Goal: Entertainment & Leisure: Browse casually

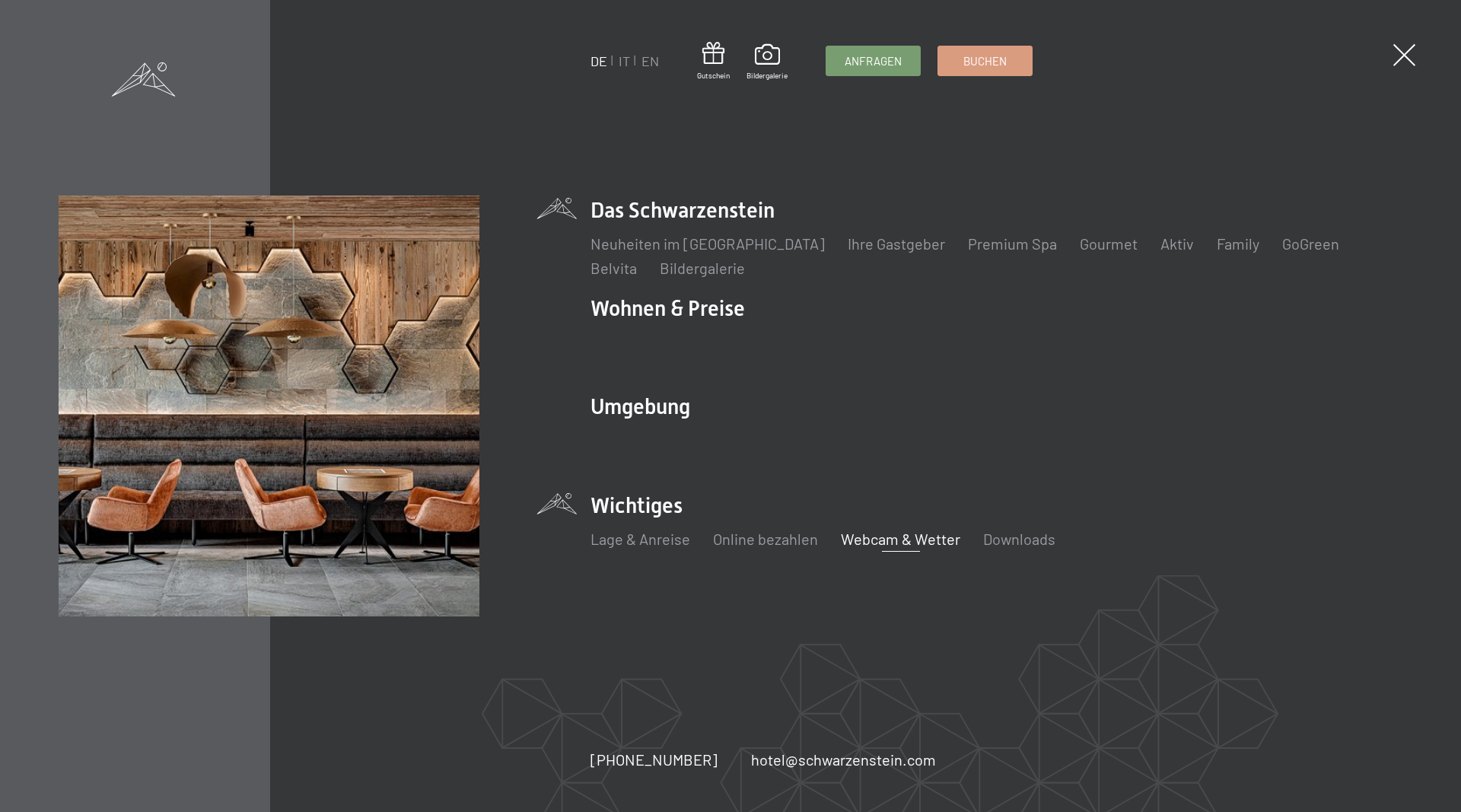
click at [895, 543] on link "Webcam & Wetter" at bounding box center [900, 538] width 119 height 18
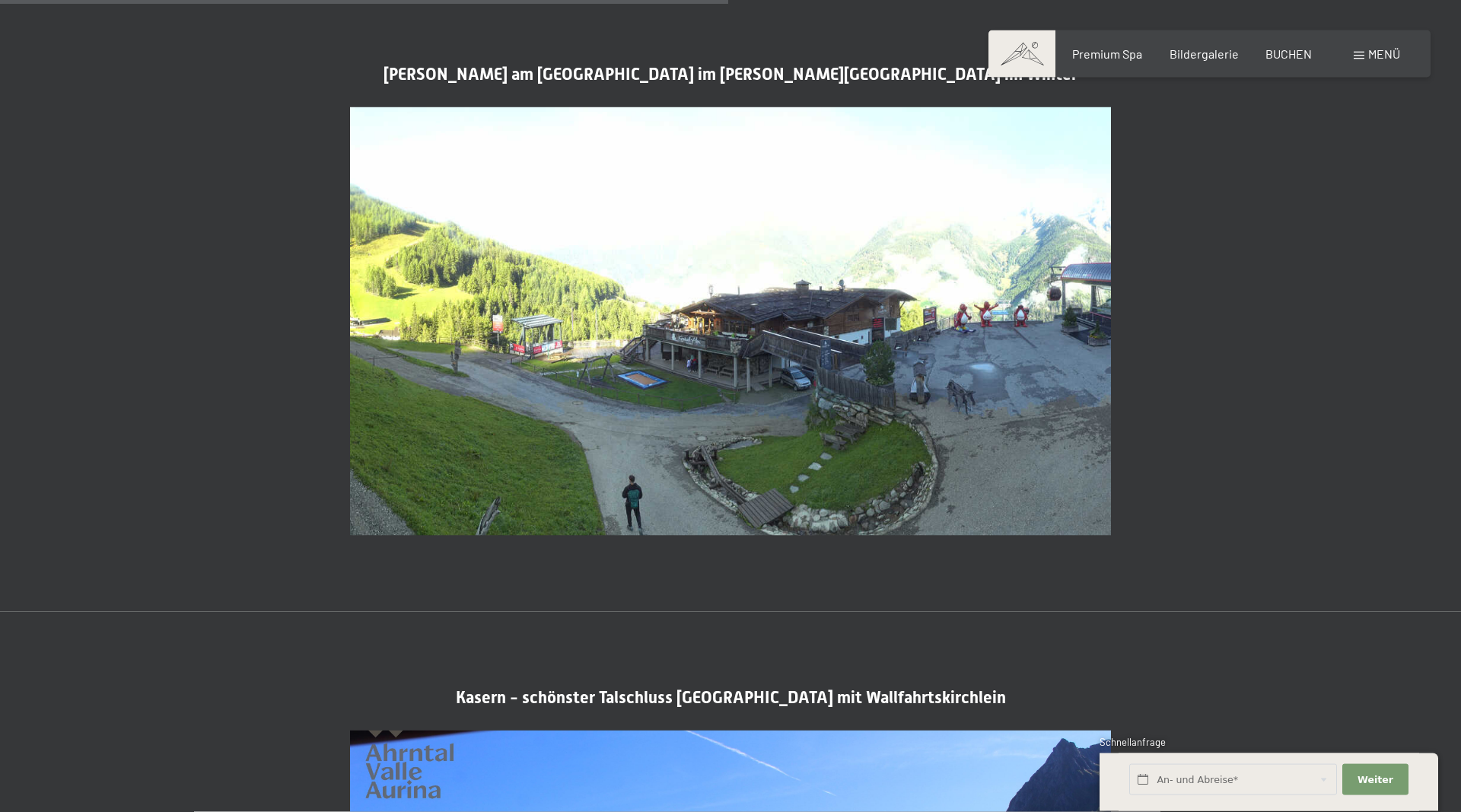
scroll to position [2561, 0]
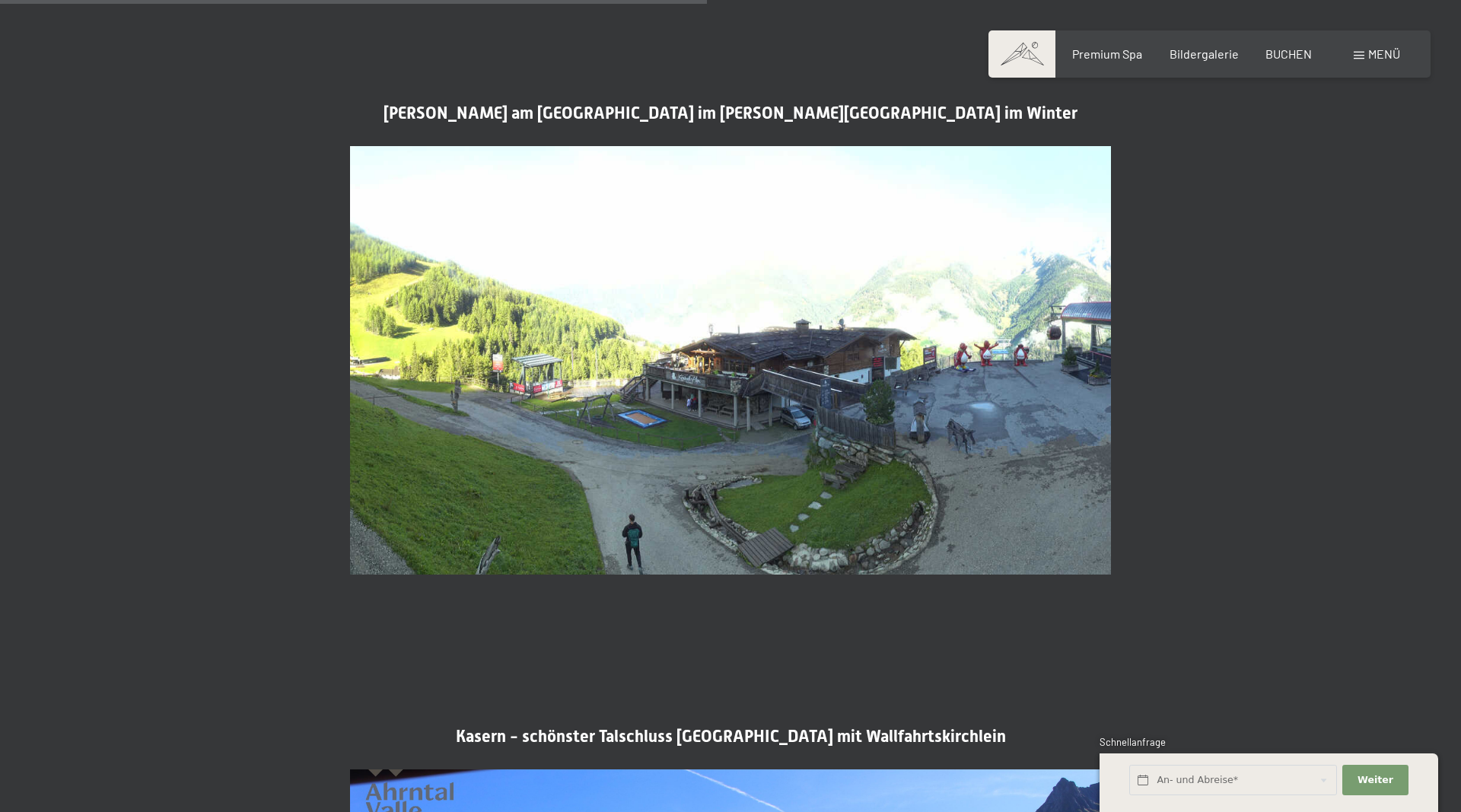
drag, startPoint x: 961, startPoint y: 455, endPoint x: 822, endPoint y: 143, distance: 341.6
click at [974, 480] on img at bounding box center [730, 360] width 761 height 428
click at [1392, 57] on span "Menü" at bounding box center [1384, 53] width 32 height 14
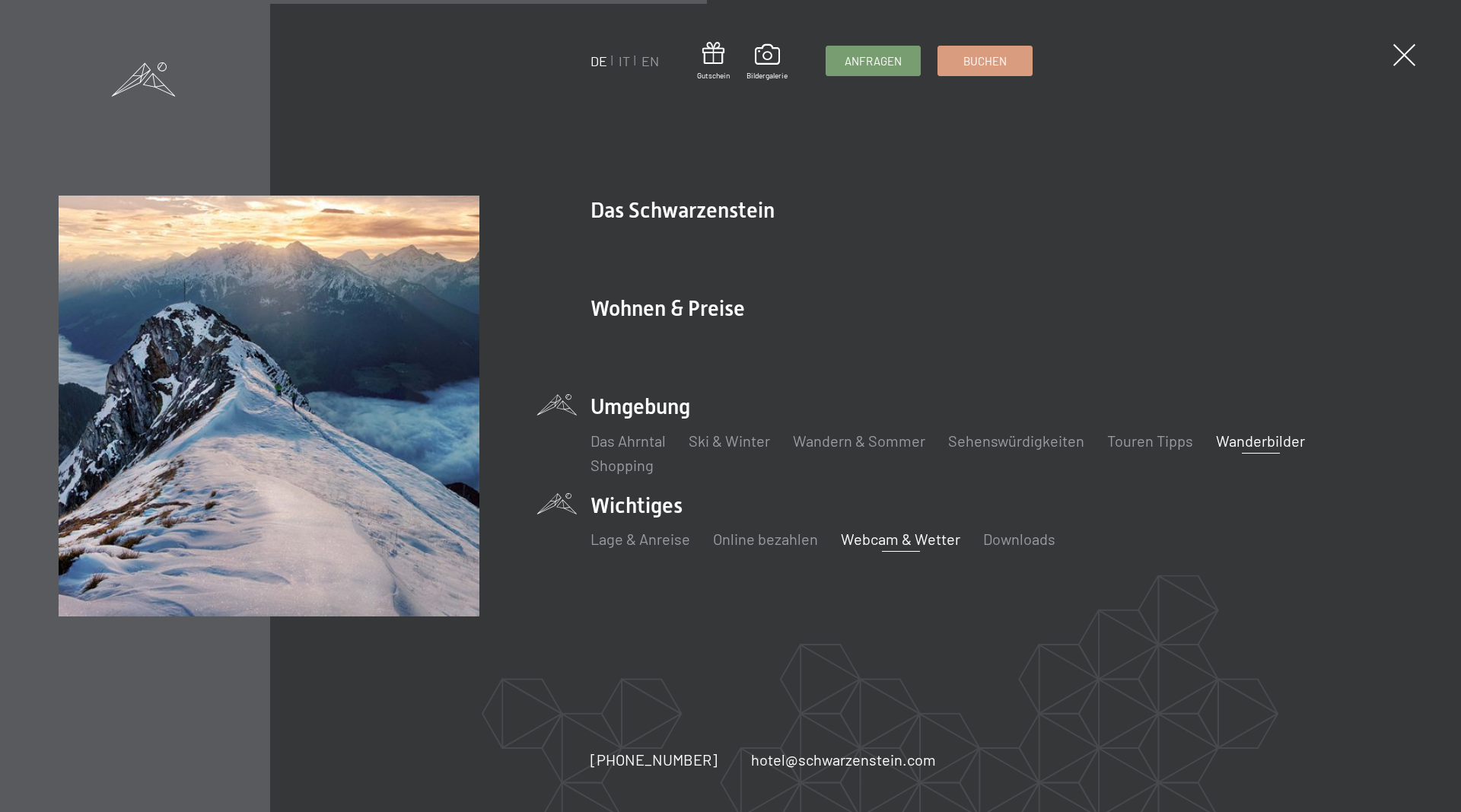
click at [1246, 439] on link "Wanderbilder" at bounding box center [1260, 440] width 89 height 18
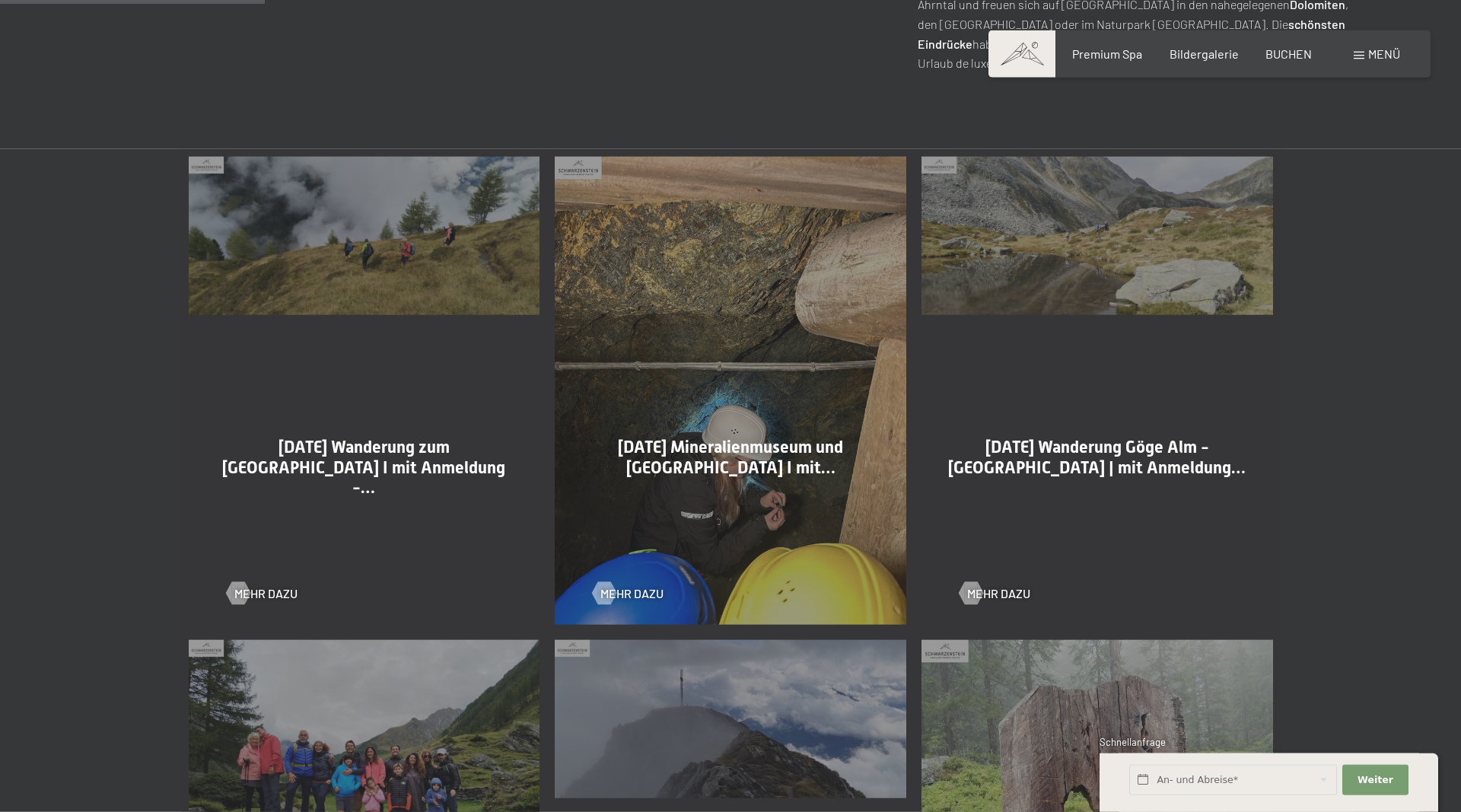
scroll to position [853, 0]
click at [619, 594] on span "Mehr dazu" at bounding box center [647, 592] width 63 height 17
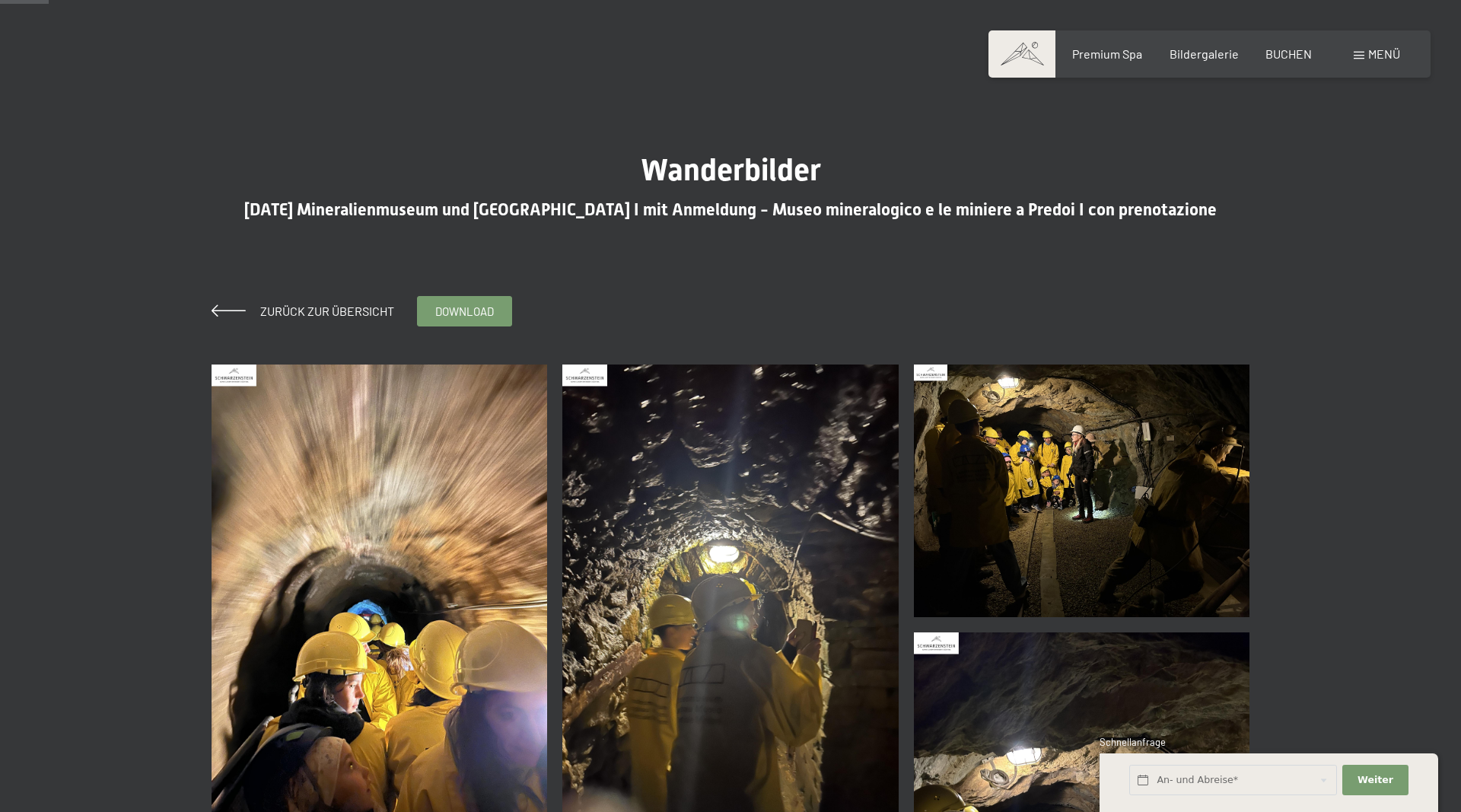
scroll to position [233, 0]
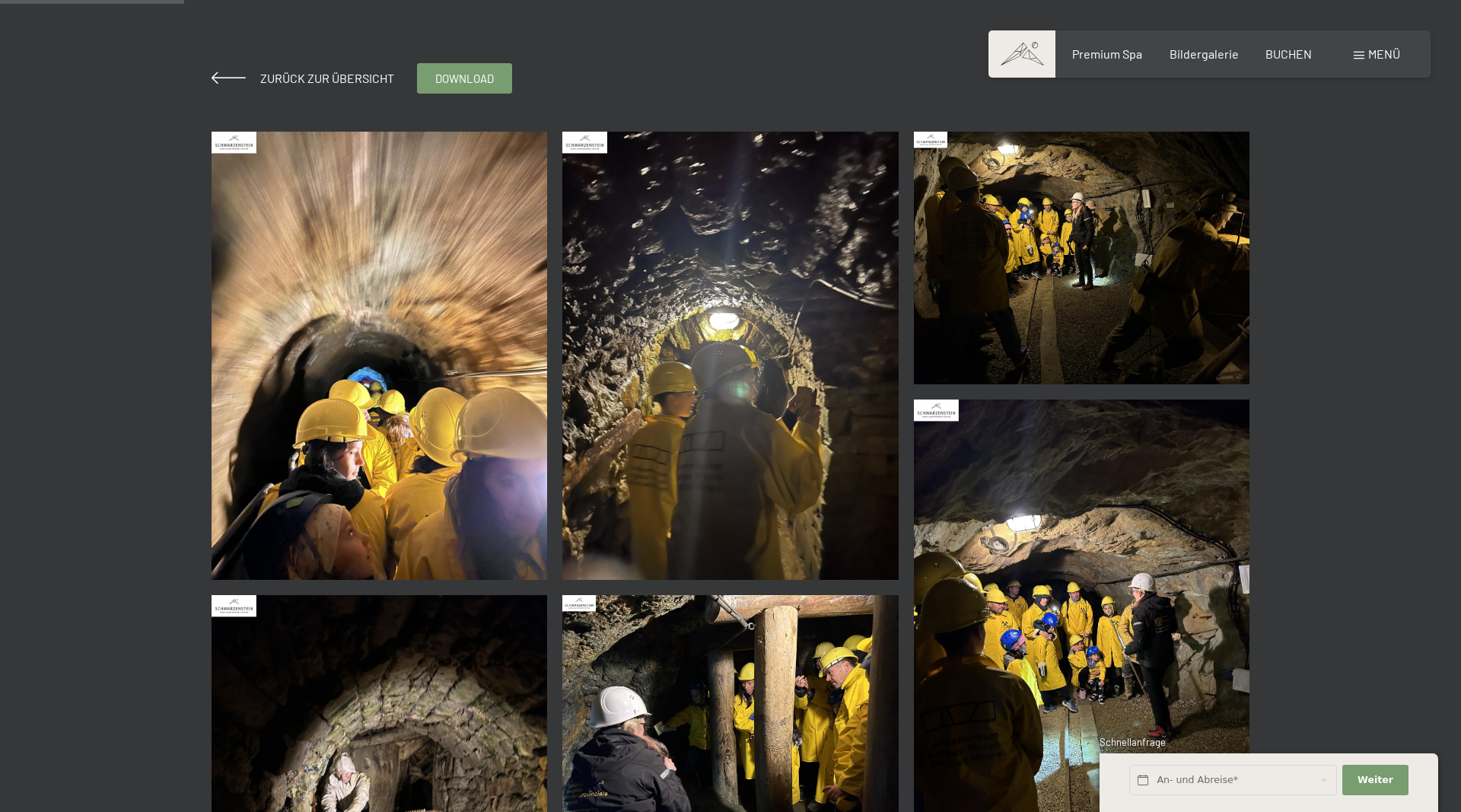
click at [416, 425] on img at bounding box center [379, 355] width 336 height 448
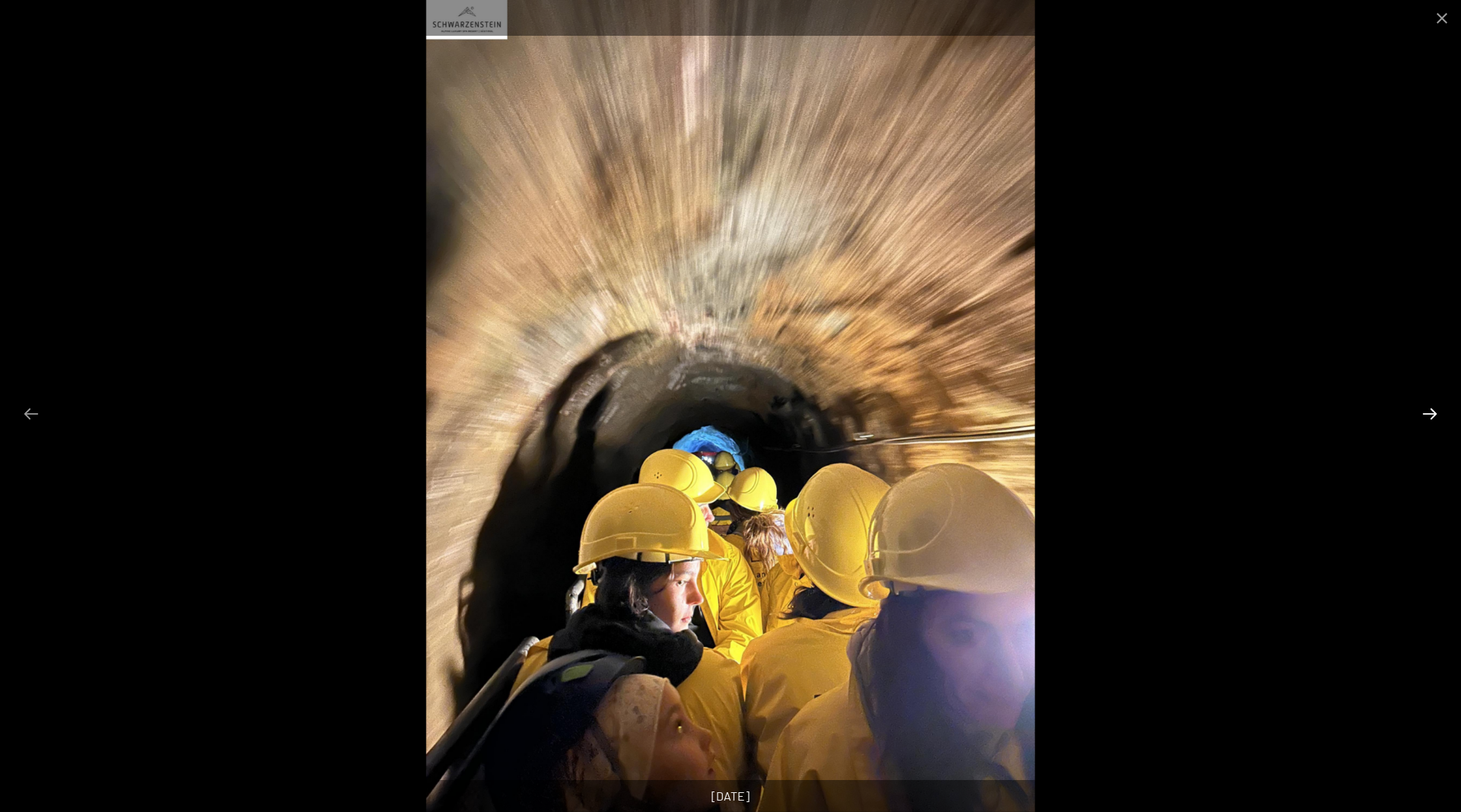
click at [1426, 411] on button "Next slide" at bounding box center [1430, 414] width 32 height 30
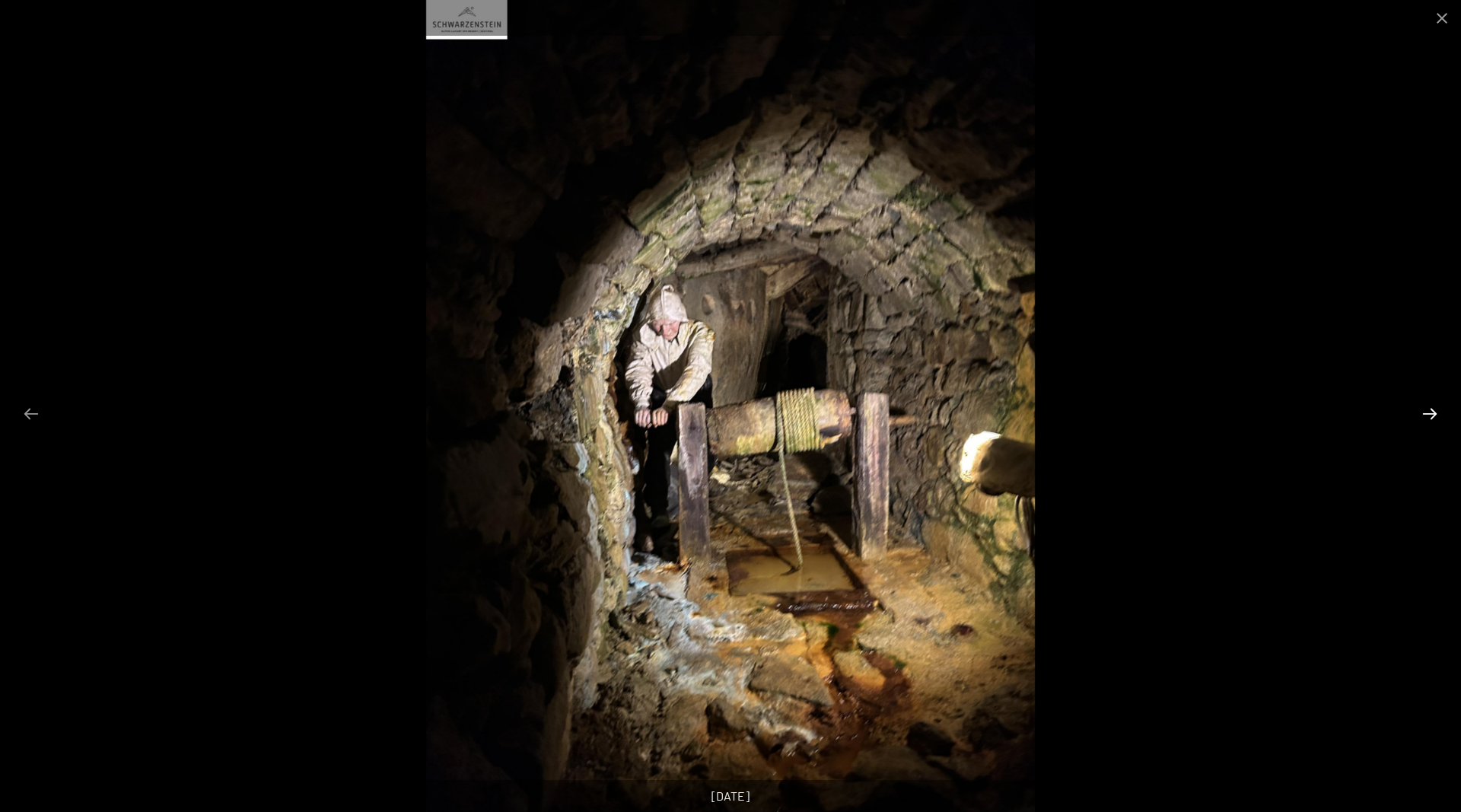
click at [1426, 411] on button "Next slide" at bounding box center [1430, 414] width 32 height 30
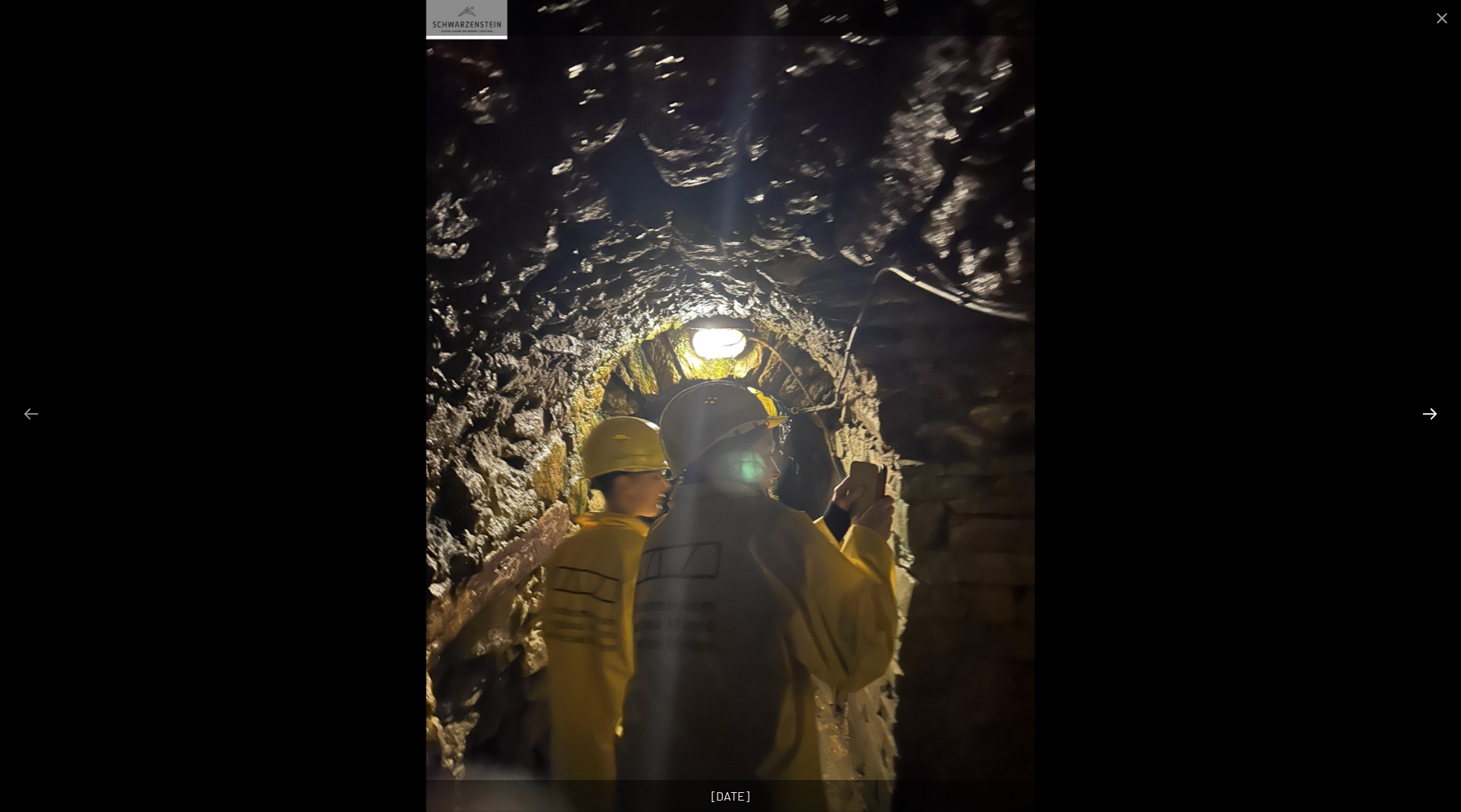
click at [1426, 411] on button "Next slide" at bounding box center [1430, 414] width 32 height 30
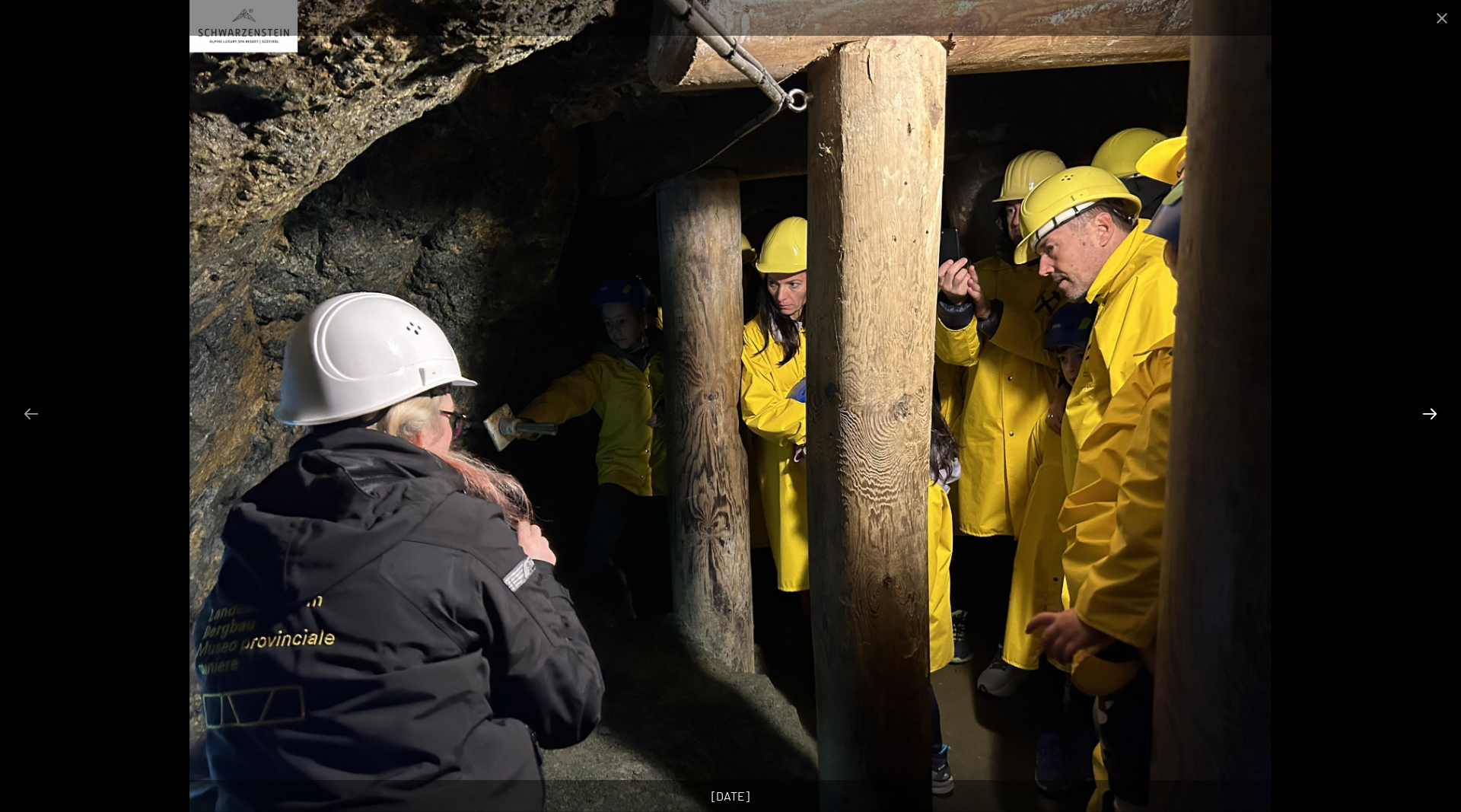
click at [1426, 411] on button "Next slide" at bounding box center [1430, 414] width 32 height 30
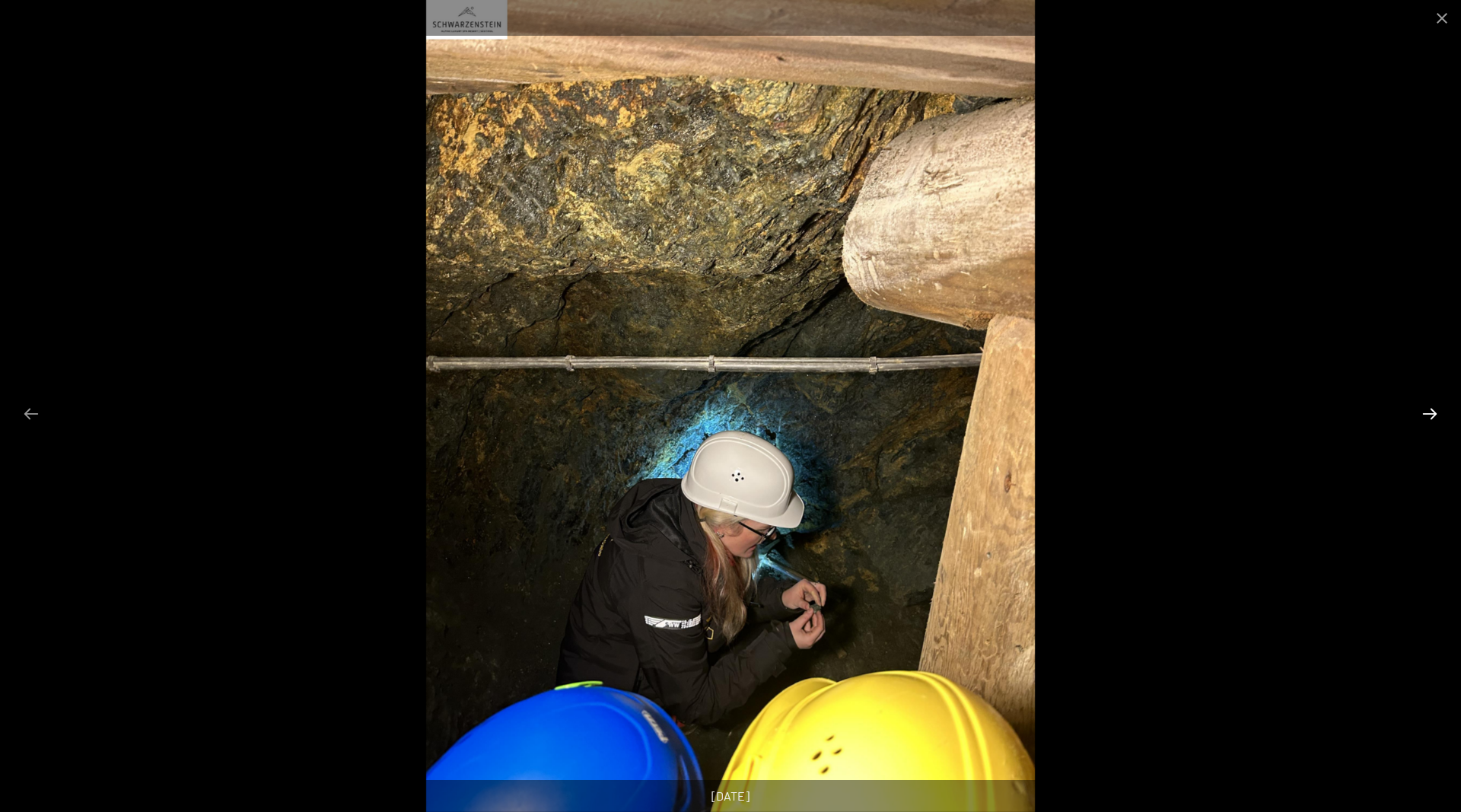
click at [1426, 411] on button "Next slide" at bounding box center [1430, 414] width 32 height 30
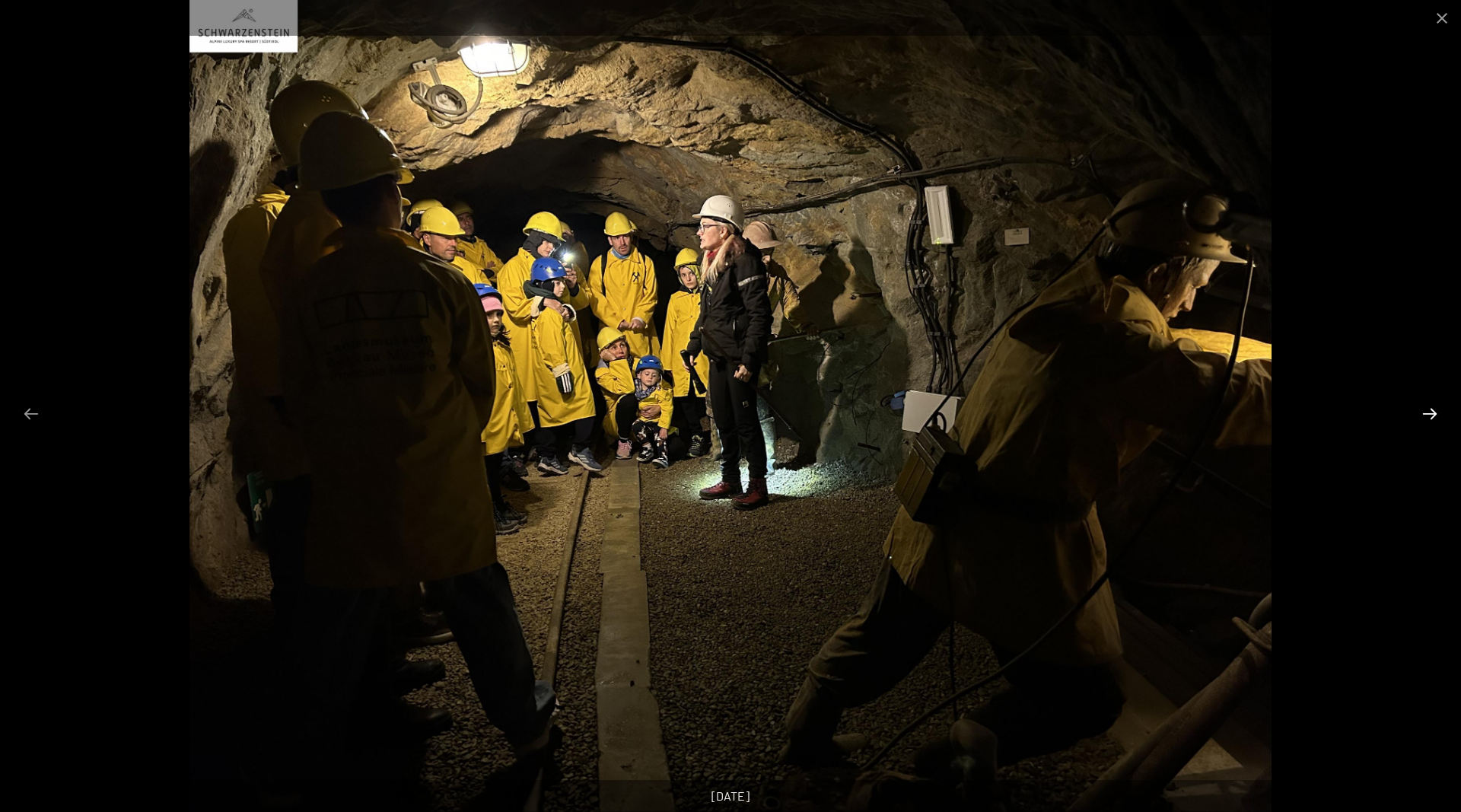
click at [1426, 411] on button "Next slide" at bounding box center [1430, 414] width 32 height 30
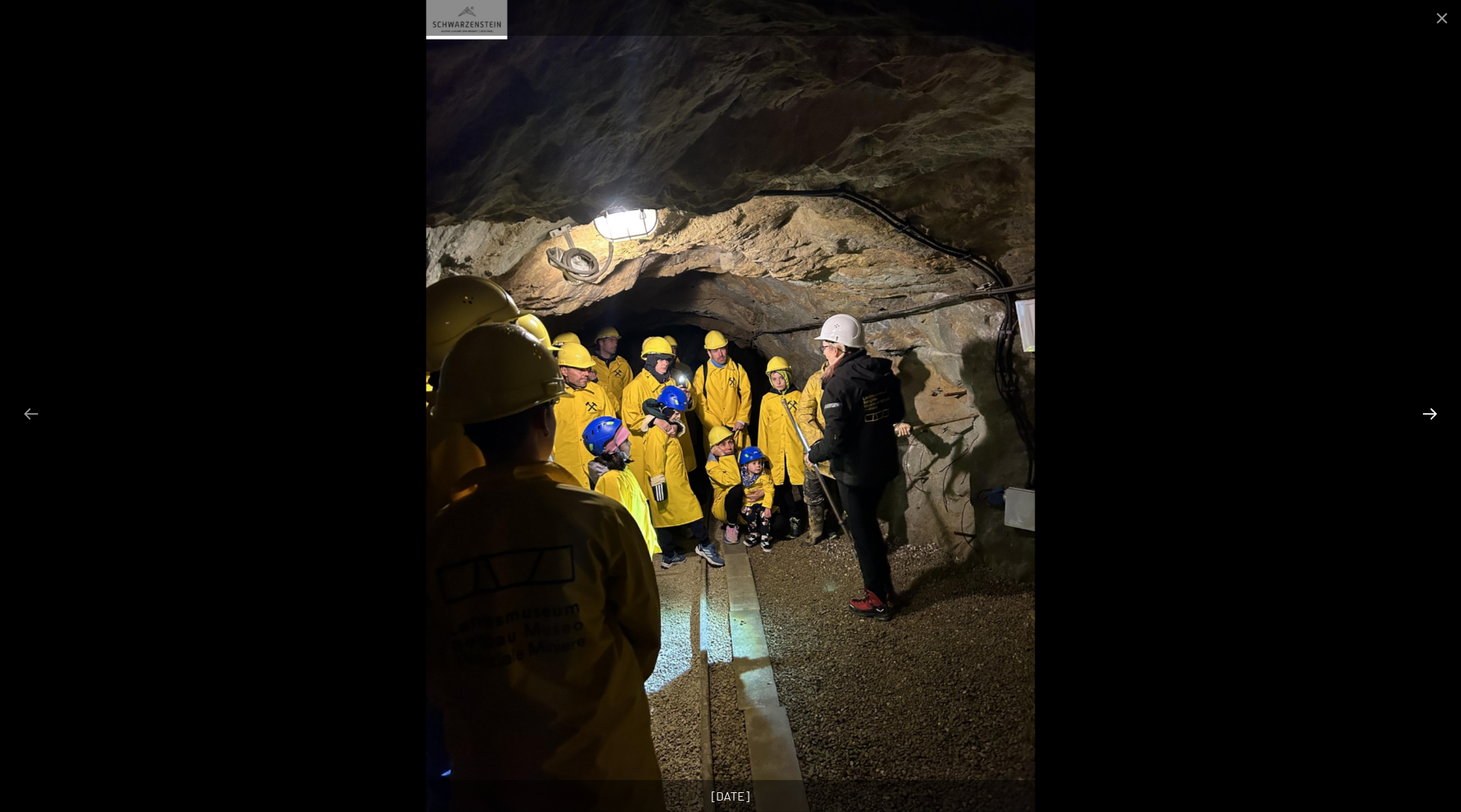
click at [1426, 411] on button "Next slide" at bounding box center [1430, 414] width 32 height 30
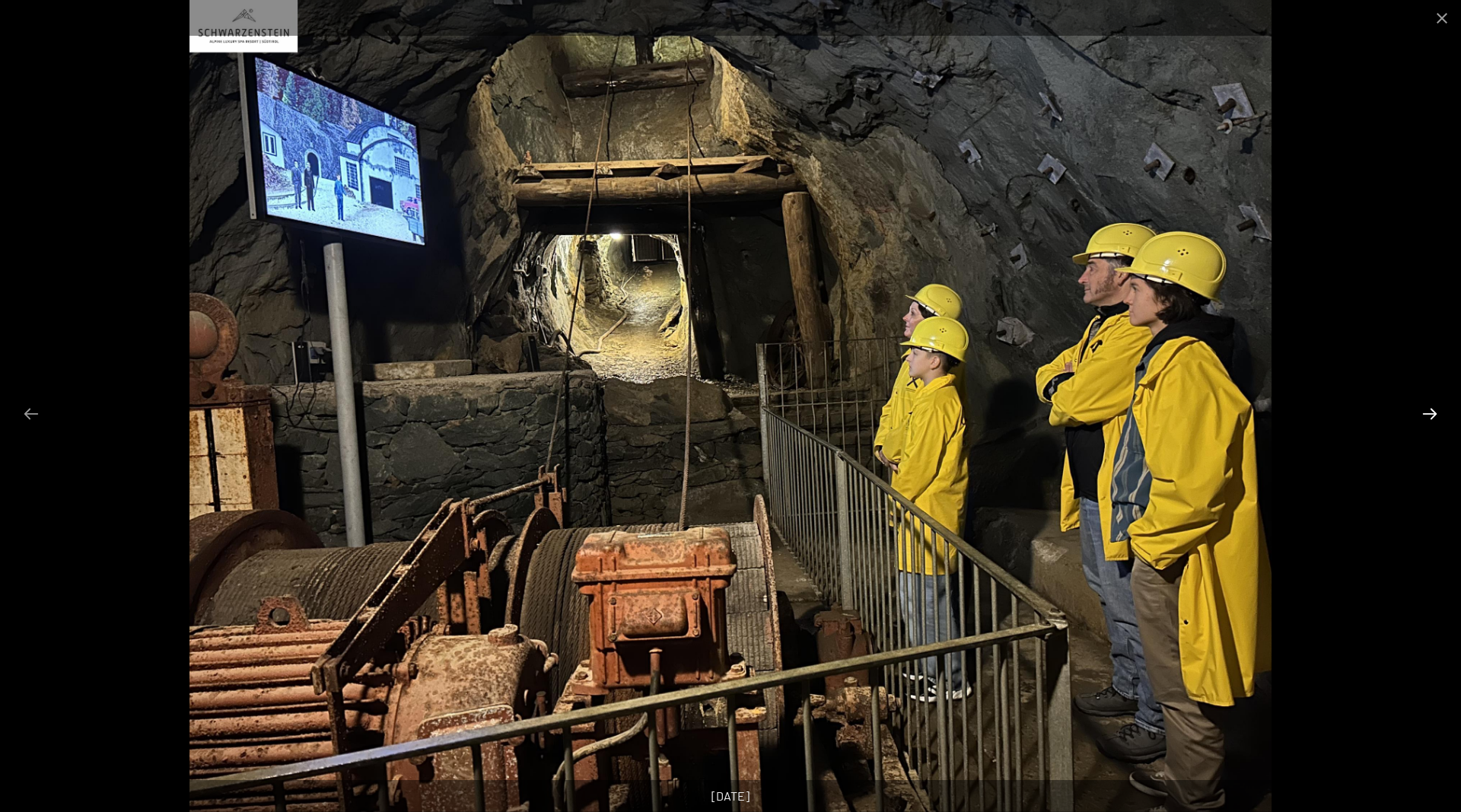
click at [1426, 411] on button "Next slide" at bounding box center [1430, 414] width 32 height 30
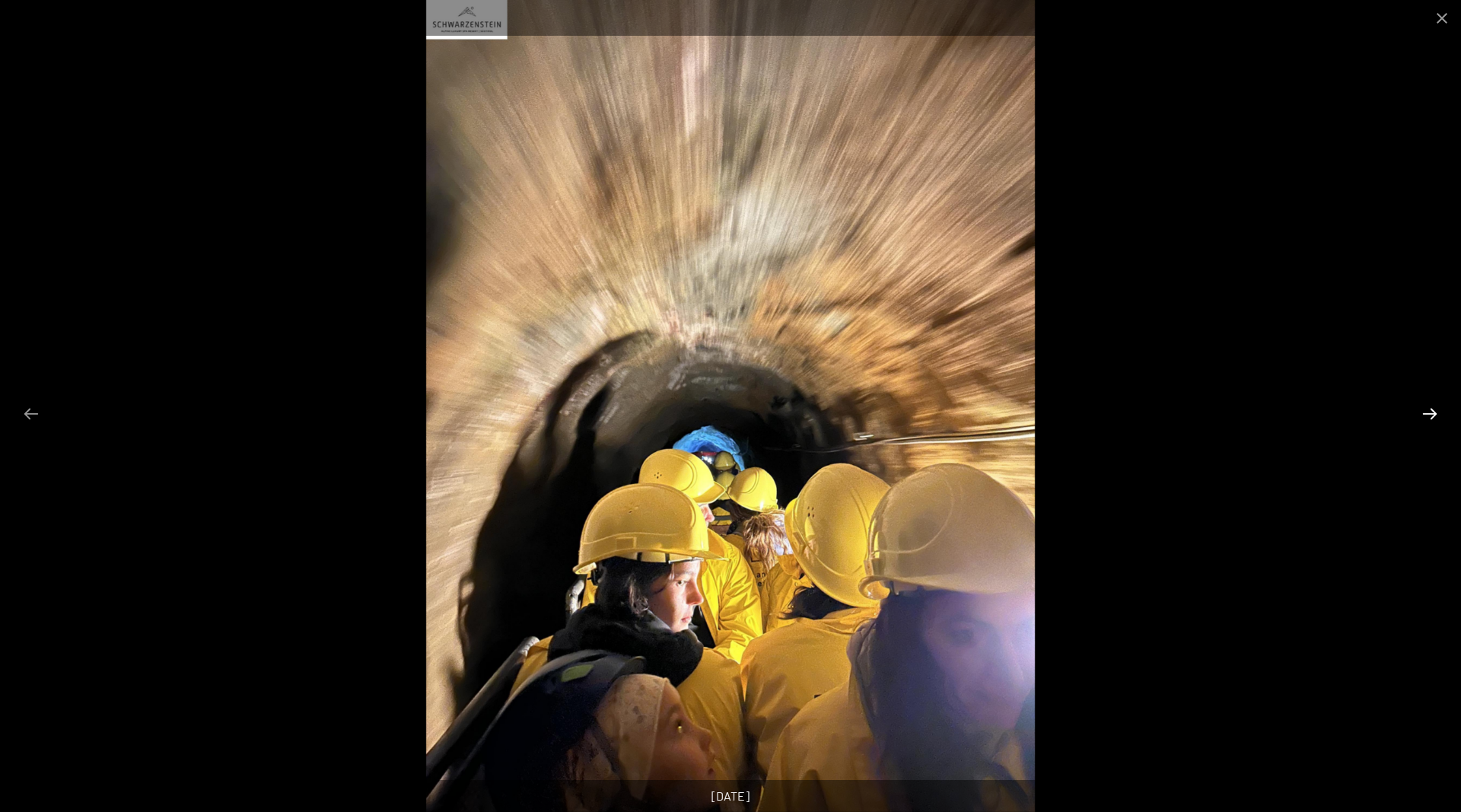
click at [1426, 411] on button "Next slide" at bounding box center [1430, 414] width 32 height 30
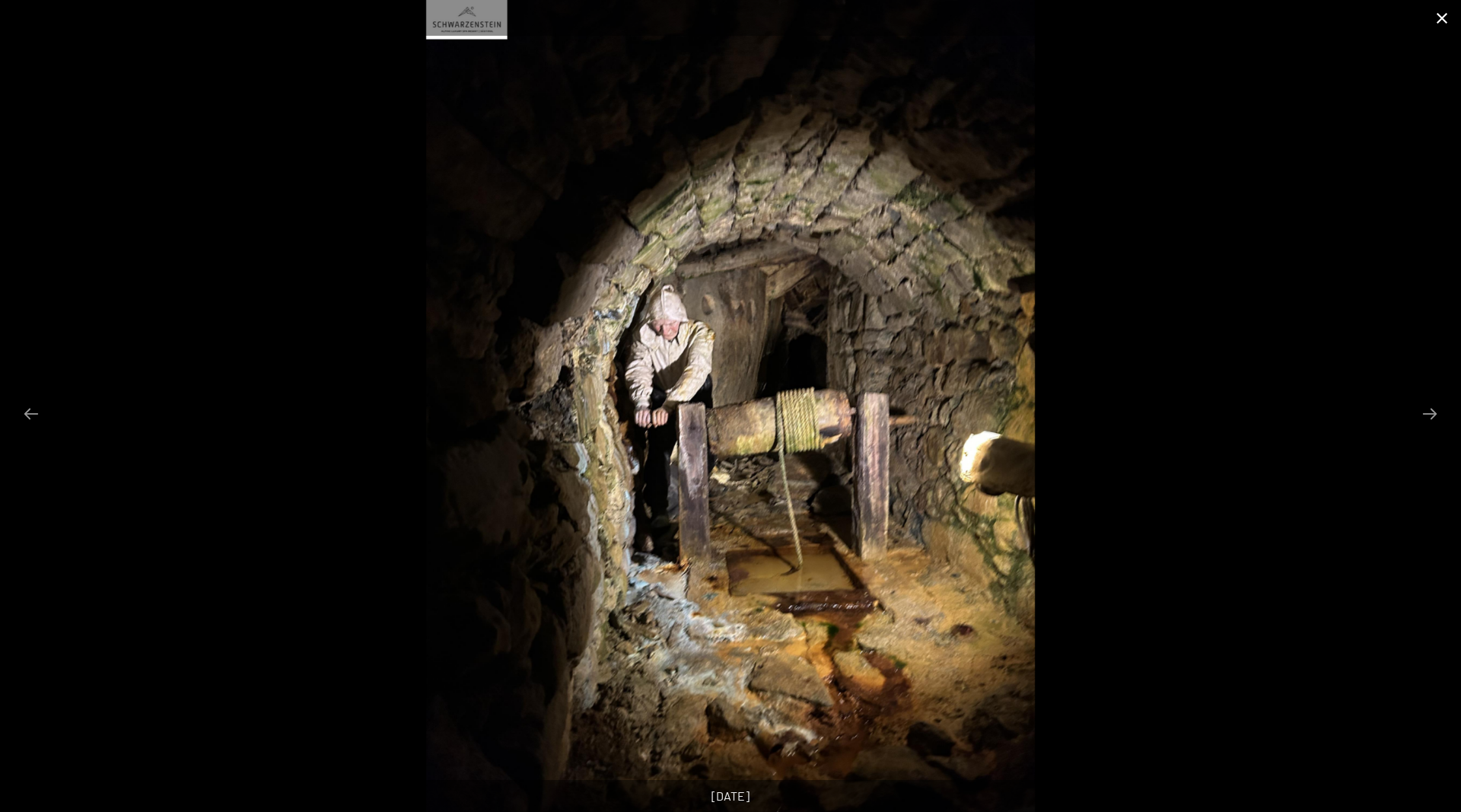
click at [1443, 20] on button "Close gallery" at bounding box center [1442, 18] width 38 height 36
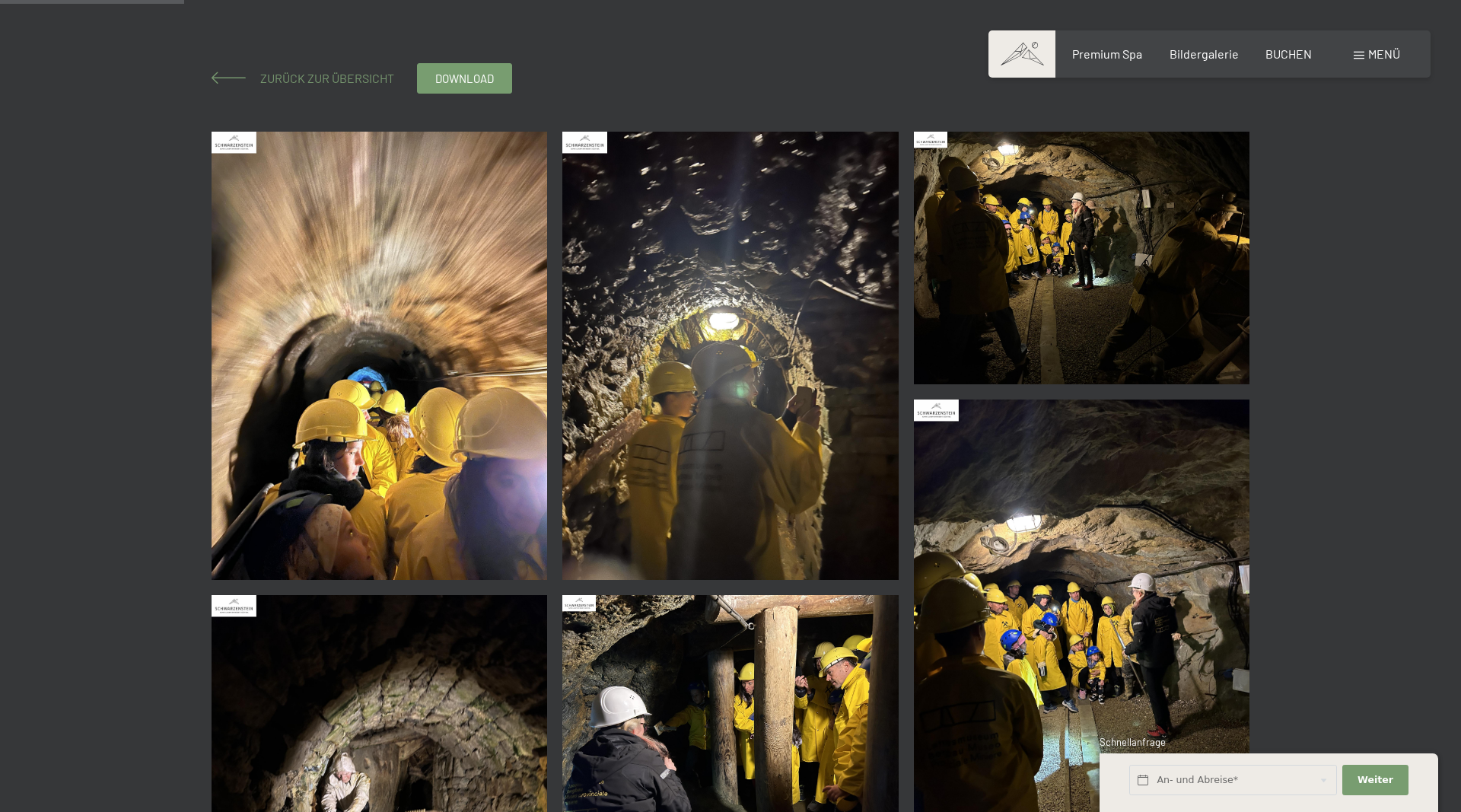
click at [279, 78] on span "Zurück zur Übersicht" at bounding box center [321, 77] width 146 height 14
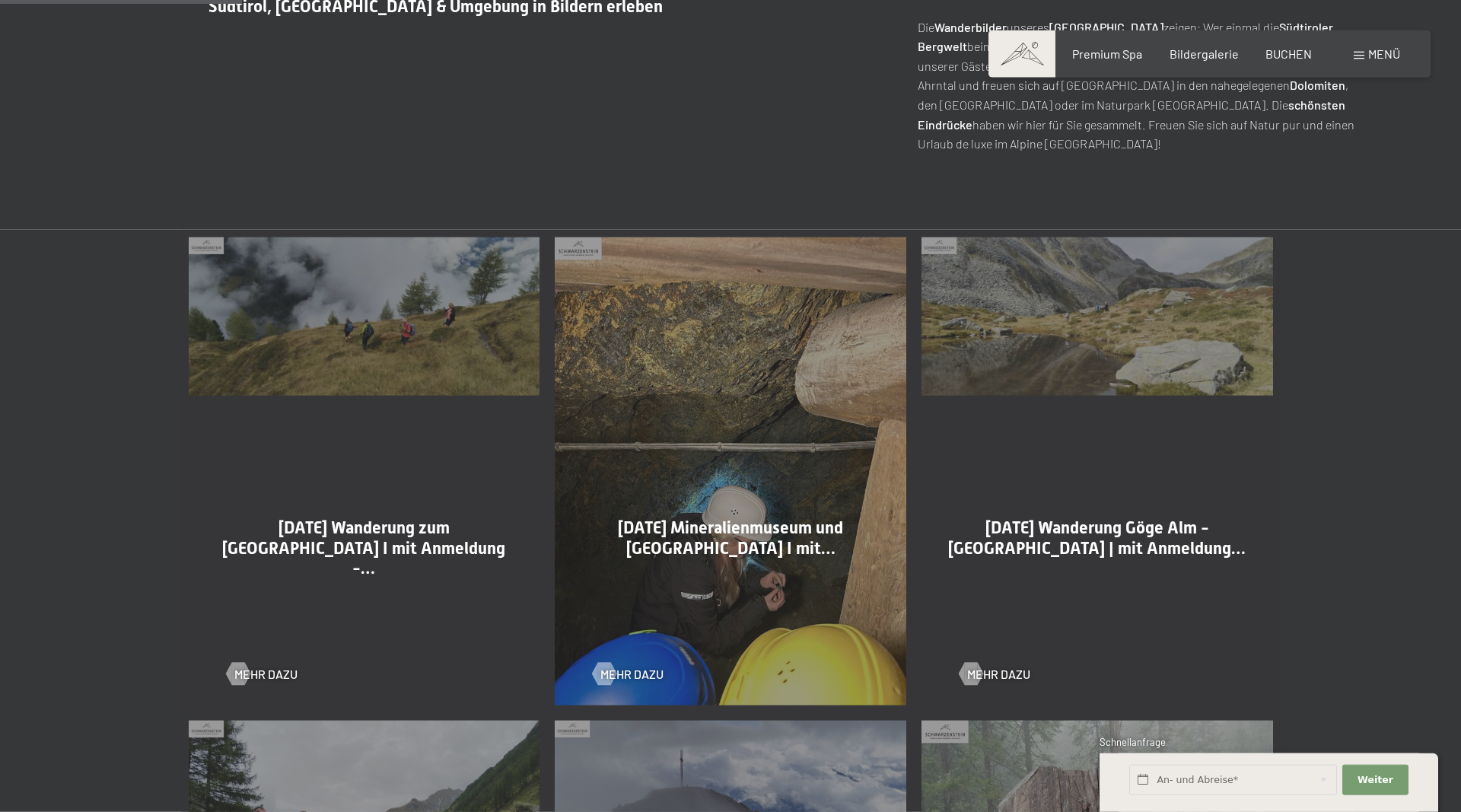
scroll to position [776, 0]
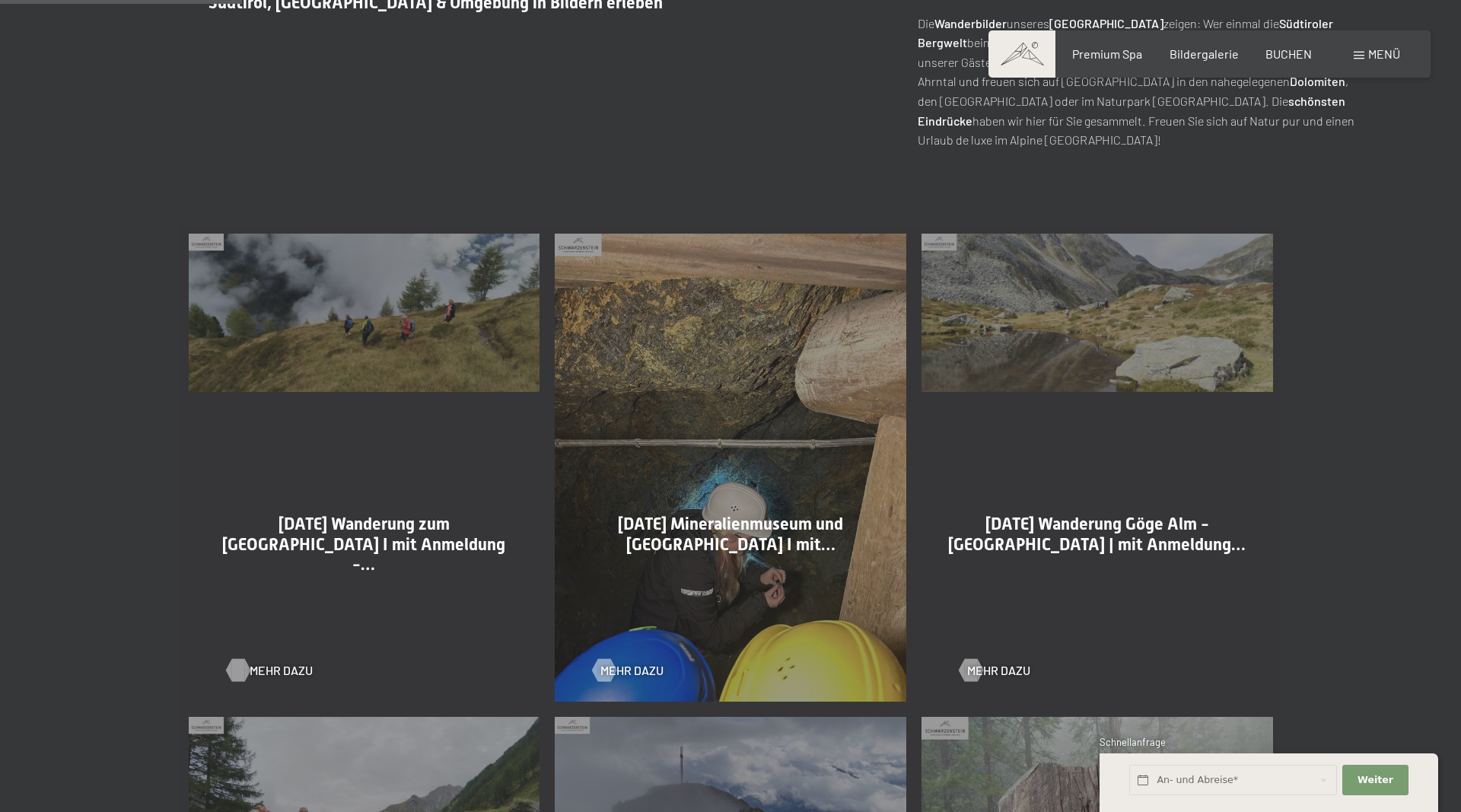
click at [275, 668] on span "Mehr dazu" at bounding box center [281, 670] width 63 height 17
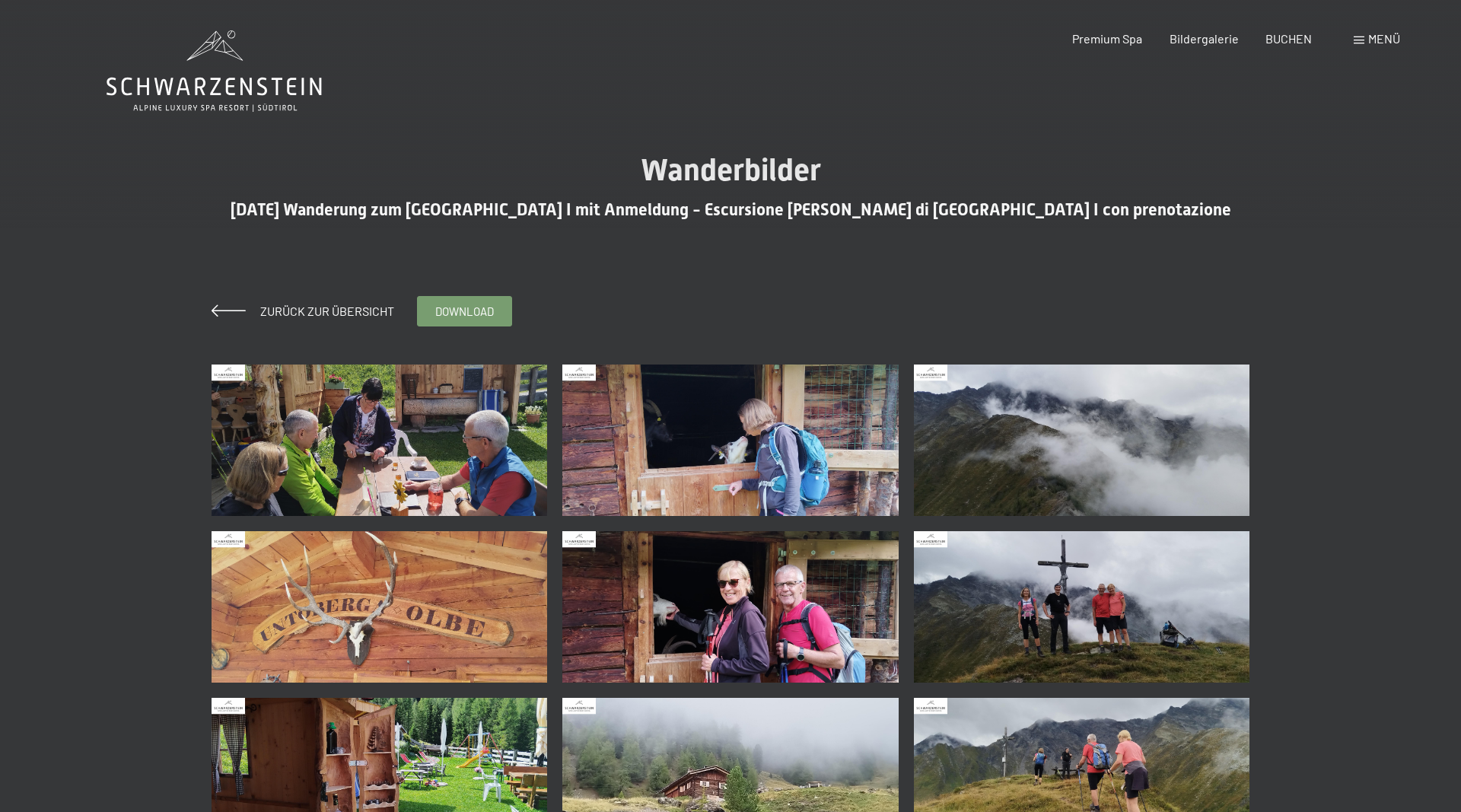
click at [377, 427] on img at bounding box center [379, 439] width 336 height 151
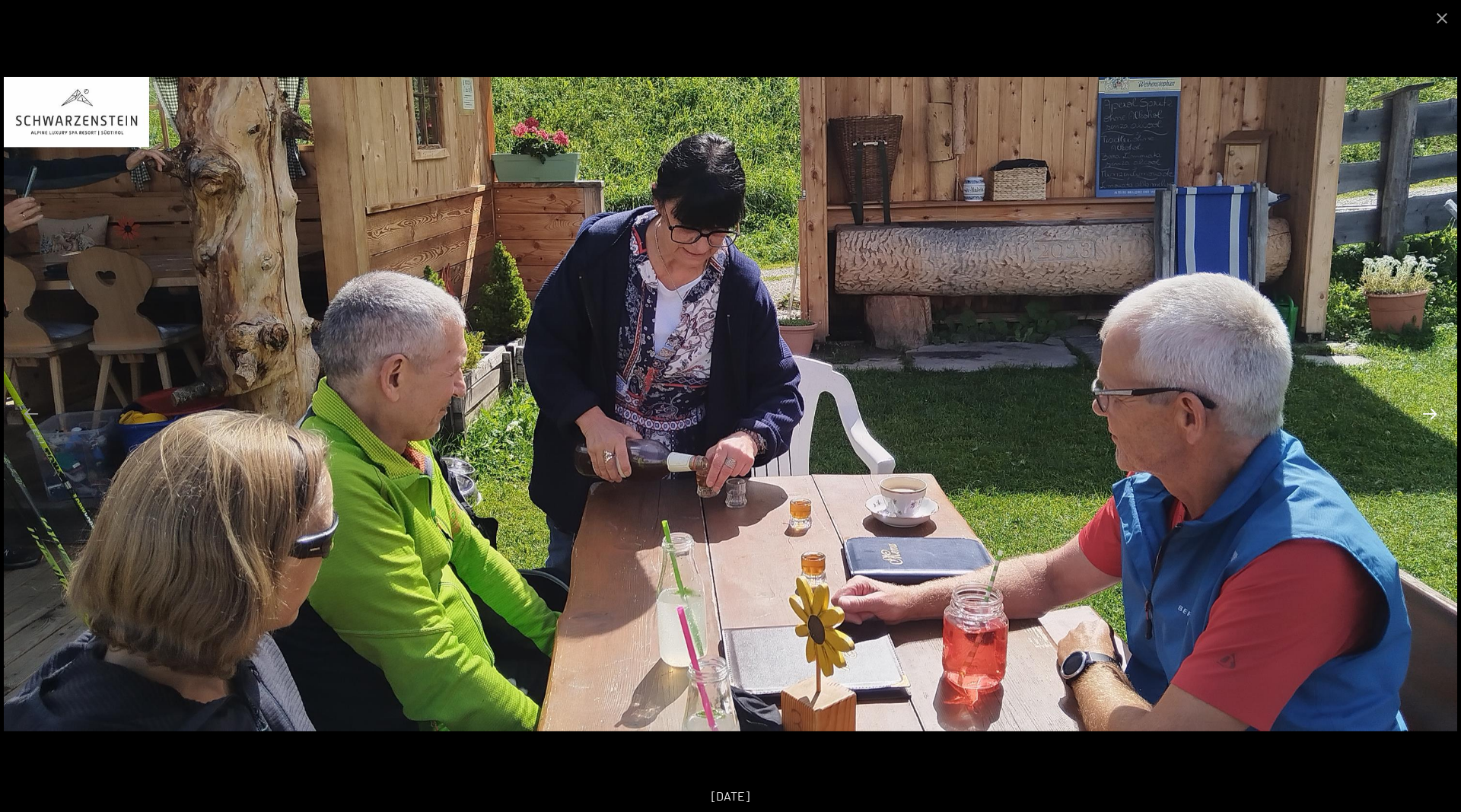
click at [1431, 414] on button "Next slide" at bounding box center [1430, 414] width 32 height 30
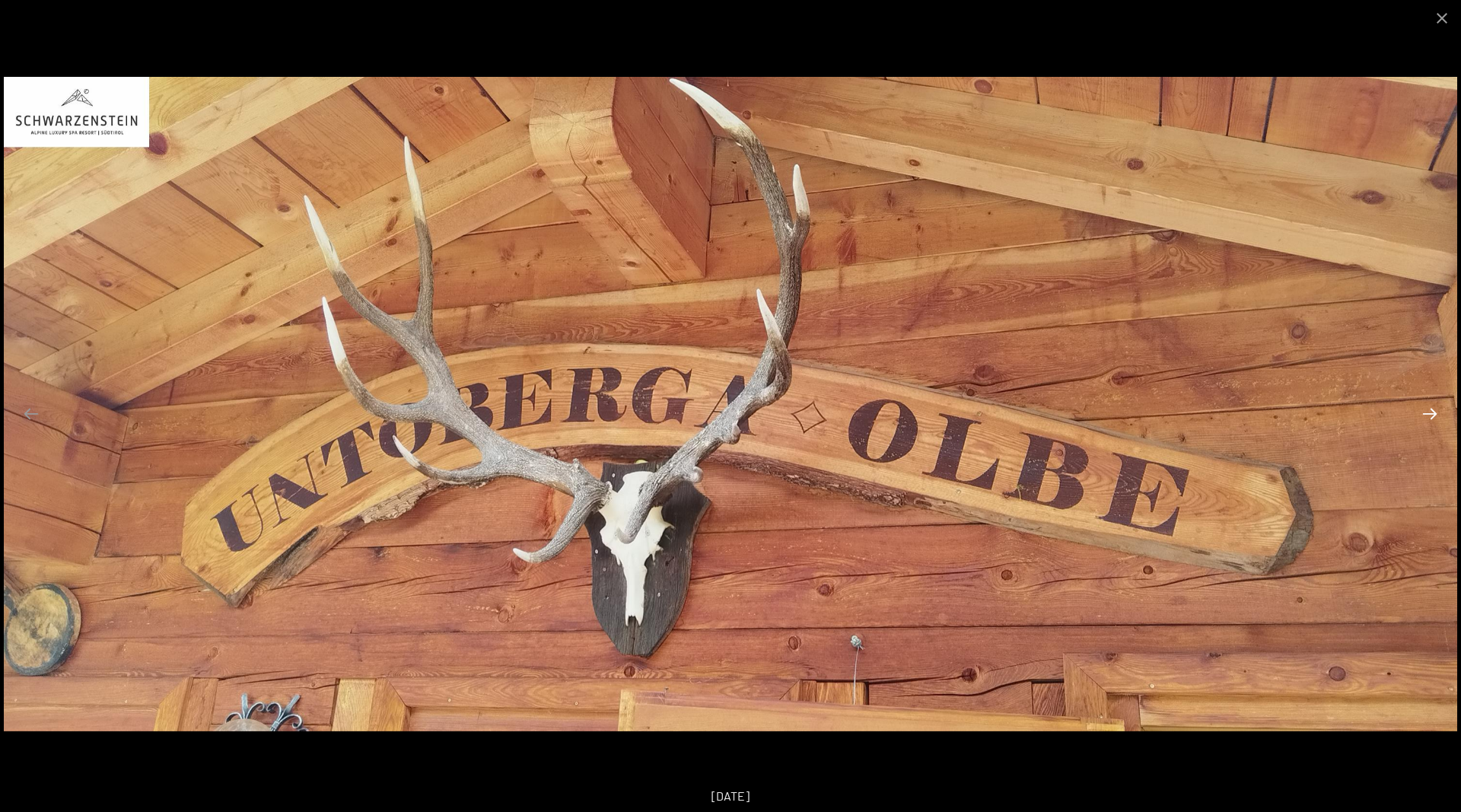
click at [1431, 414] on button "Next slide" at bounding box center [1430, 414] width 32 height 30
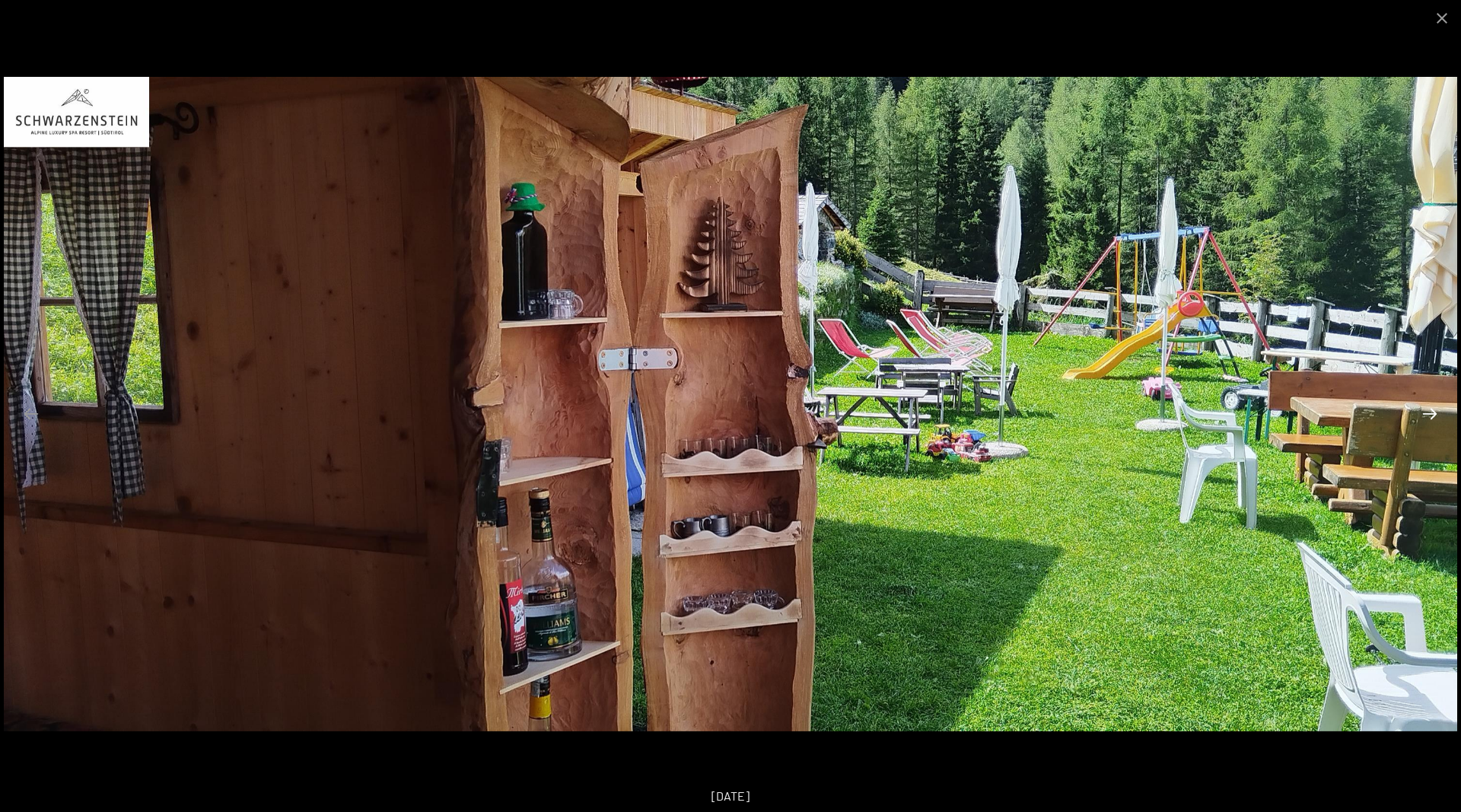
click at [1431, 414] on button "Next slide" at bounding box center [1430, 414] width 32 height 30
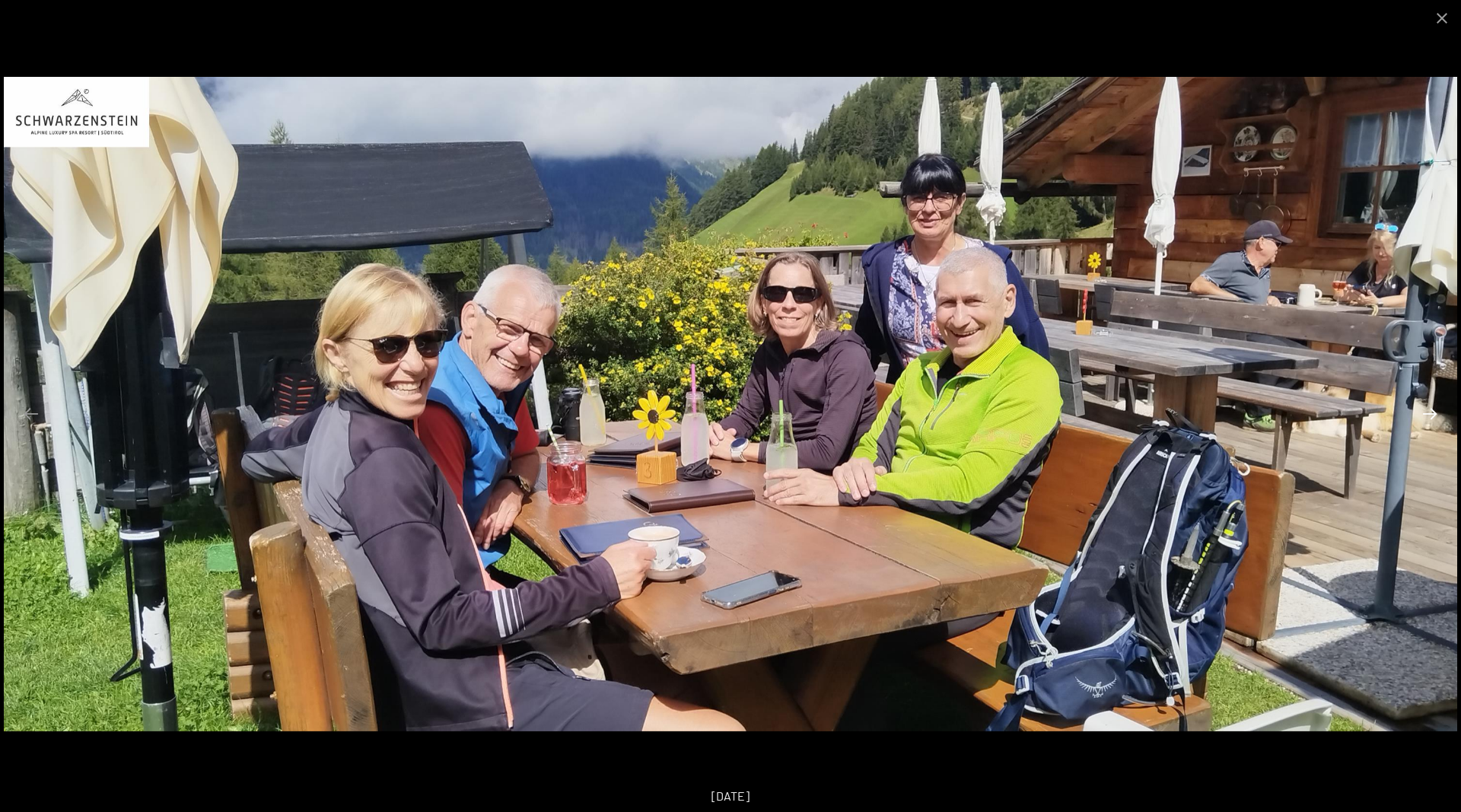
click at [1431, 414] on button "Next slide" at bounding box center [1430, 414] width 32 height 30
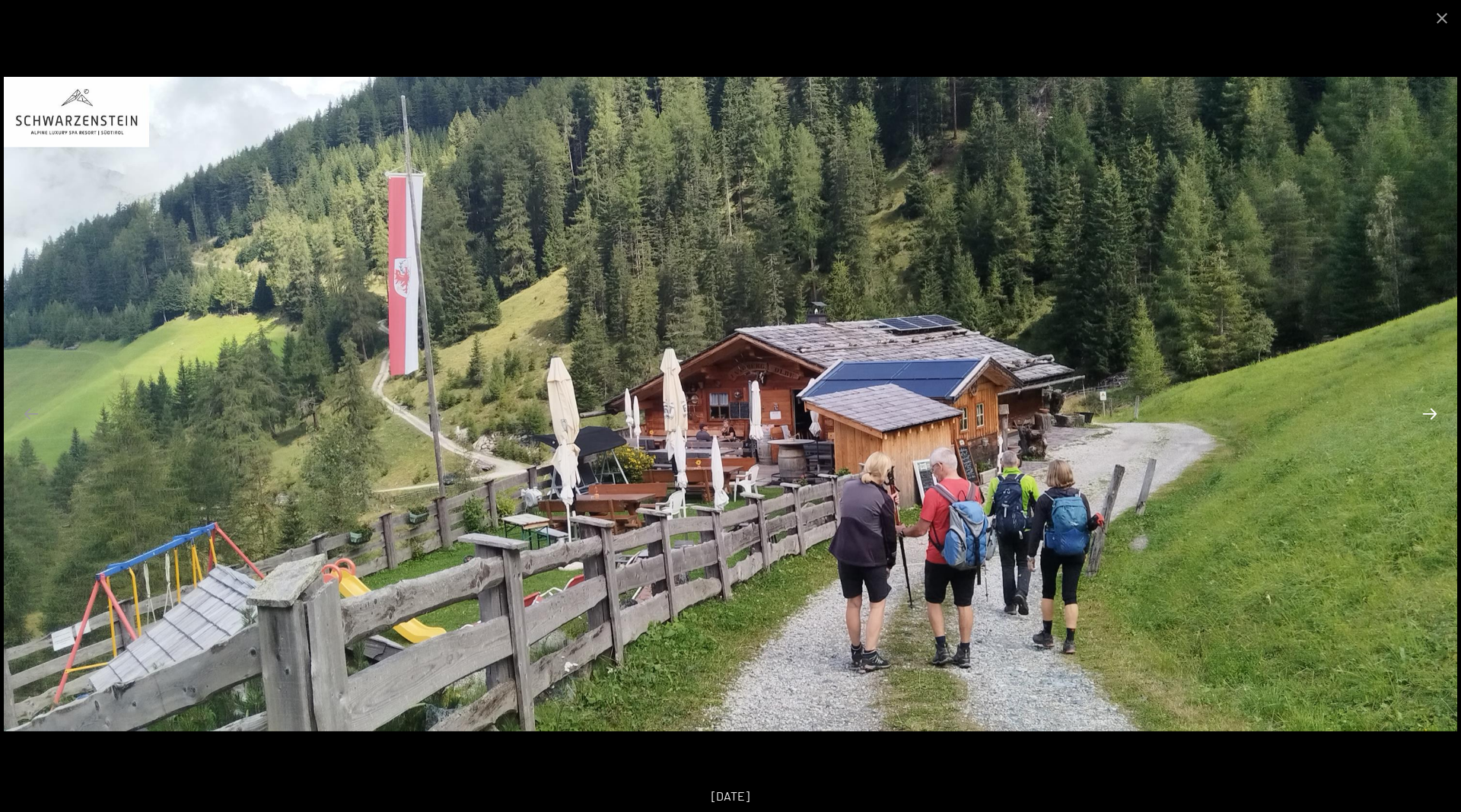
click at [1431, 414] on button "Next slide" at bounding box center [1430, 414] width 32 height 30
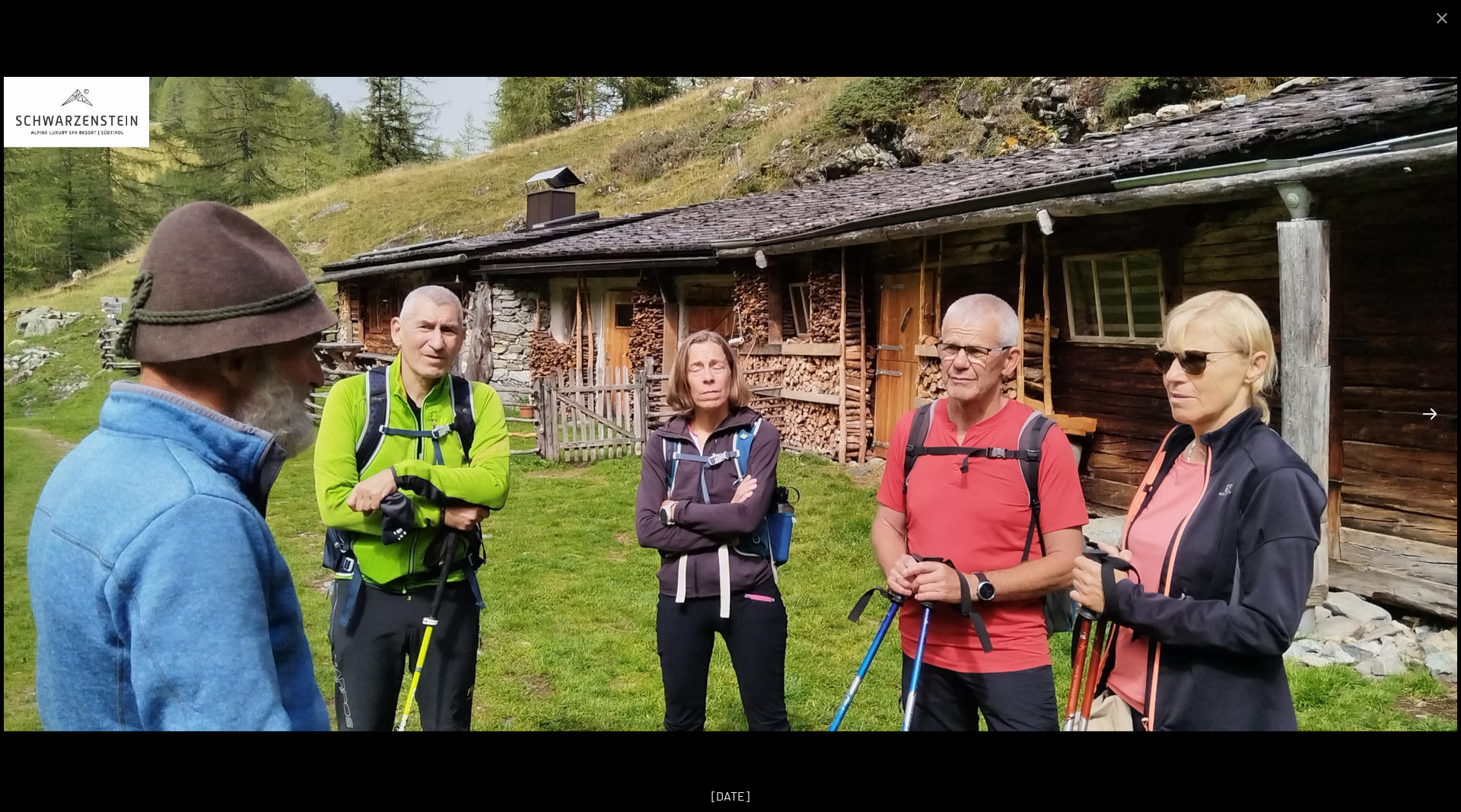
click at [1431, 414] on button "Next slide" at bounding box center [1430, 414] width 32 height 30
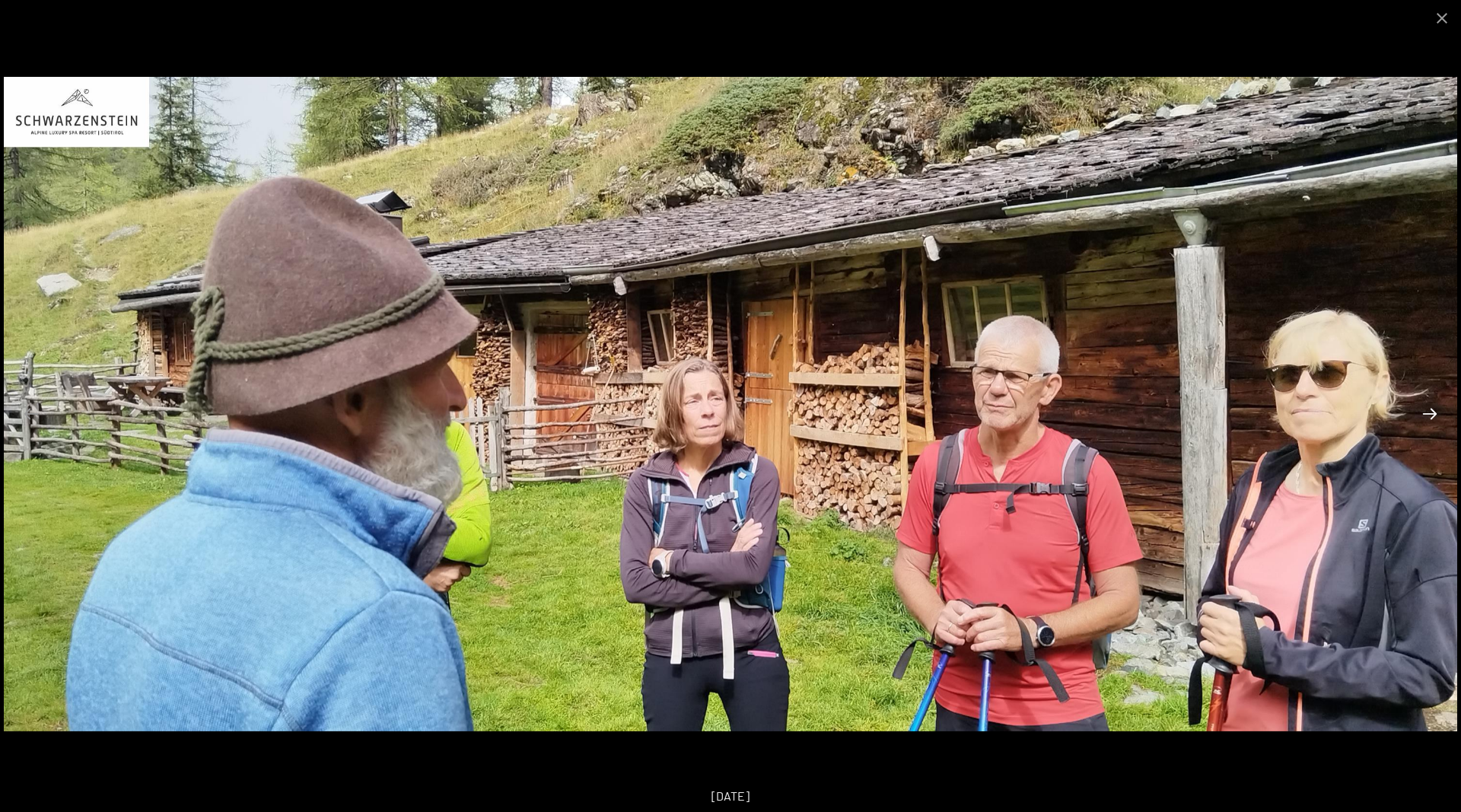
click at [1431, 414] on button "Next slide" at bounding box center [1430, 414] width 32 height 30
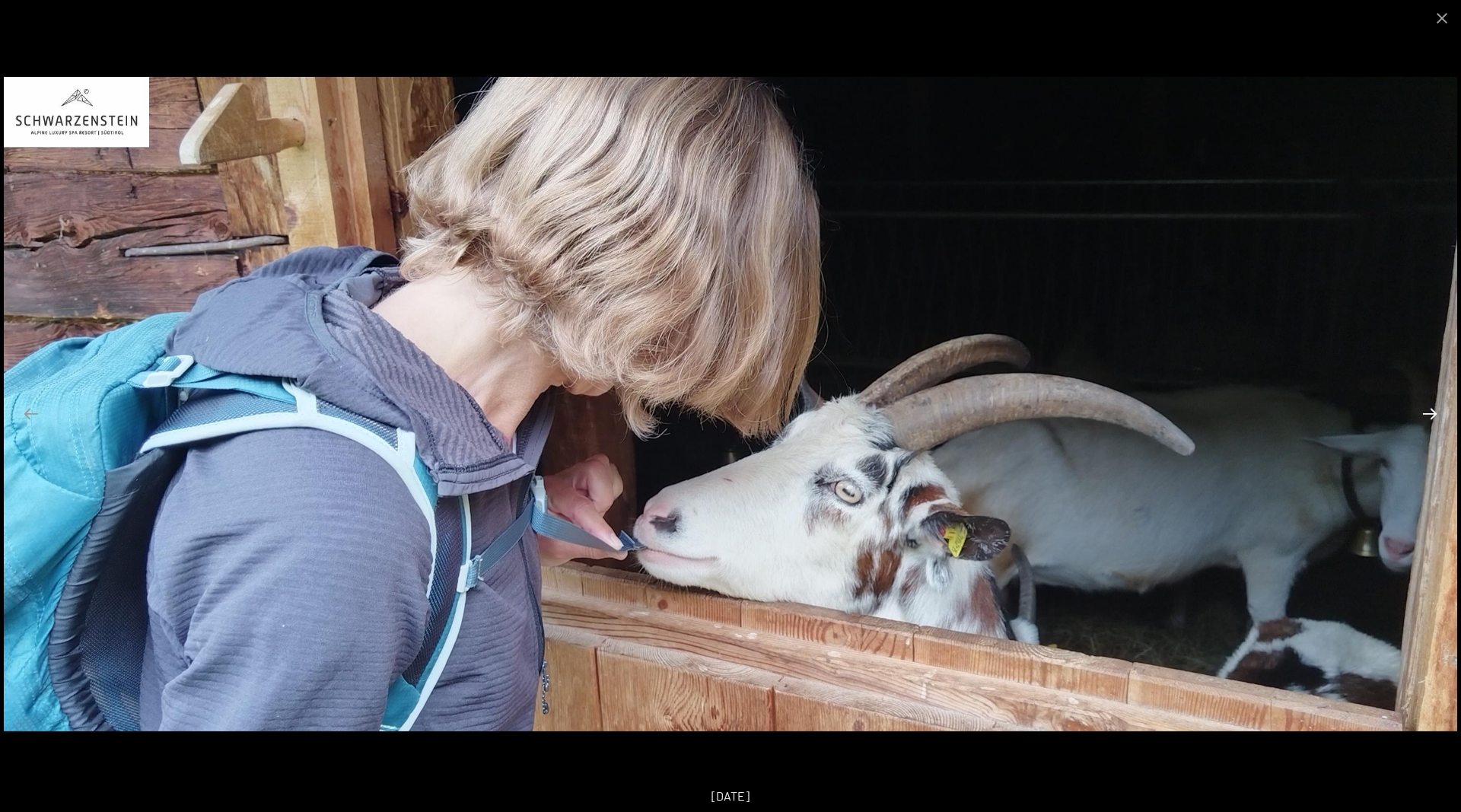
click at [1431, 414] on button "Next slide" at bounding box center [1430, 414] width 32 height 30
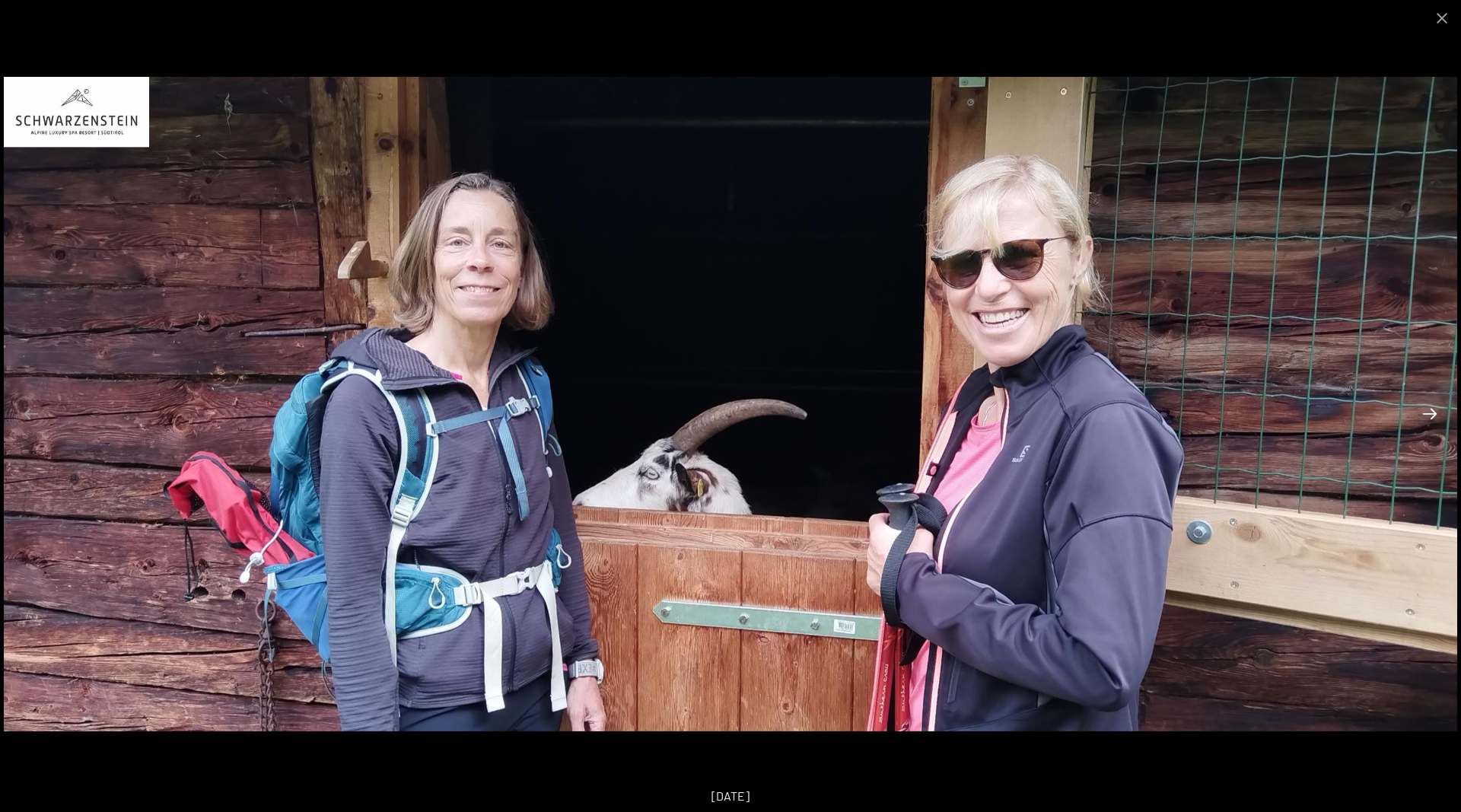
click at [1431, 414] on button "Next slide" at bounding box center [1430, 414] width 32 height 30
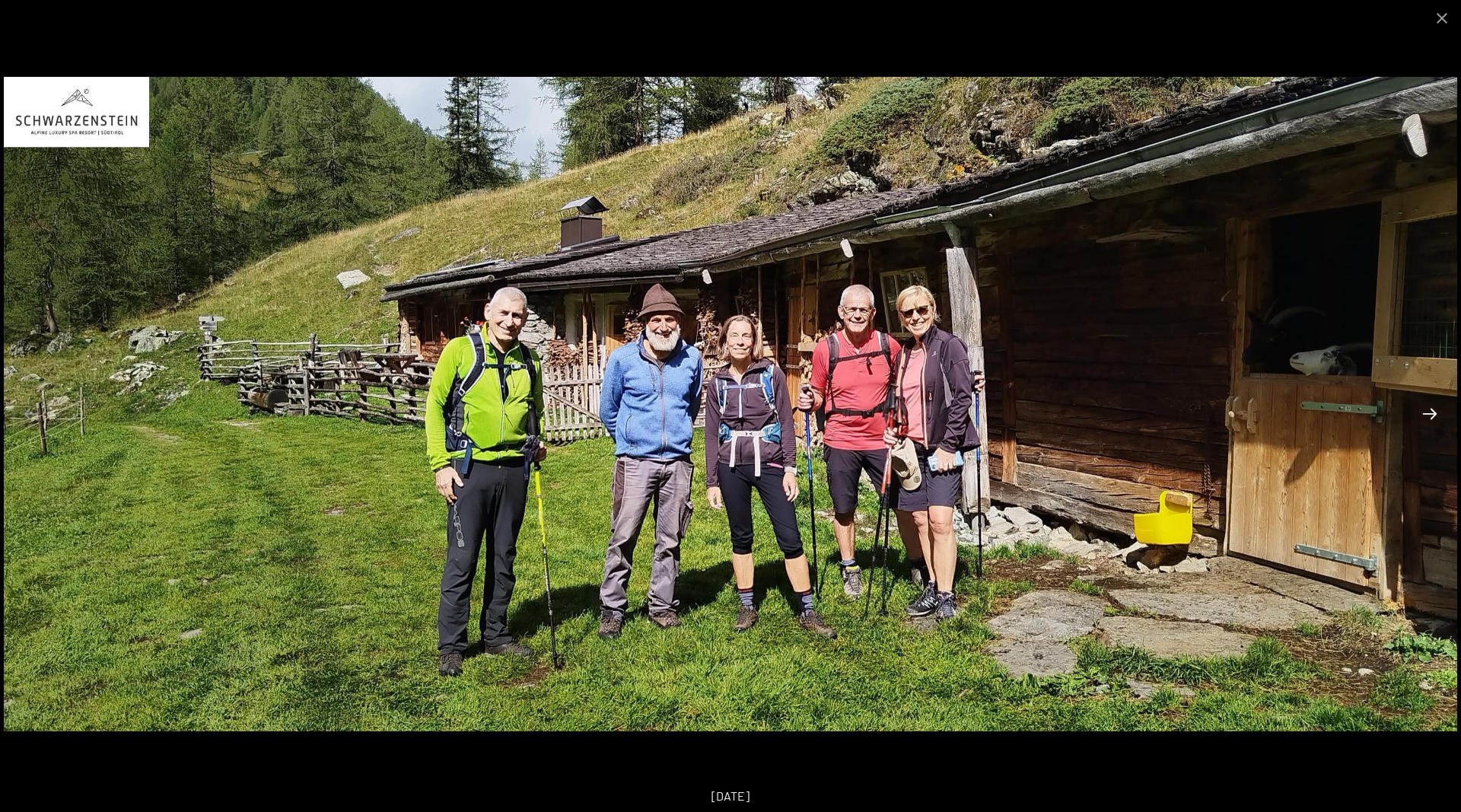
click at [1431, 414] on button "Next slide" at bounding box center [1430, 414] width 32 height 30
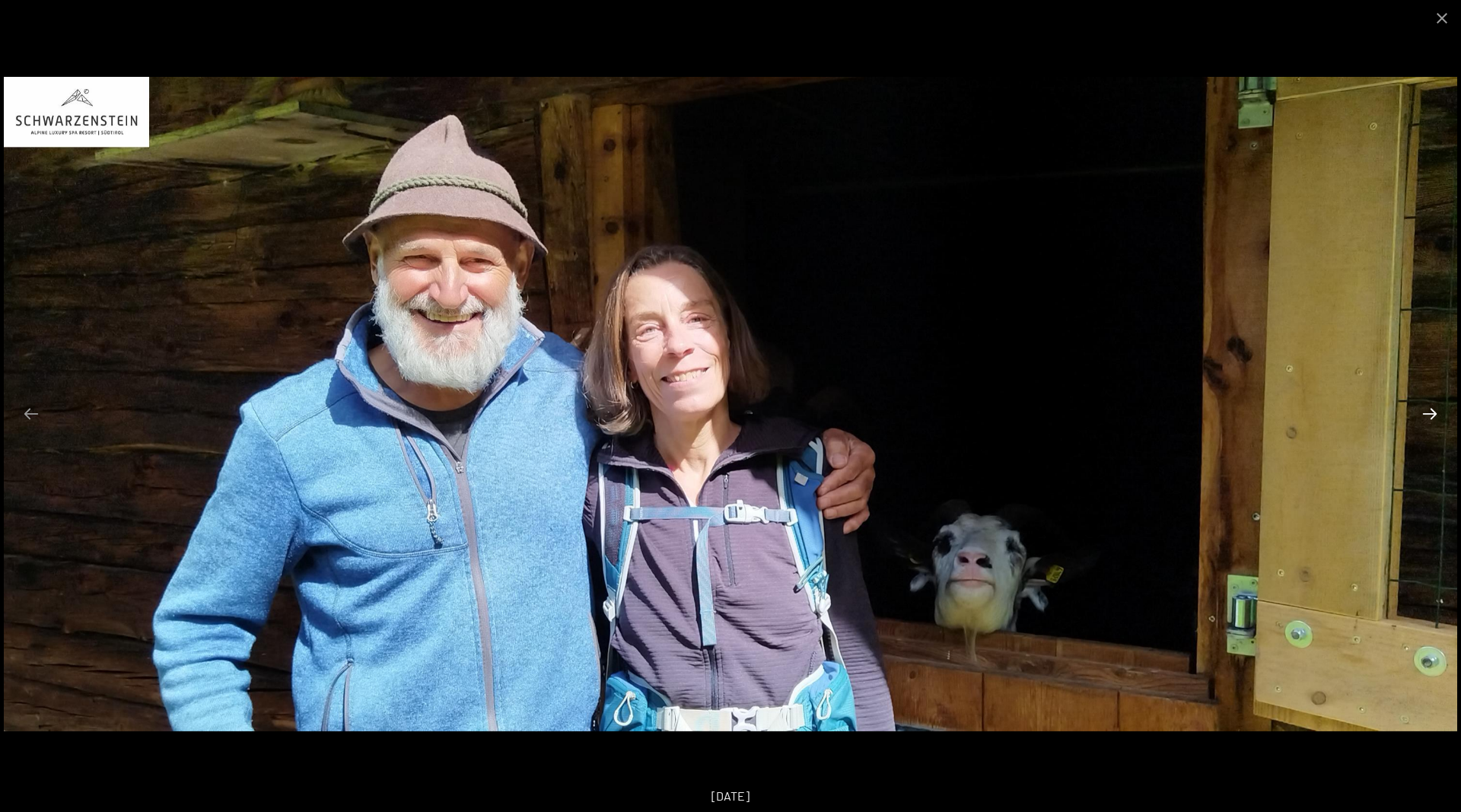
click at [1431, 414] on button "Next slide" at bounding box center [1430, 414] width 32 height 30
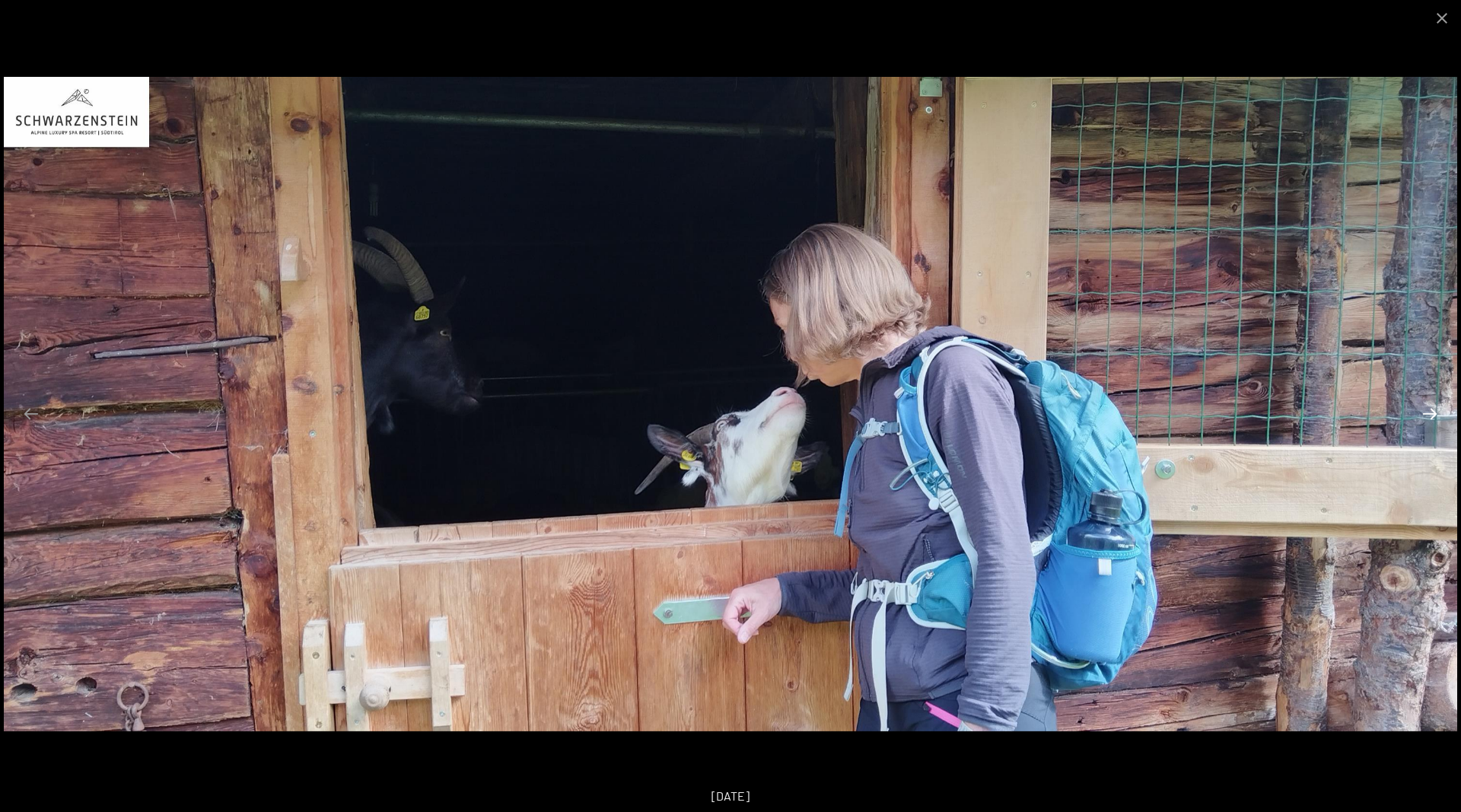
click at [1431, 414] on button "Next slide" at bounding box center [1430, 414] width 32 height 30
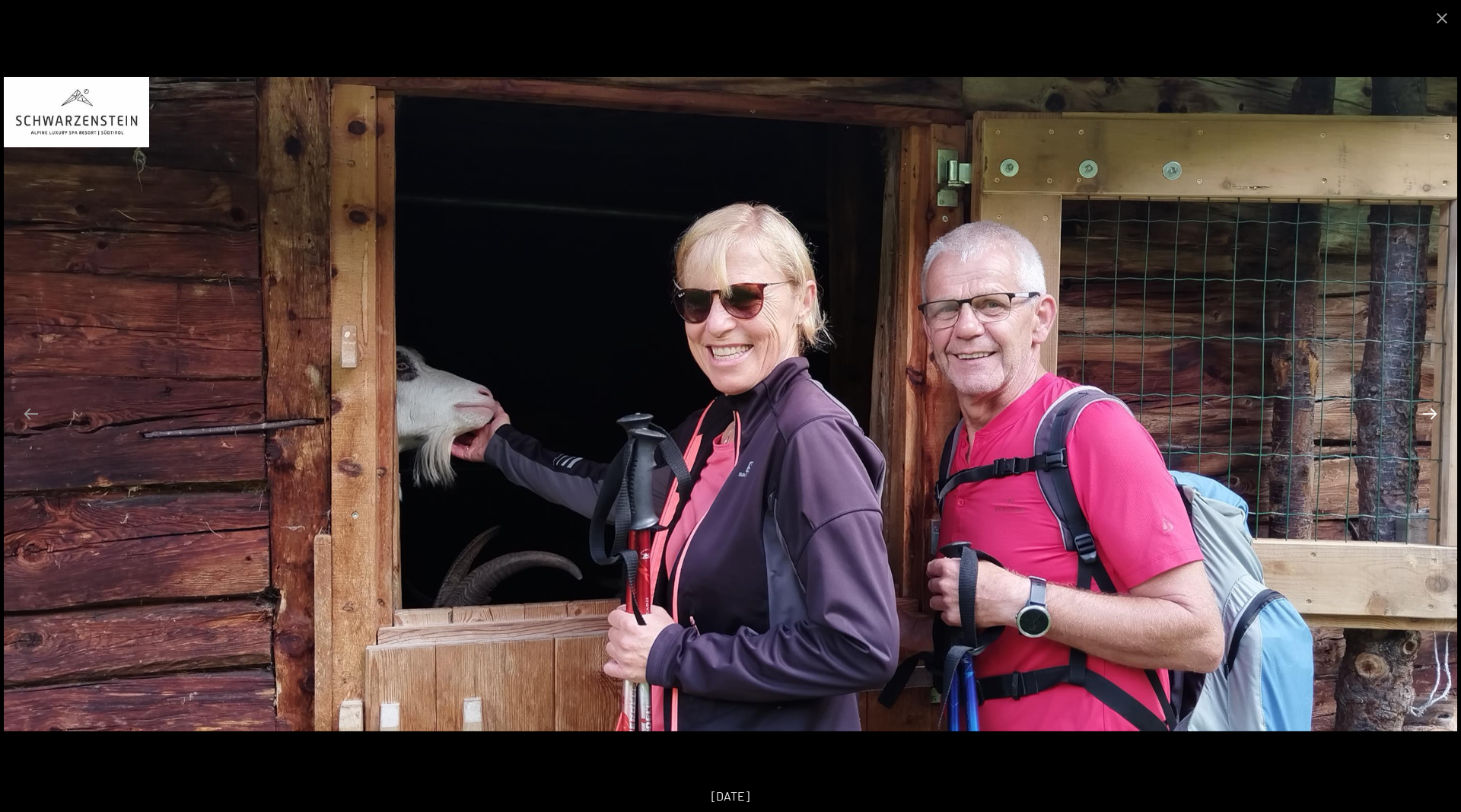
click at [1431, 414] on button "Next slide" at bounding box center [1430, 414] width 32 height 30
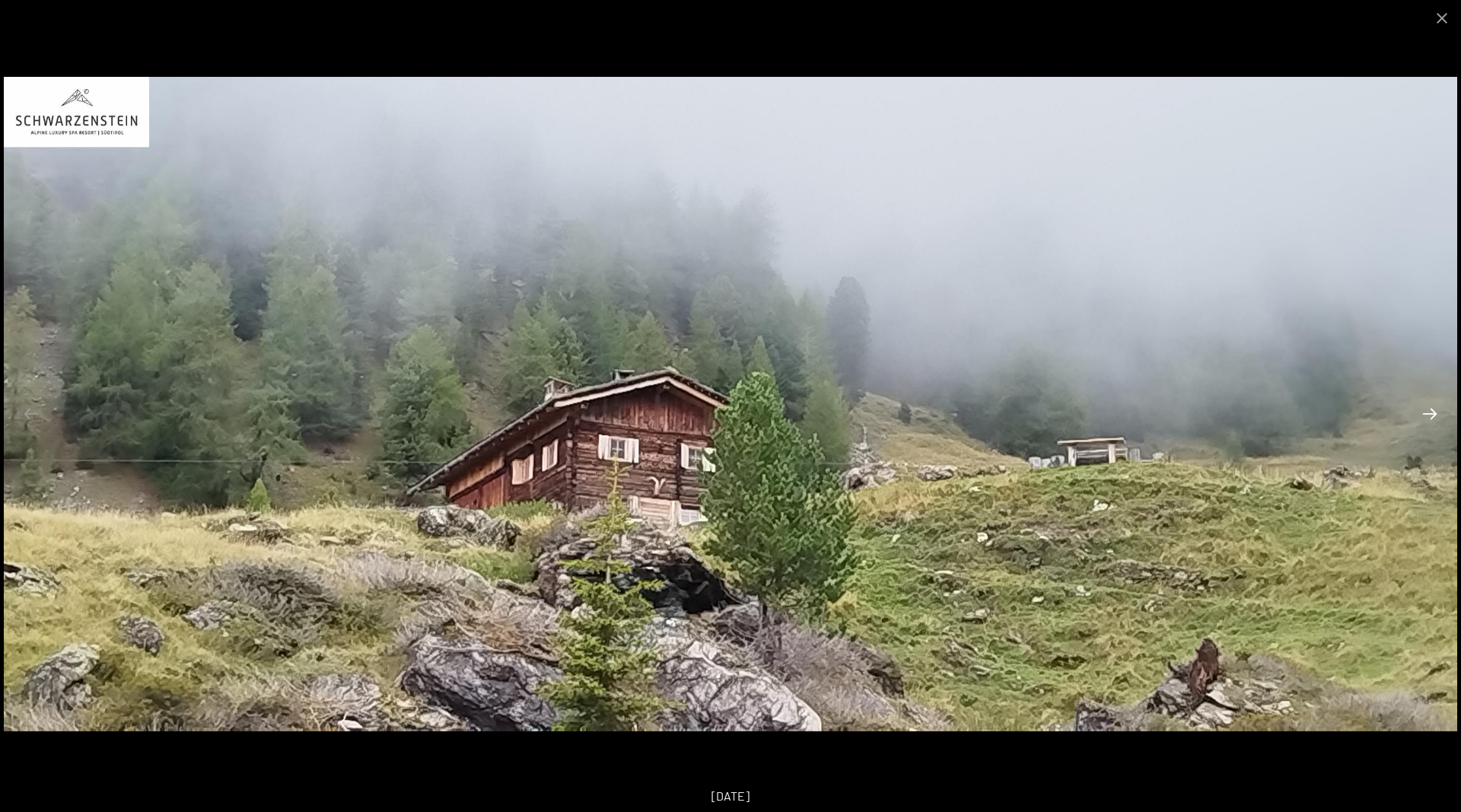
click at [1431, 414] on button "Next slide" at bounding box center [1430, 414] width 32 height 30
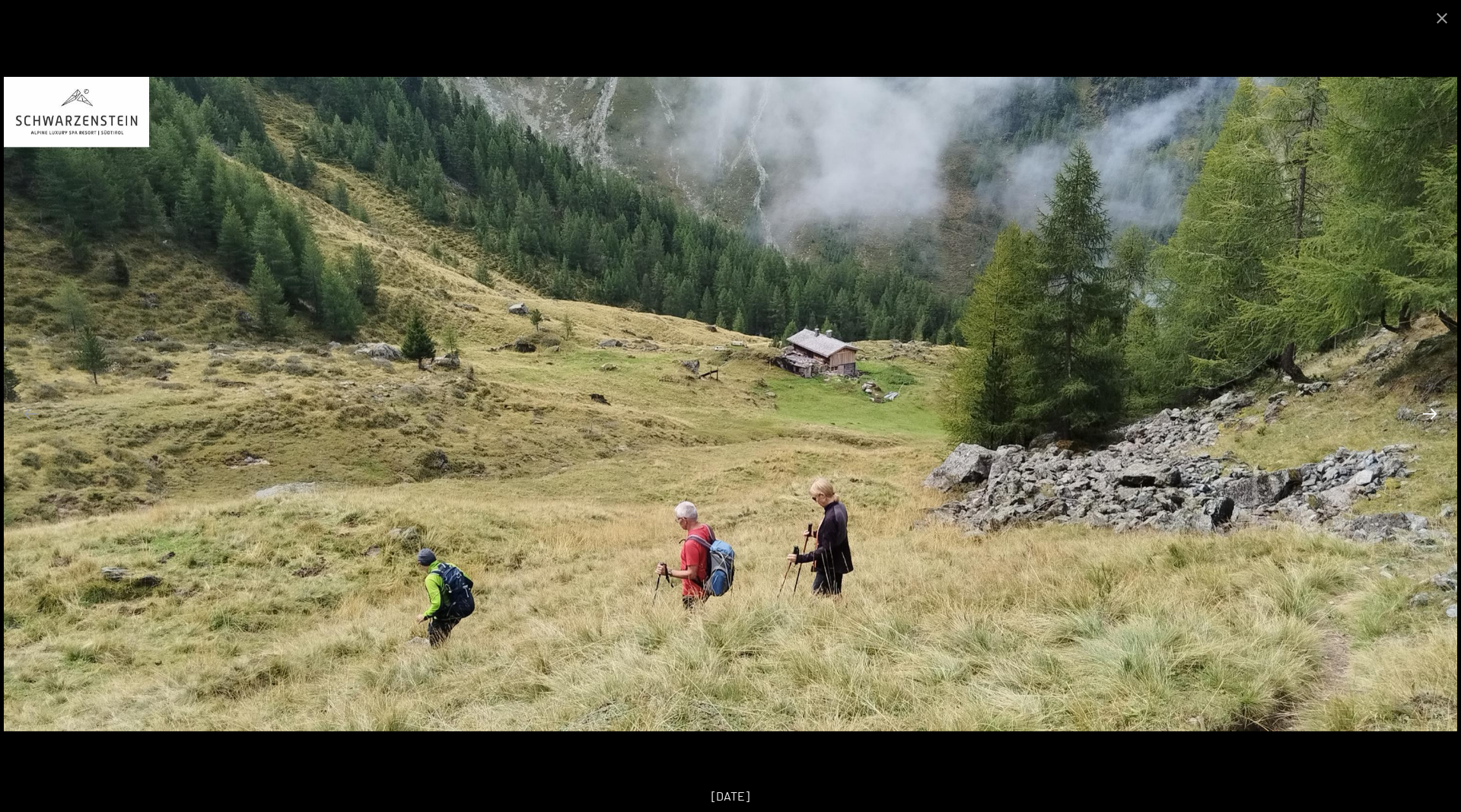
click at [1431, 414] on button "Next slide" at bounding box center [1430, 414] width 32 height 30
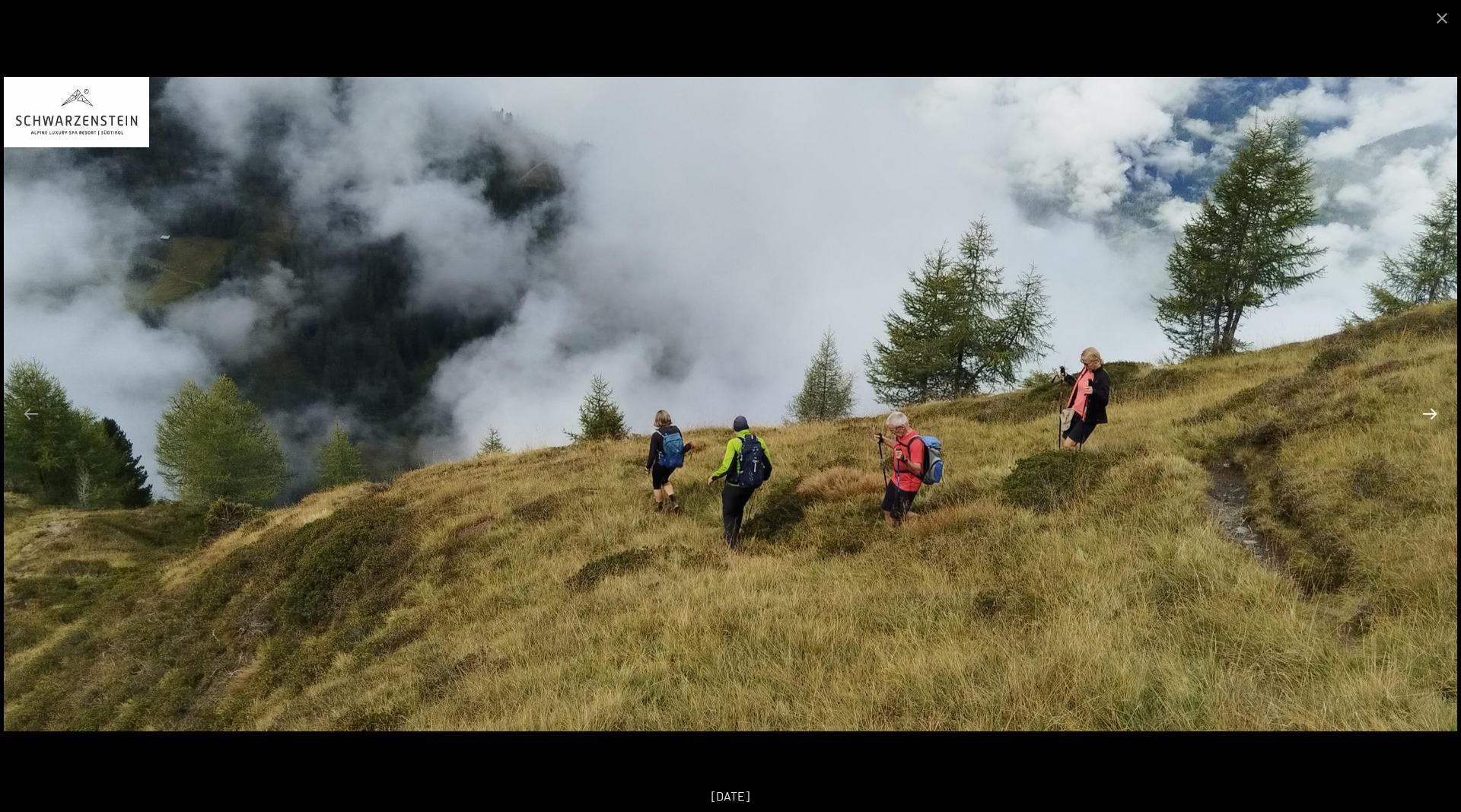
click at [1431, 414] on button "Next slide" at bounding box center [1430, 414] width 32 height 30
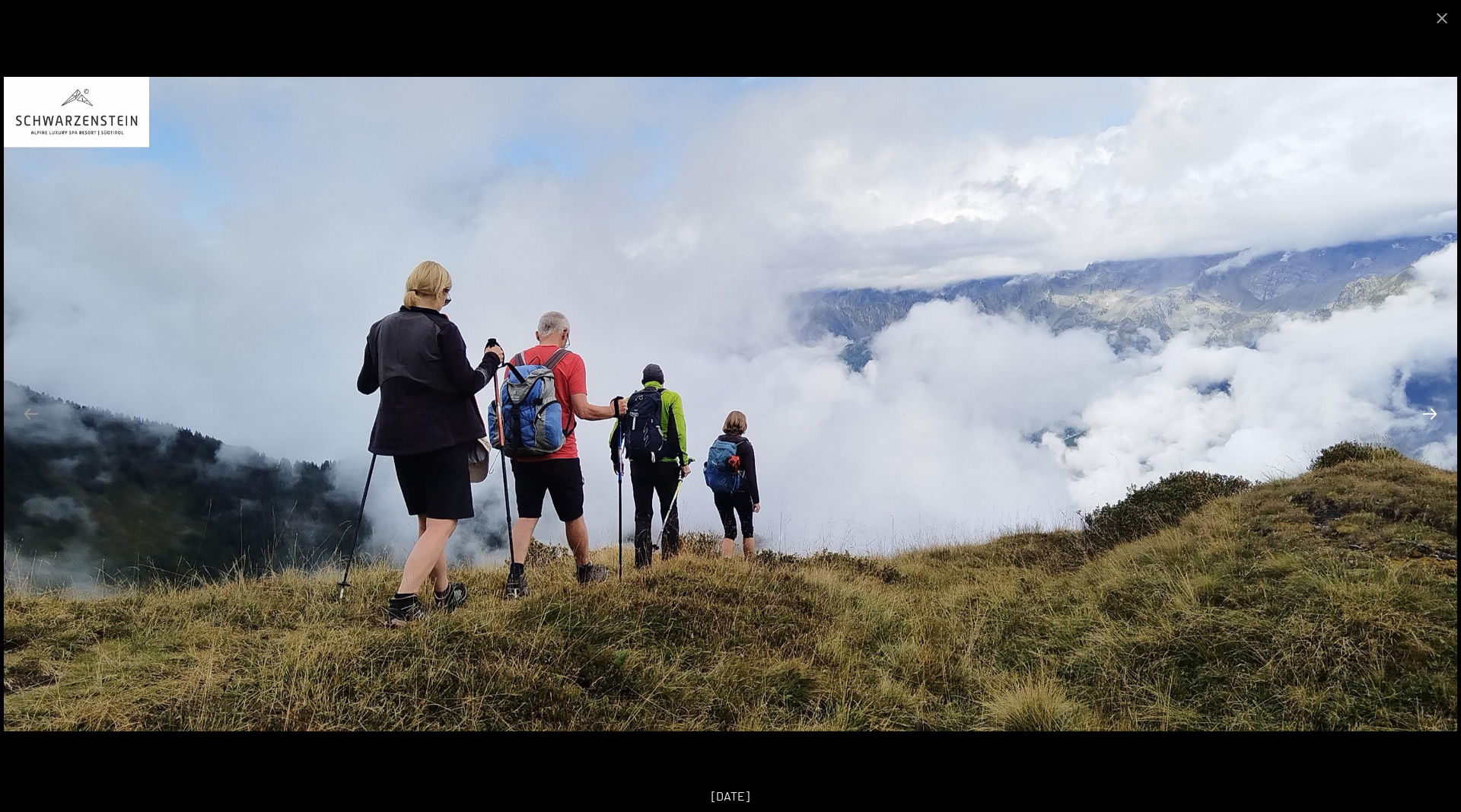
click at [1431, 414] on button "Next slide" at bounding box center [1430, 414] width 32 height 30
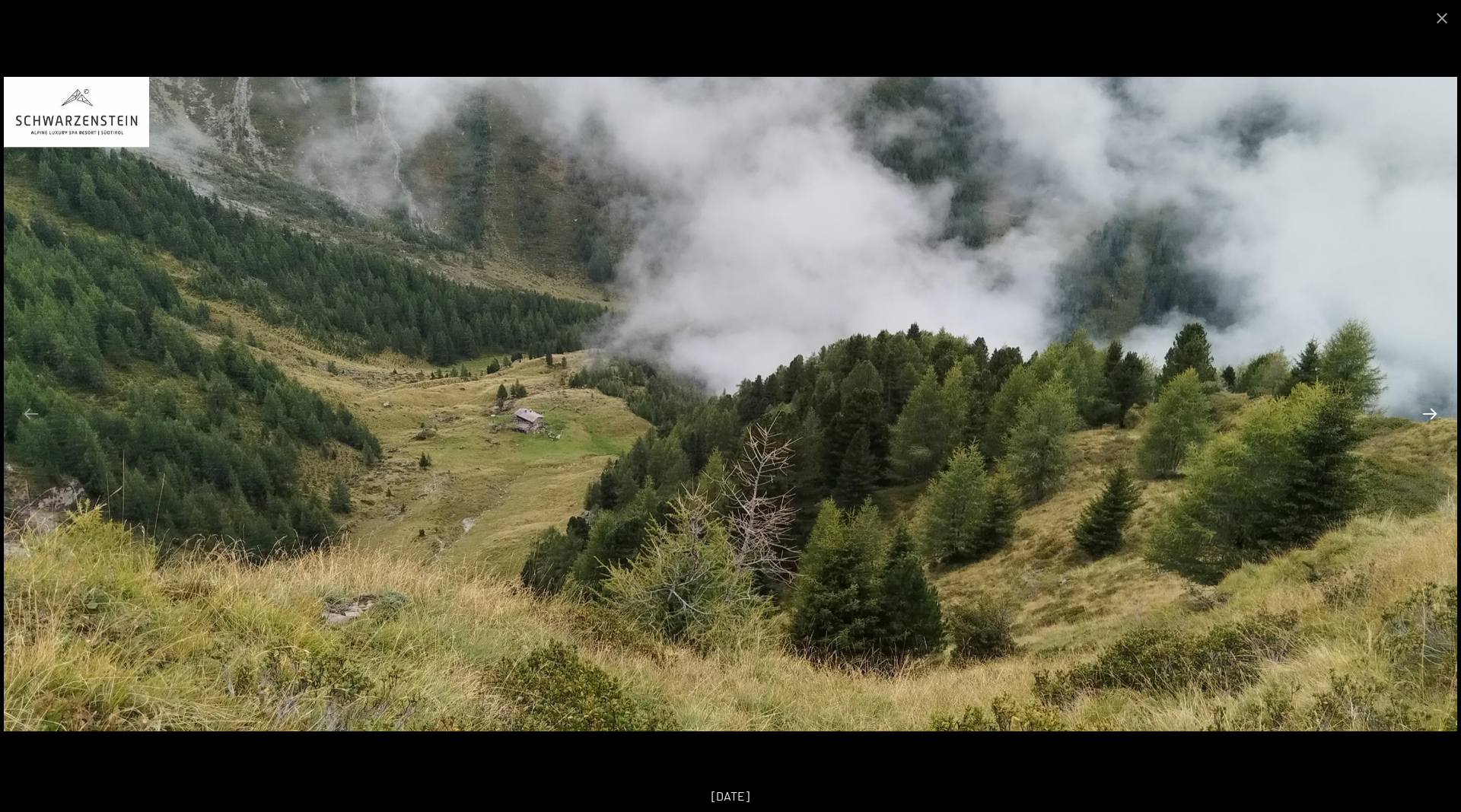
click at [1431, 414] on button "Next slide" at bounding box center [1430, 414] width 32 height 30
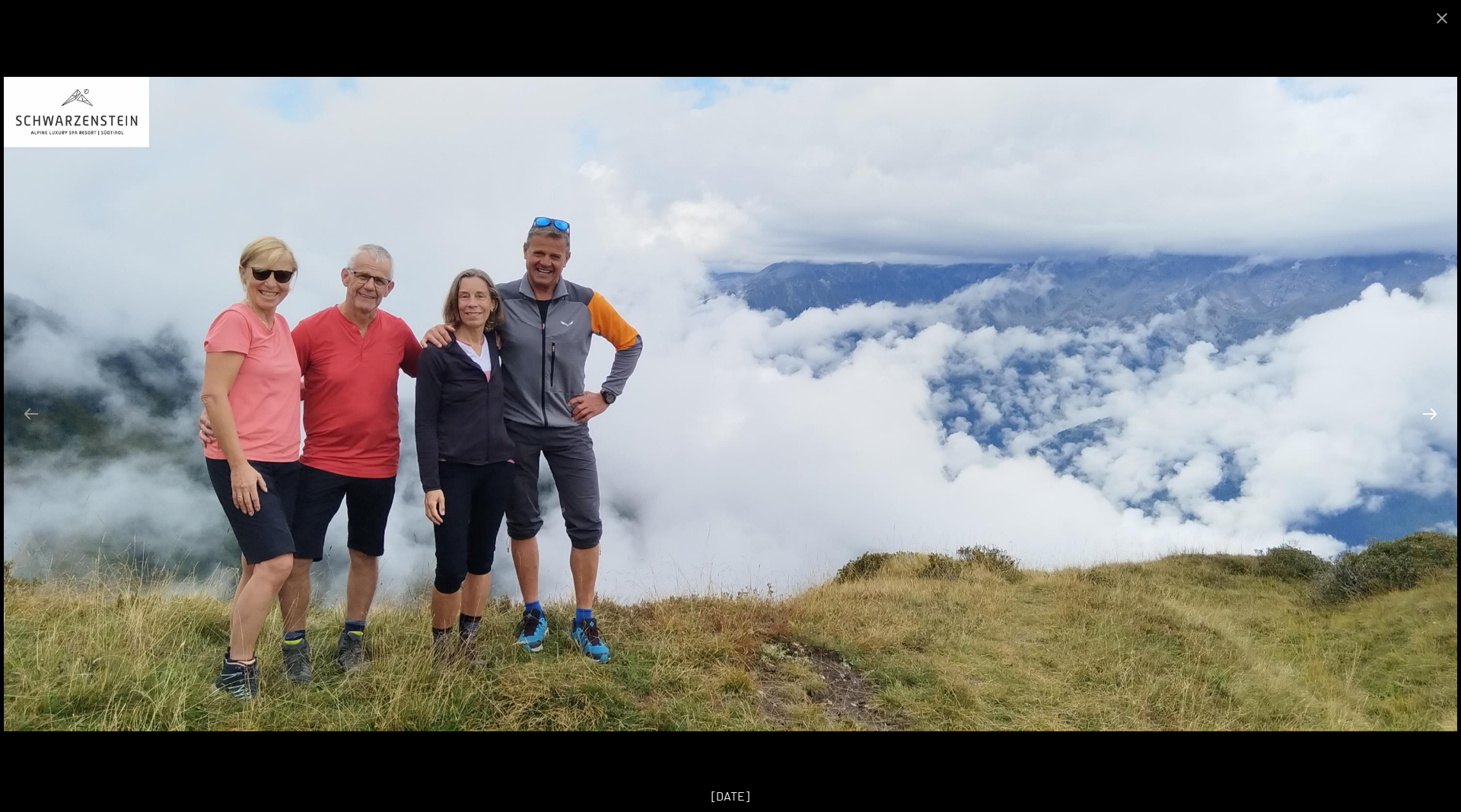
click at [1431, 414] on button "Next slide" at bounding box center [1430, 414] width 32 height 30
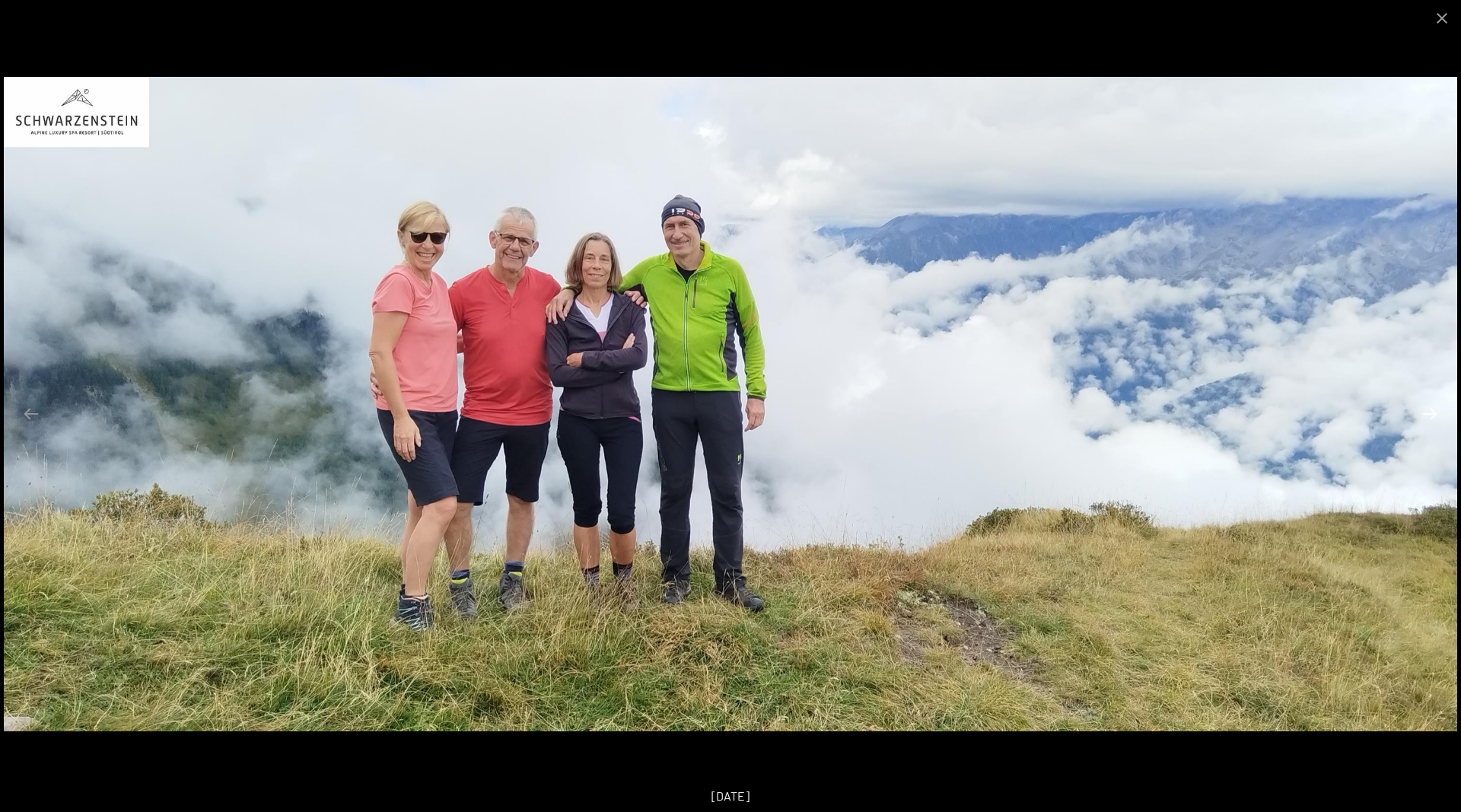
click at [1431, 414] on button "Next slide" at bounding box center [1430, 414] width 32 height 30
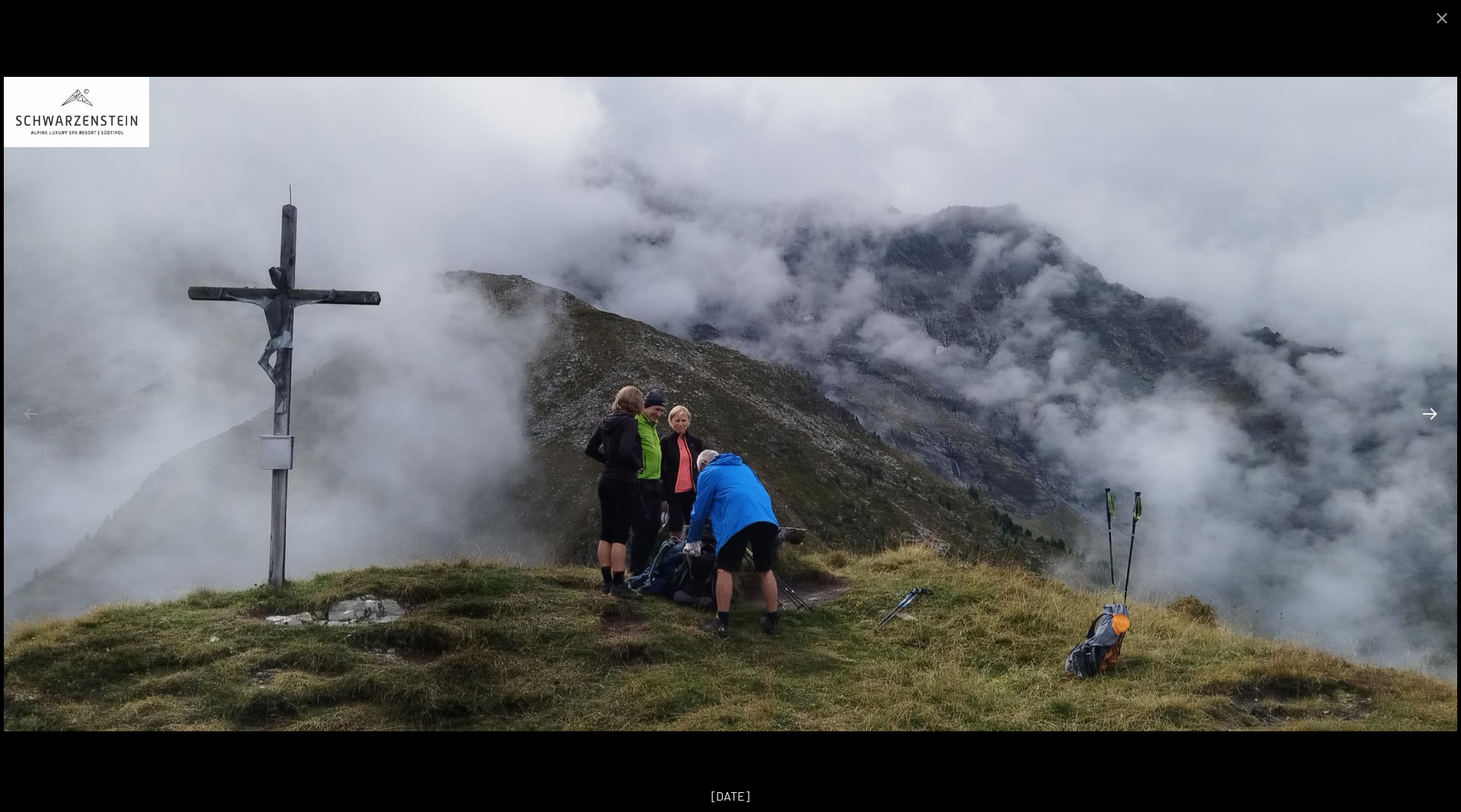
click at [1431, 414] on button "Next slide" at bounding box center [1430, 414] width 32 height 30
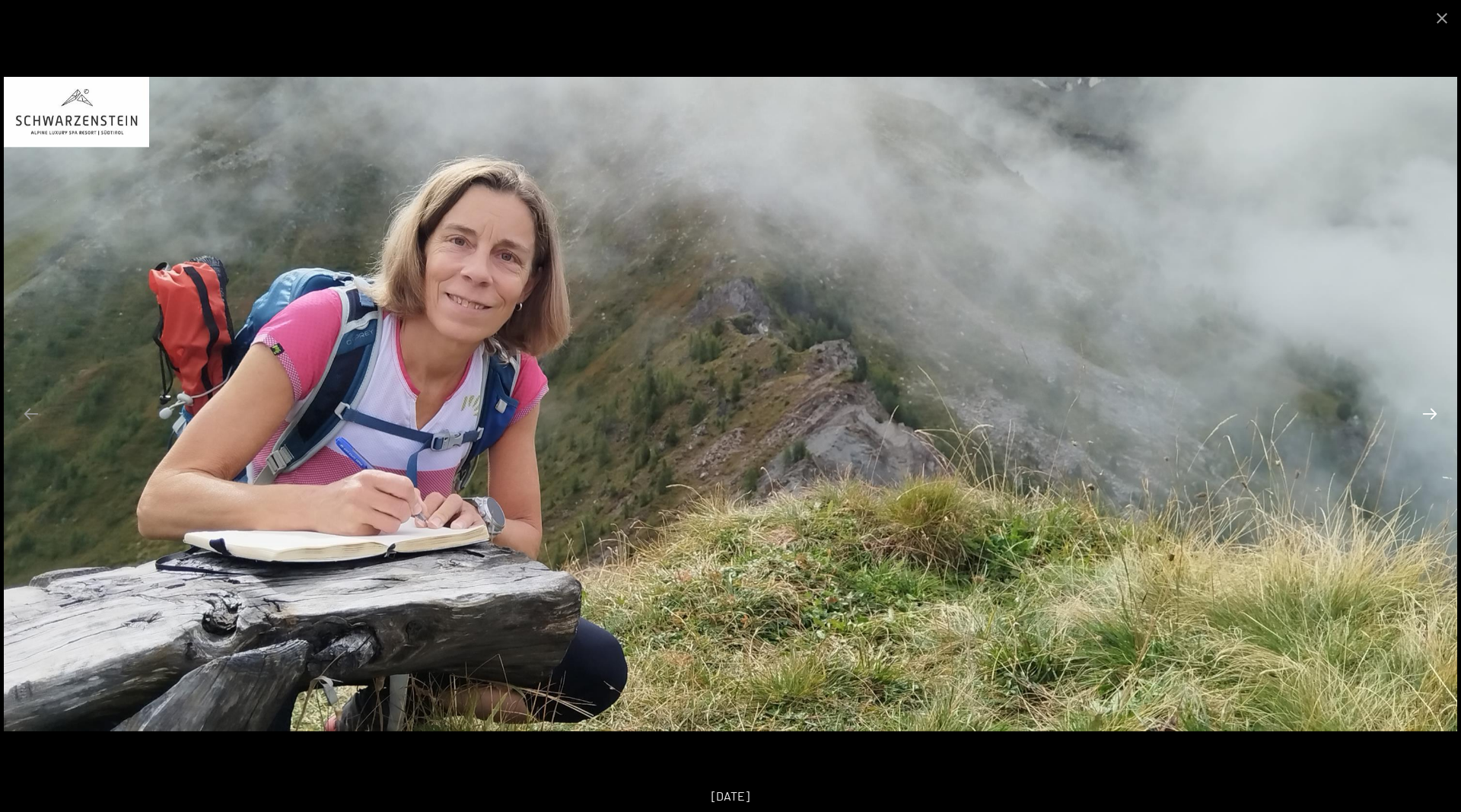
click at [1431, 414] on button "Next slide" at bounding box center [1430, 414] width 32 height 30
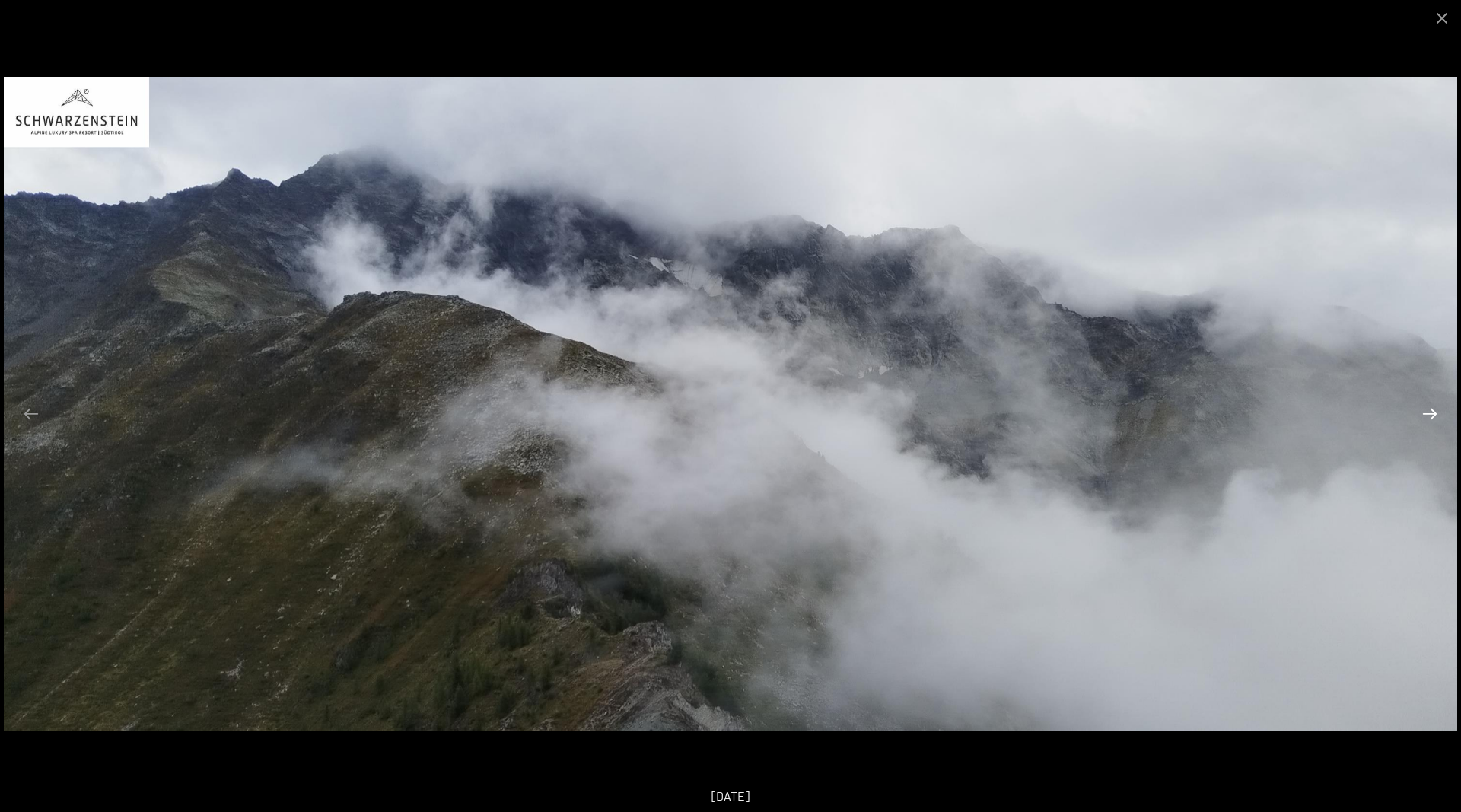
click at [1431, 414] on button "Next slide" at bounding box center [1430, 414] width 32 height 30
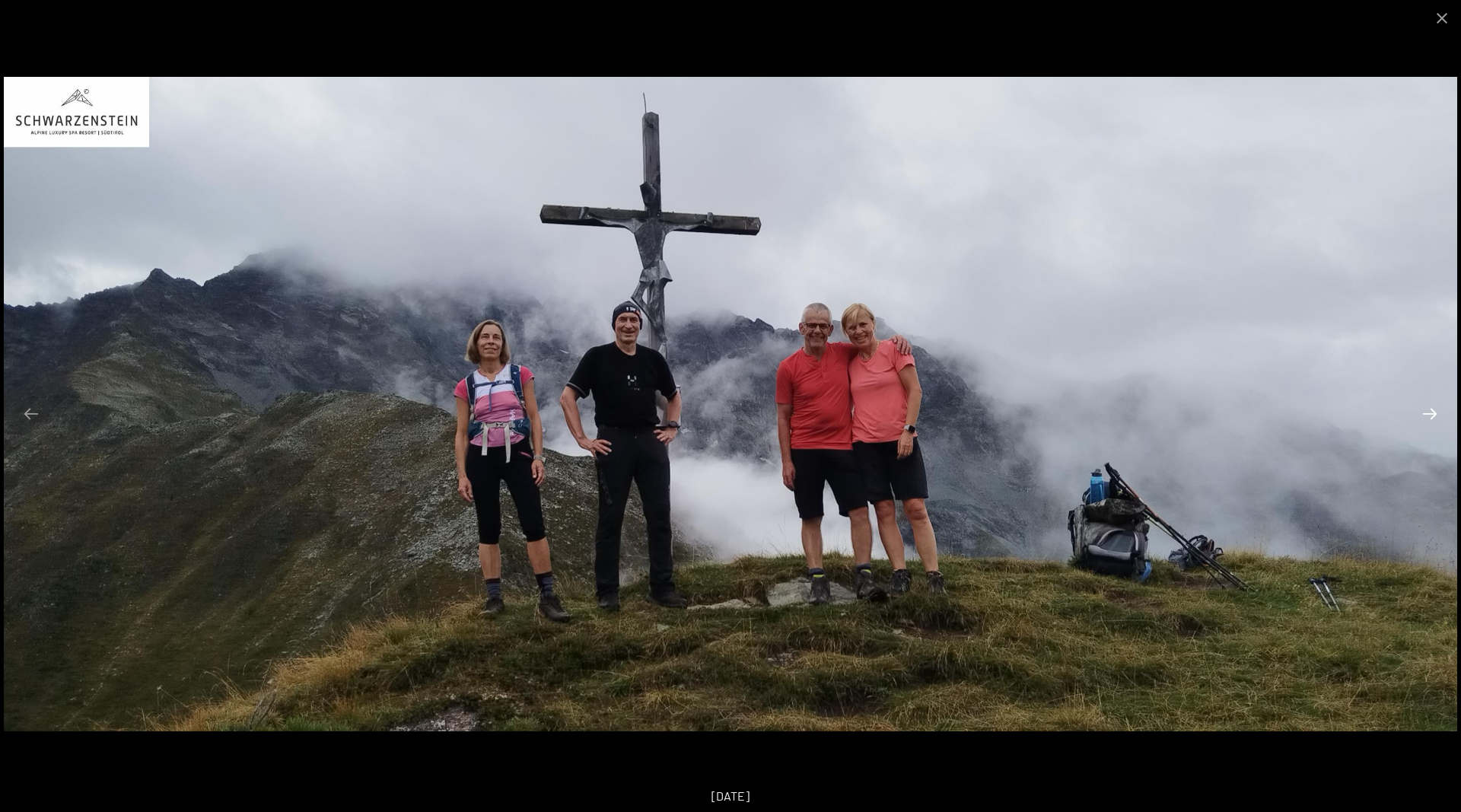
click at [1431, 414] on button "Next slide" at bounding box center [1430, 414] width 32 height 30
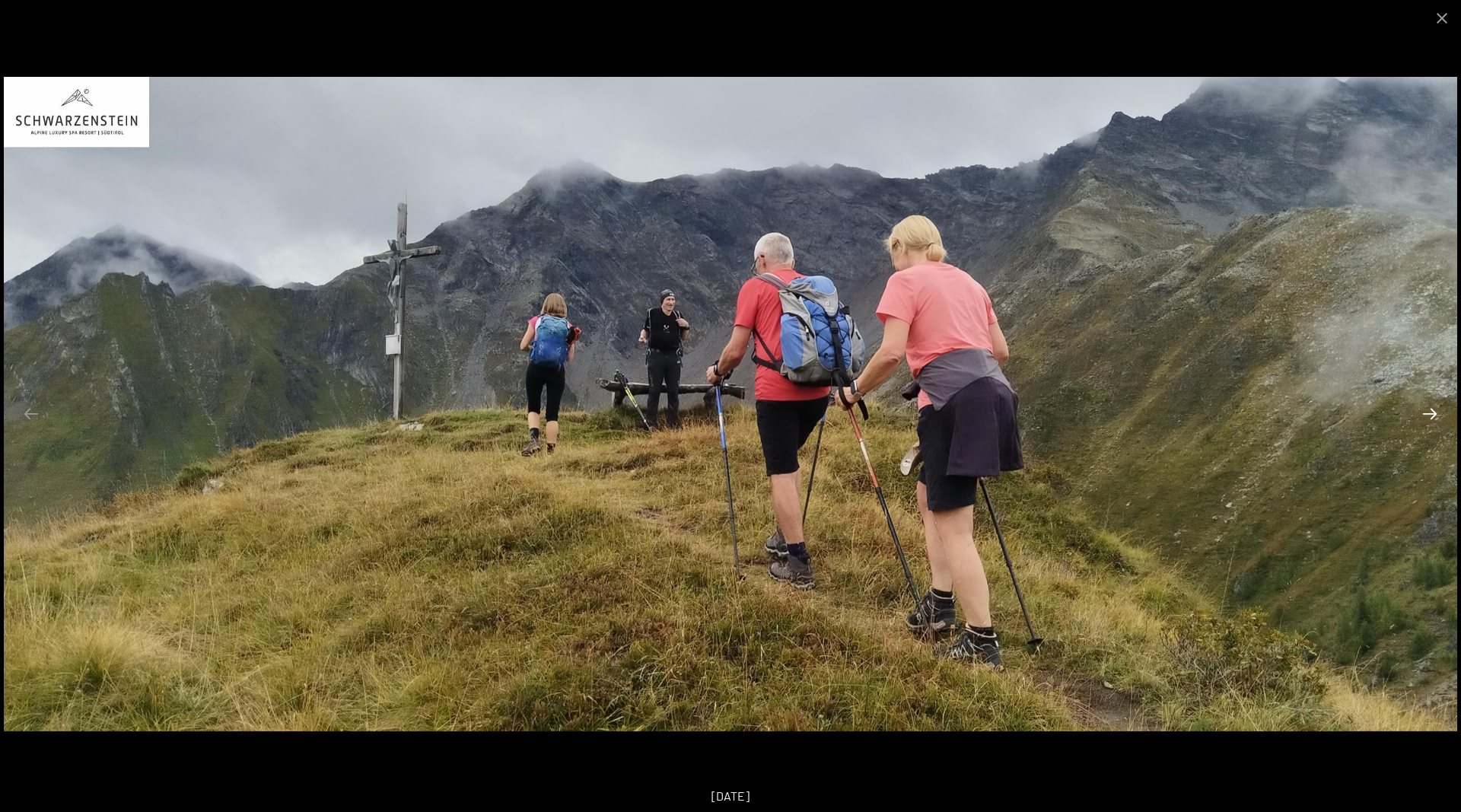
click at [1431, 414] on button "Next slide" at bounding box center [1430, 414] width 32 height 30
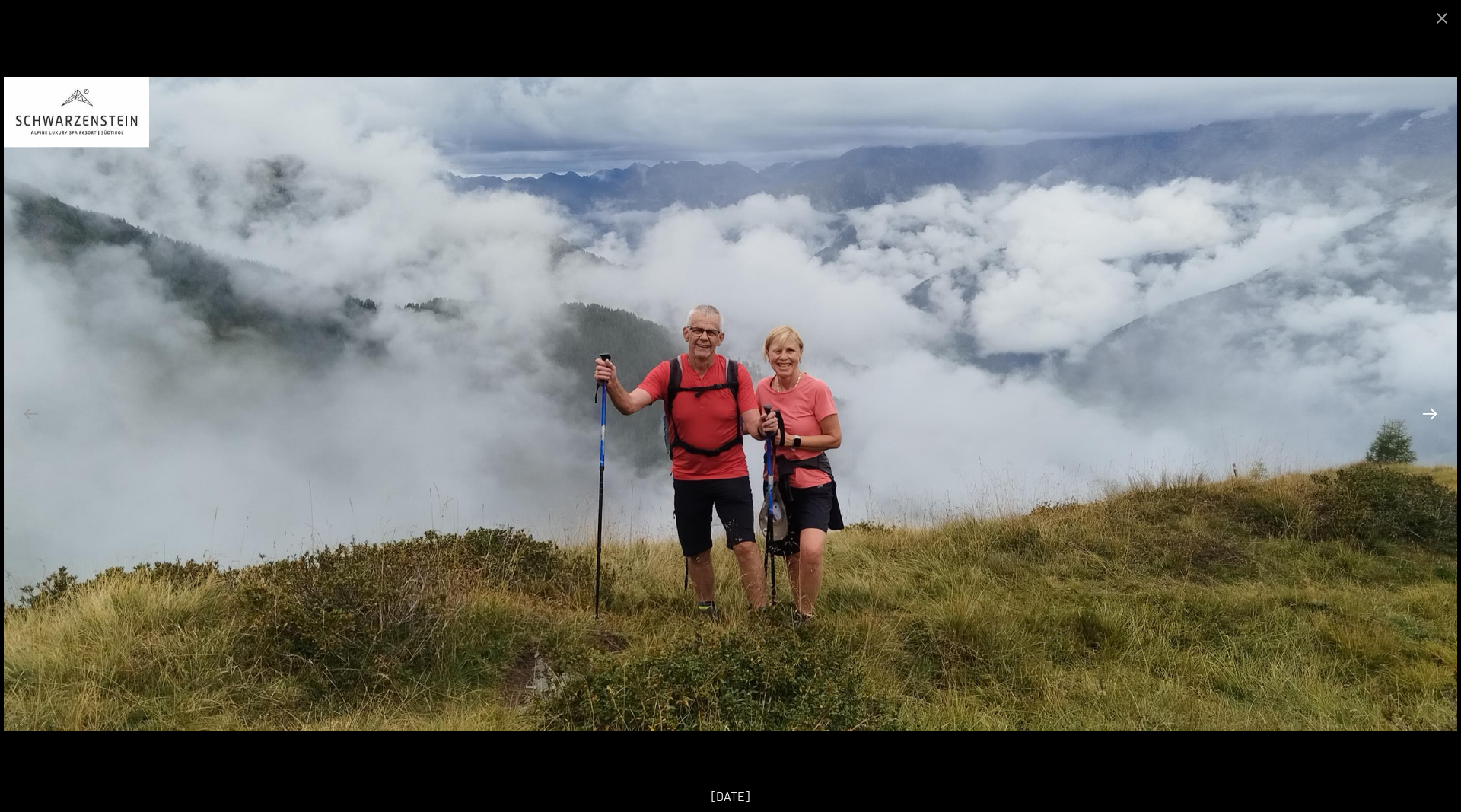
click at [1431, 414] on button "Next slide" at bounding box center [1430, 414] width 32 height 30
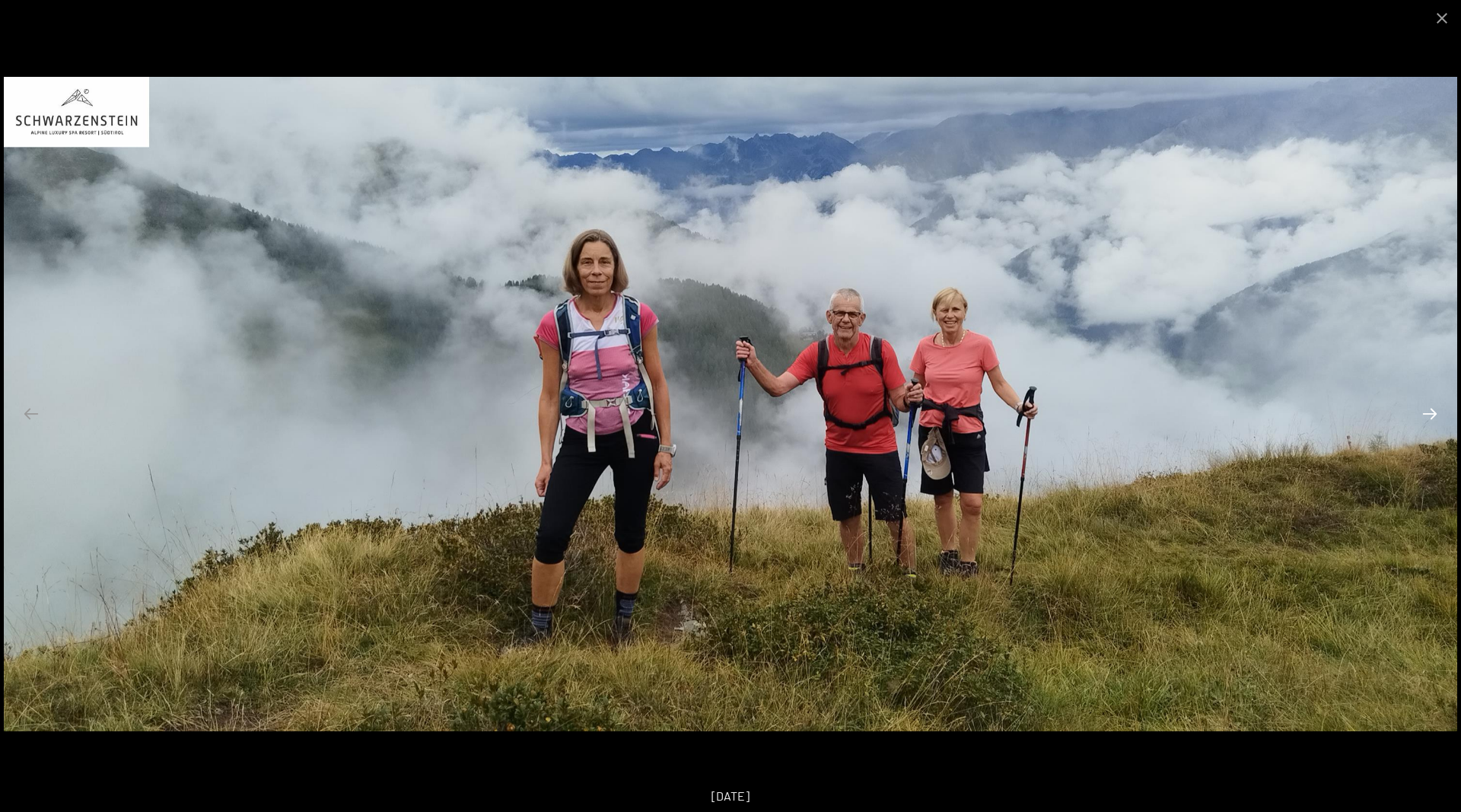
click at [1431, 414] on button "Next slide" at bounding box center [1430, 414] width 32 height 30
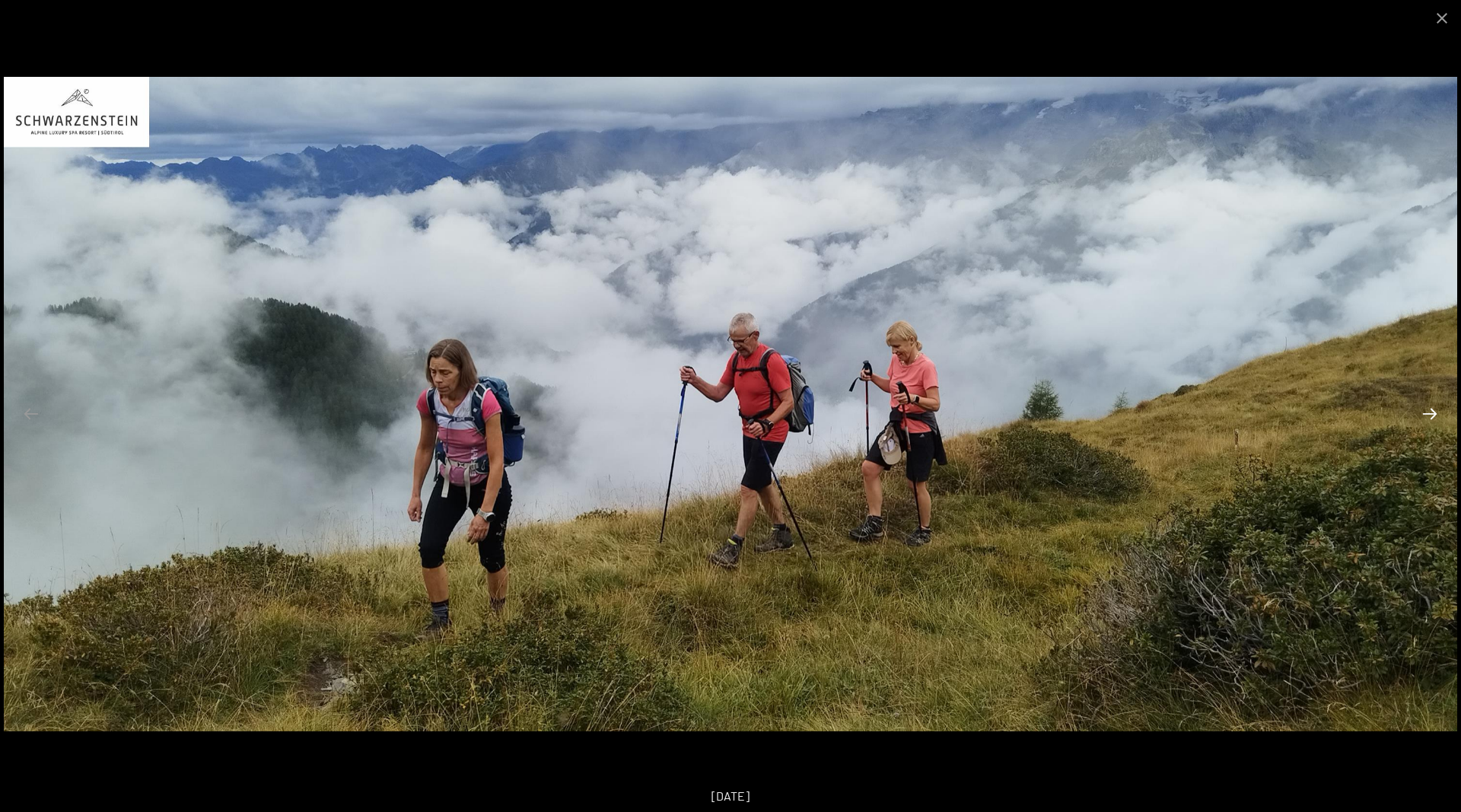
click at [1431, 414] on button "Next slide" at bounding box center [1430, 414] width 32 height 30
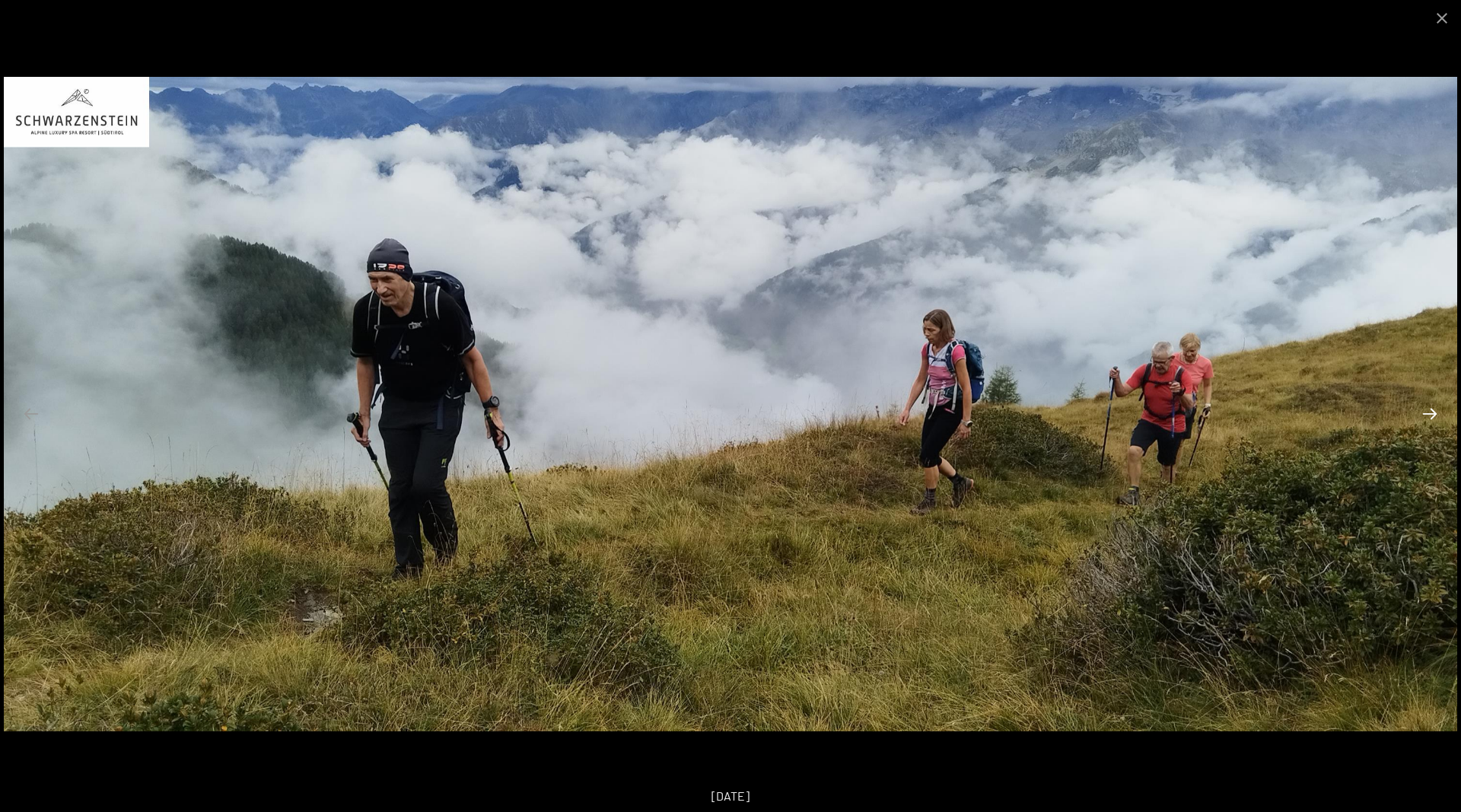
click at [1431, 414] on button "Next slide" at bounding box center [1430, 414] width 32 height 30
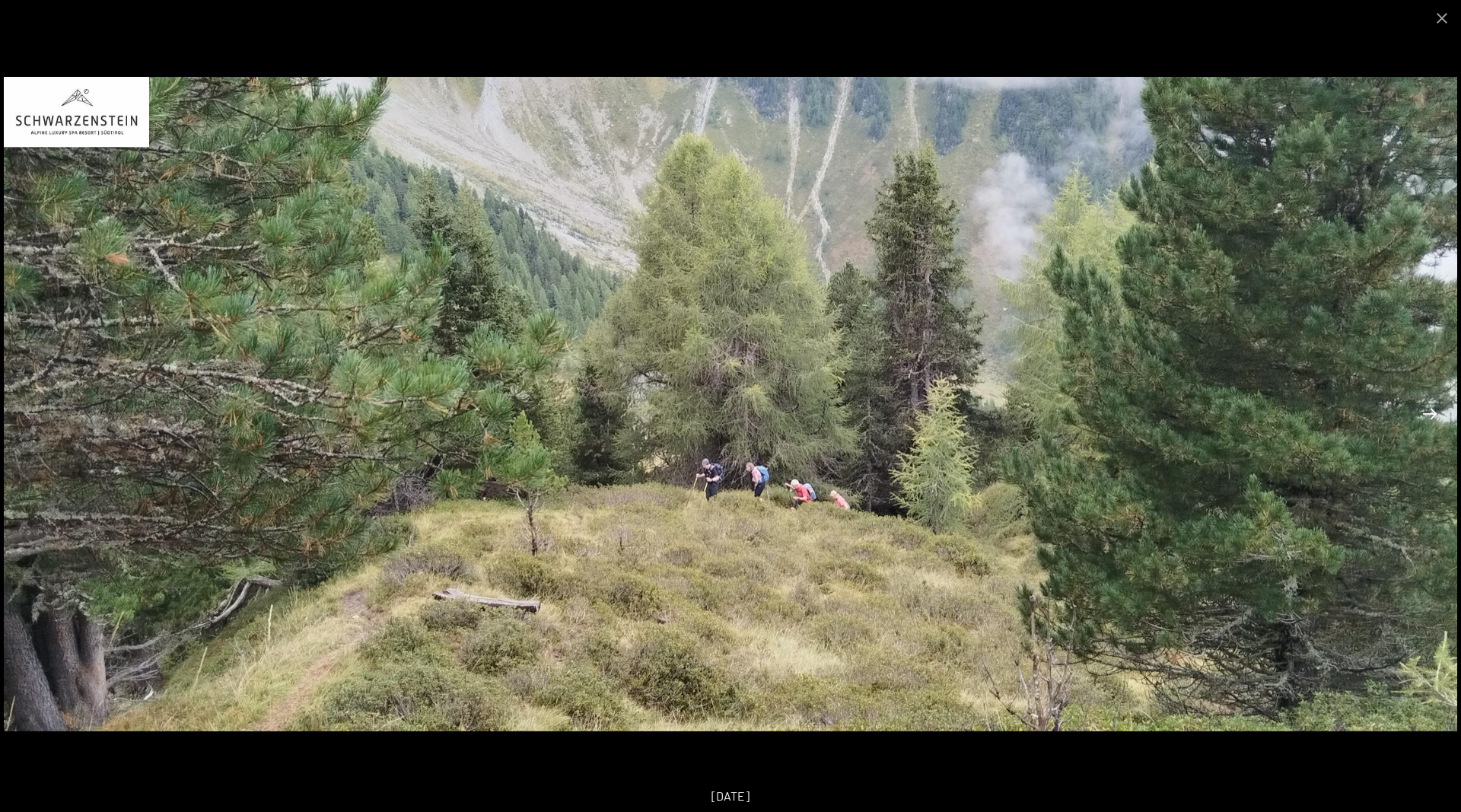
click at [1431, 414] on button "Next slide" at bounding box center [1430, 414] width 32 height 30
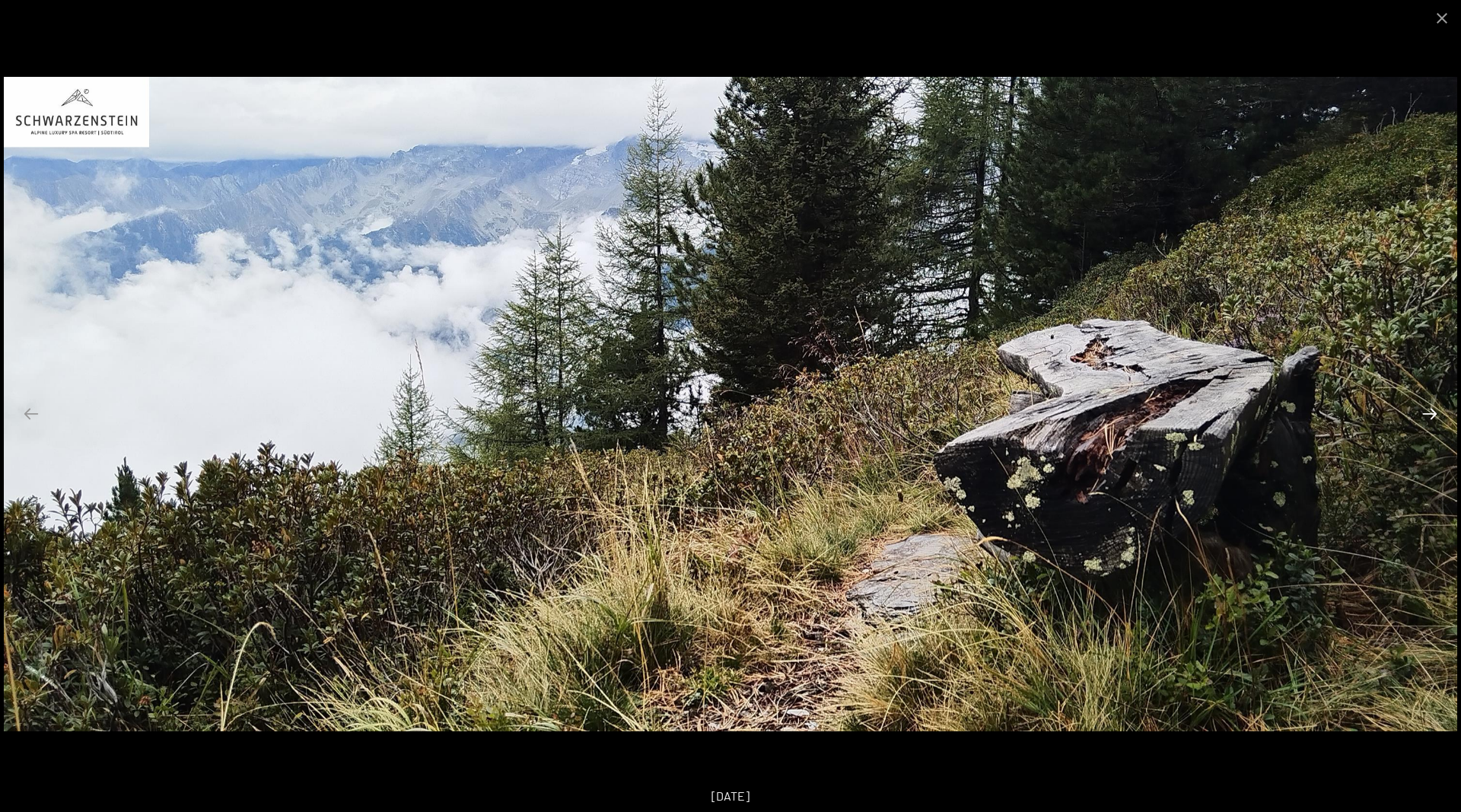
click at [1431, 414] on button "Next slide" at bounding box center [1430, 414] width 32 height 30
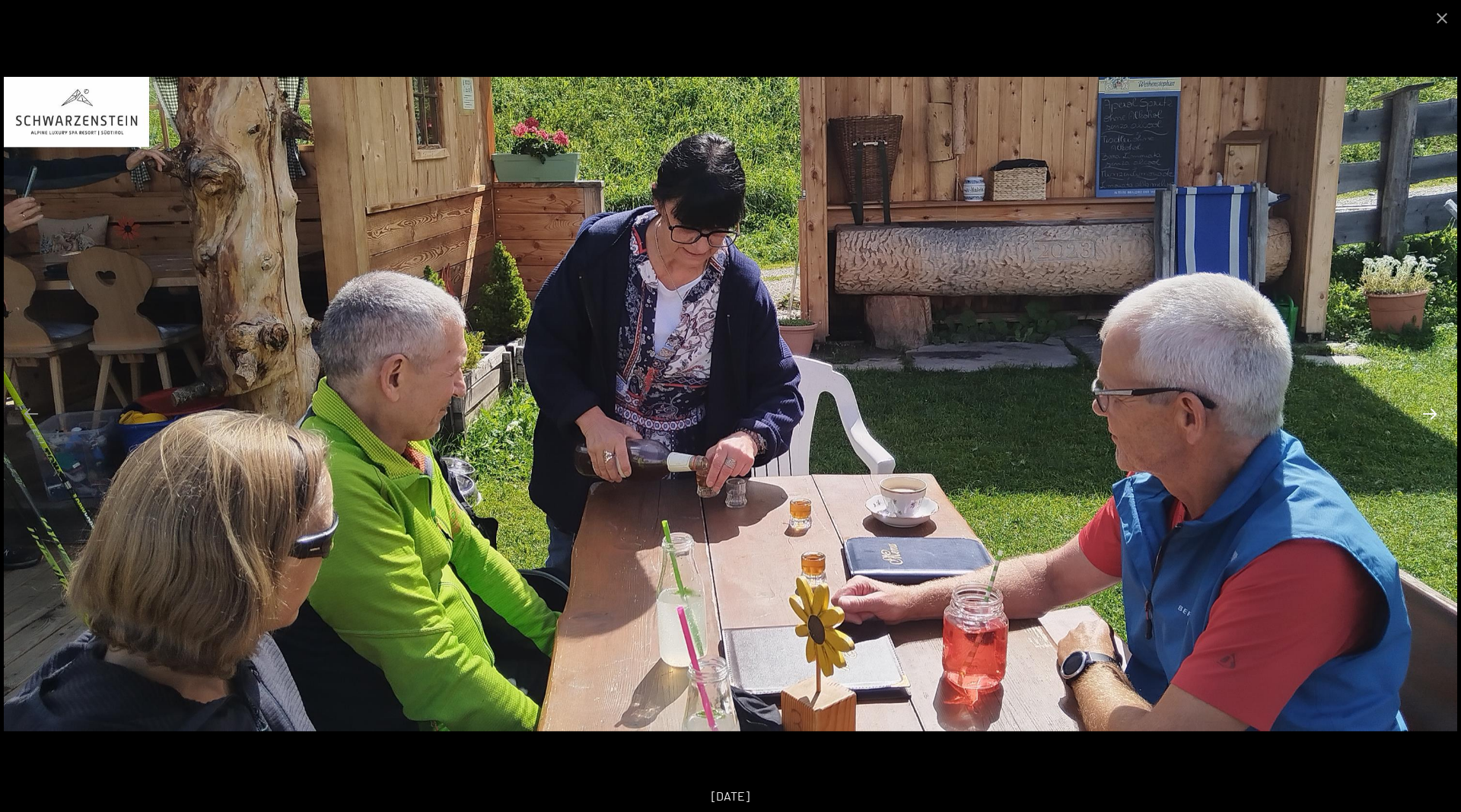
click at [1431, 414] on button "Next slide" at bounding box center [1430, 414] width 32 height 30
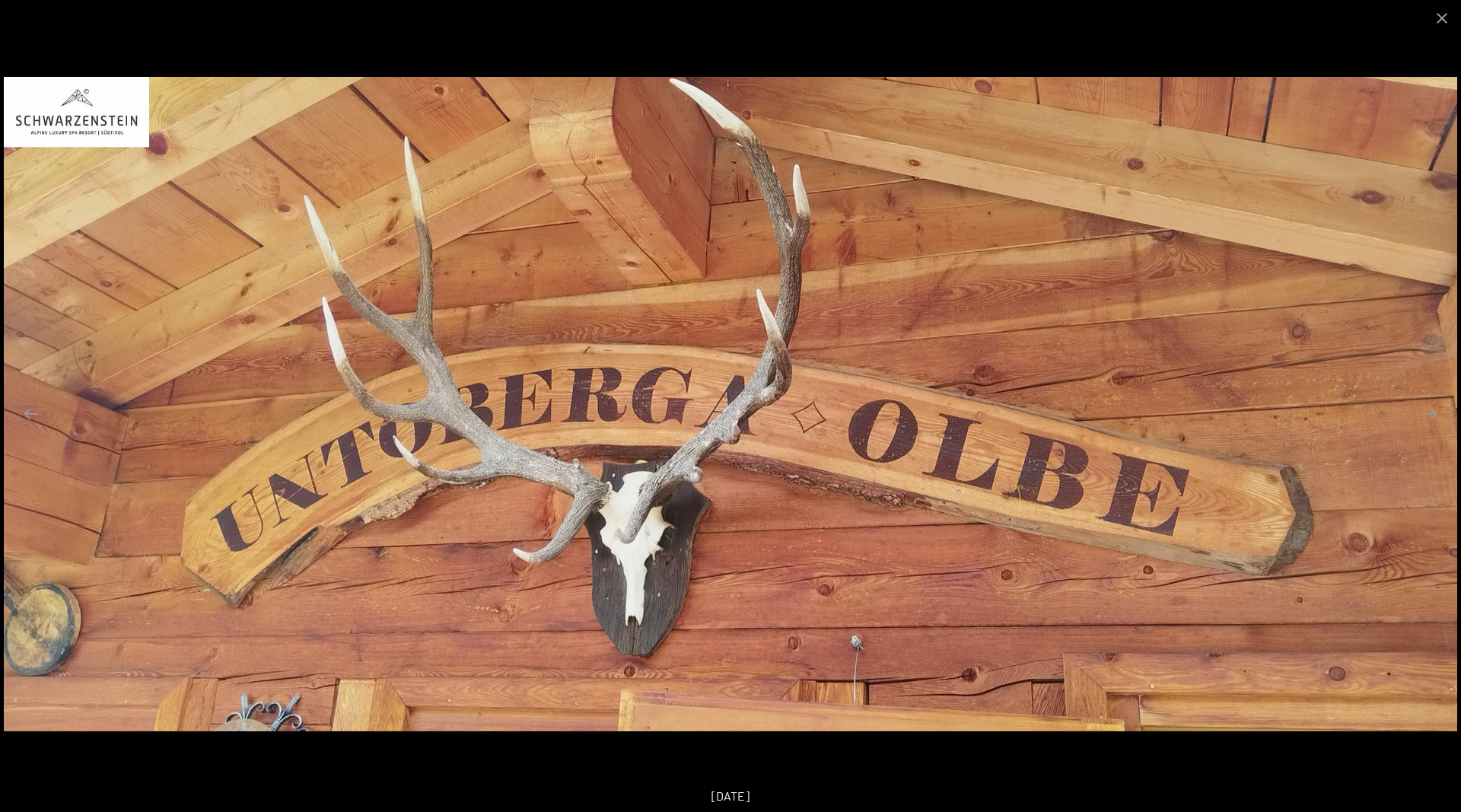
scroll to position [311, 0]
click at [1435, 22] on button "Close gallery" at bounding box center [1442, 18] width 38 height 36
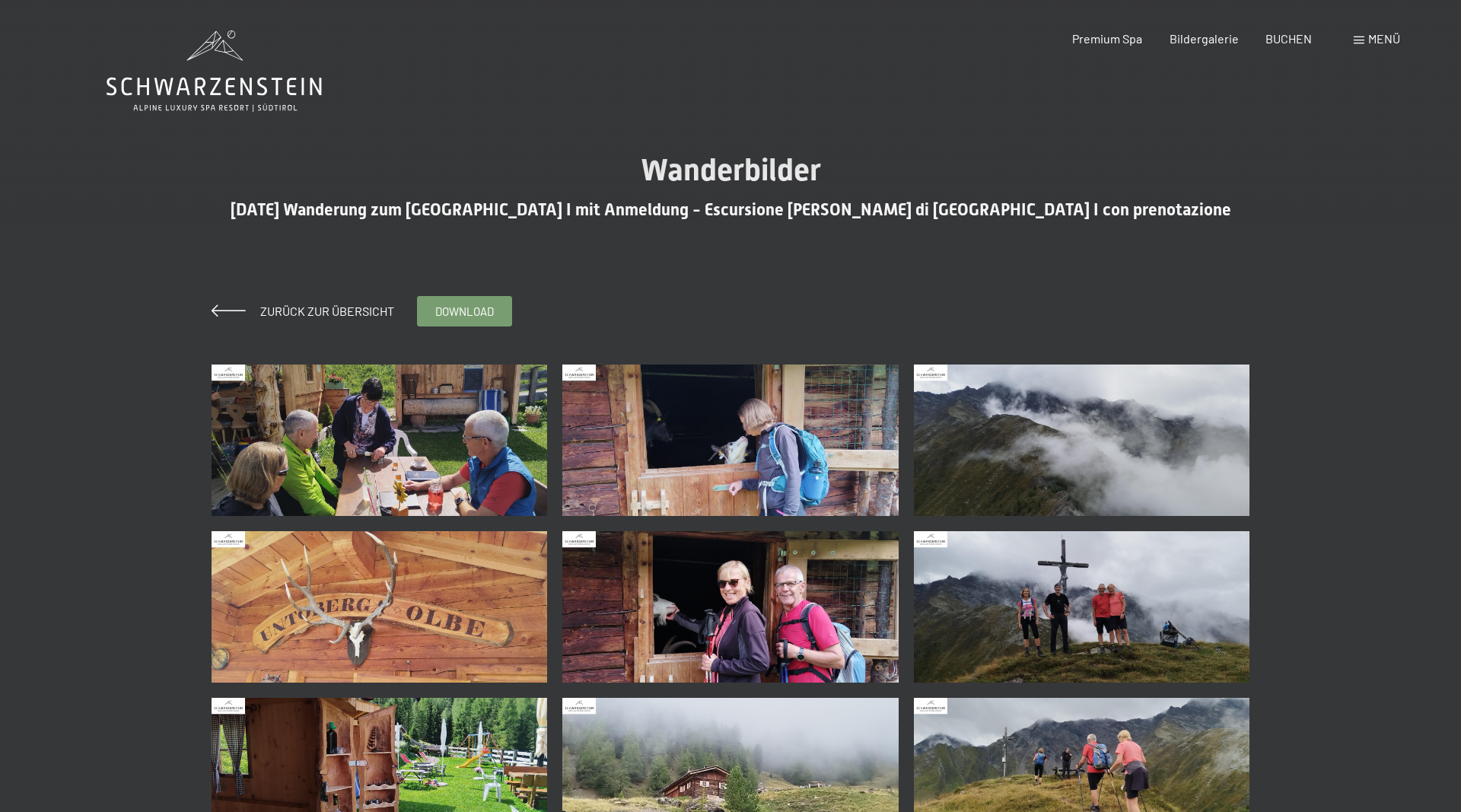
click at [1054, 620] on img at bounding box center [1082, 606] width 336 height 151
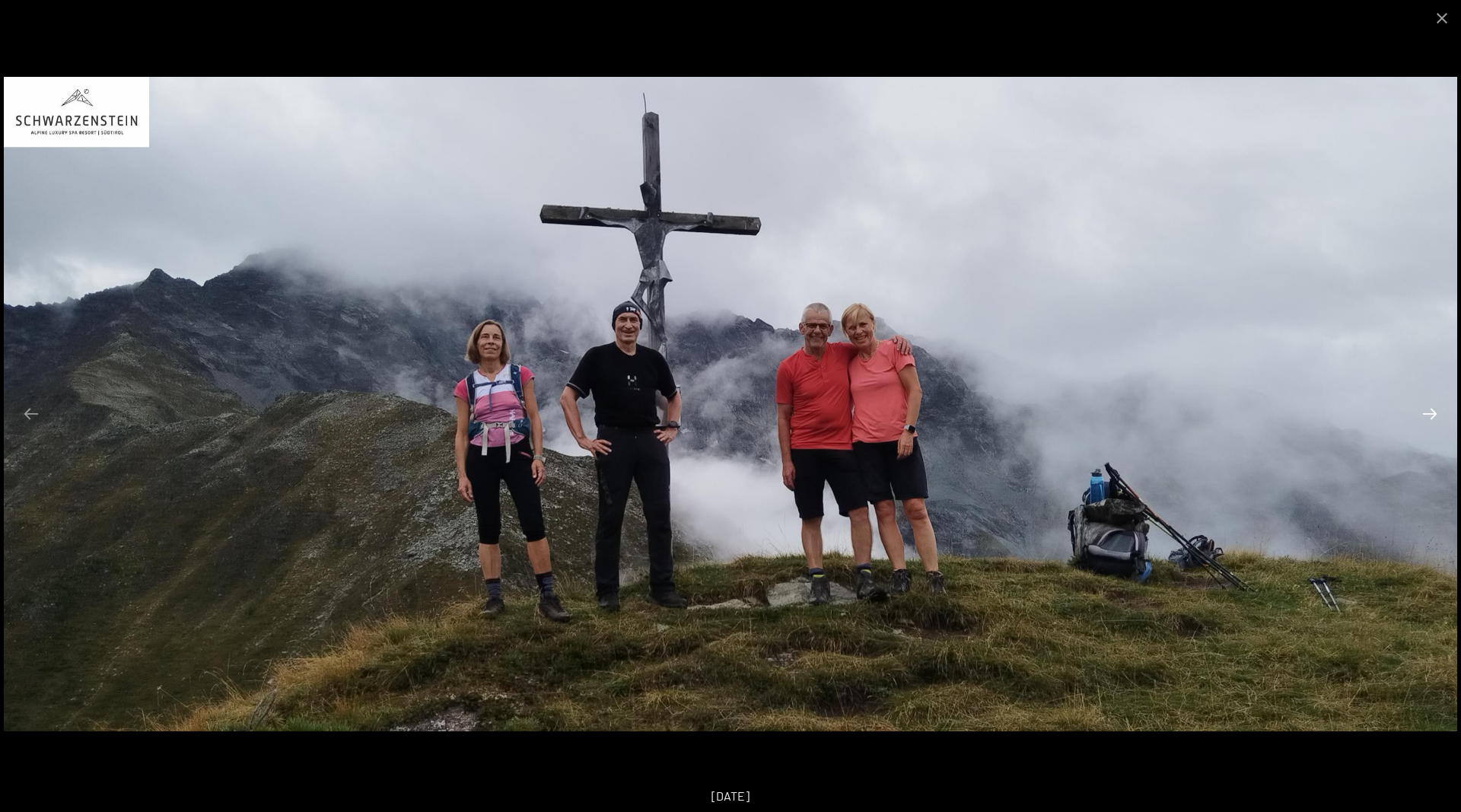
click at [1424, 421] on button "Next slide" at bounding box center [1430, 414] width 32 height 30
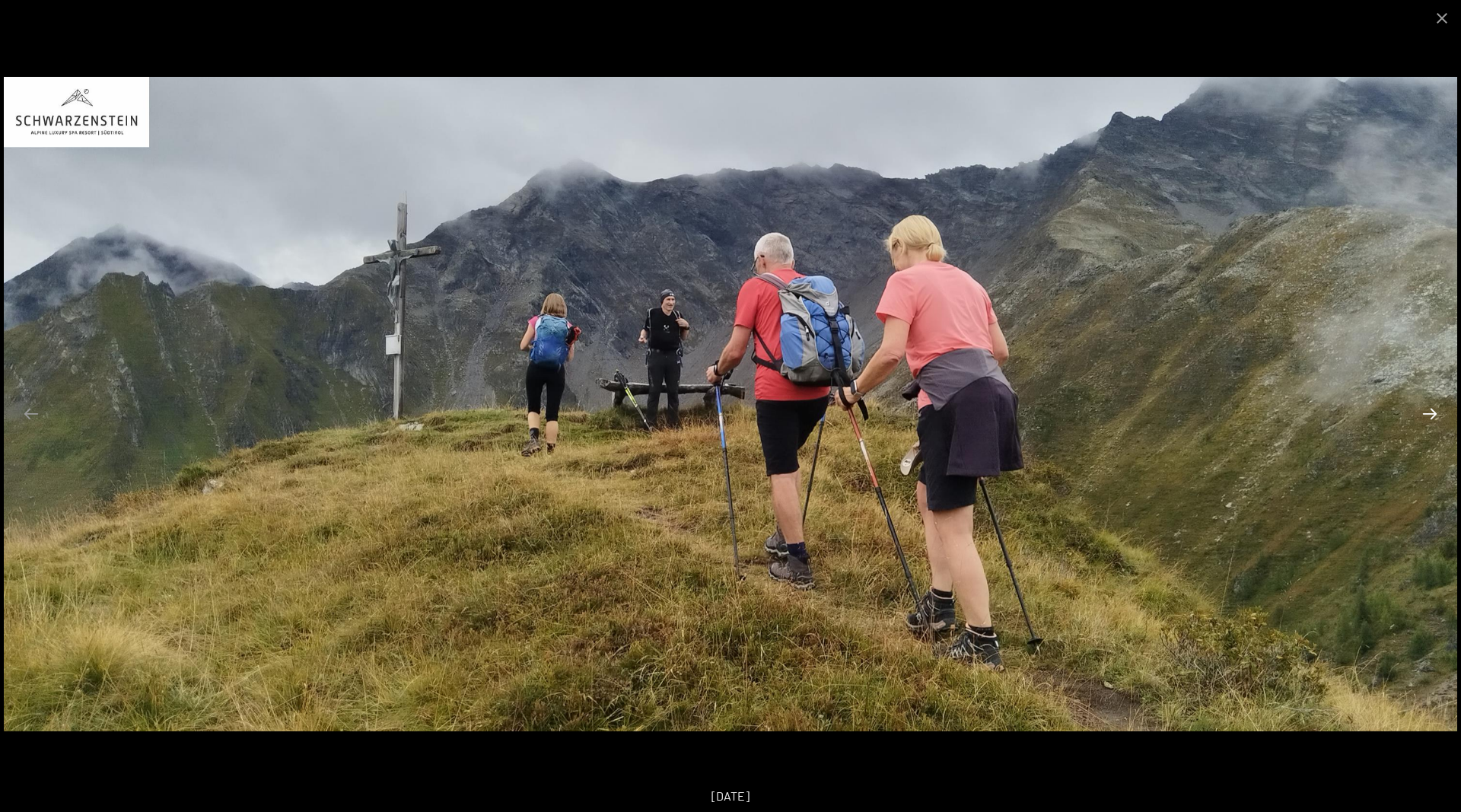
click at [1424, 421] on button "Next slide" at bounding box center [1430, 414] width 32 height 30
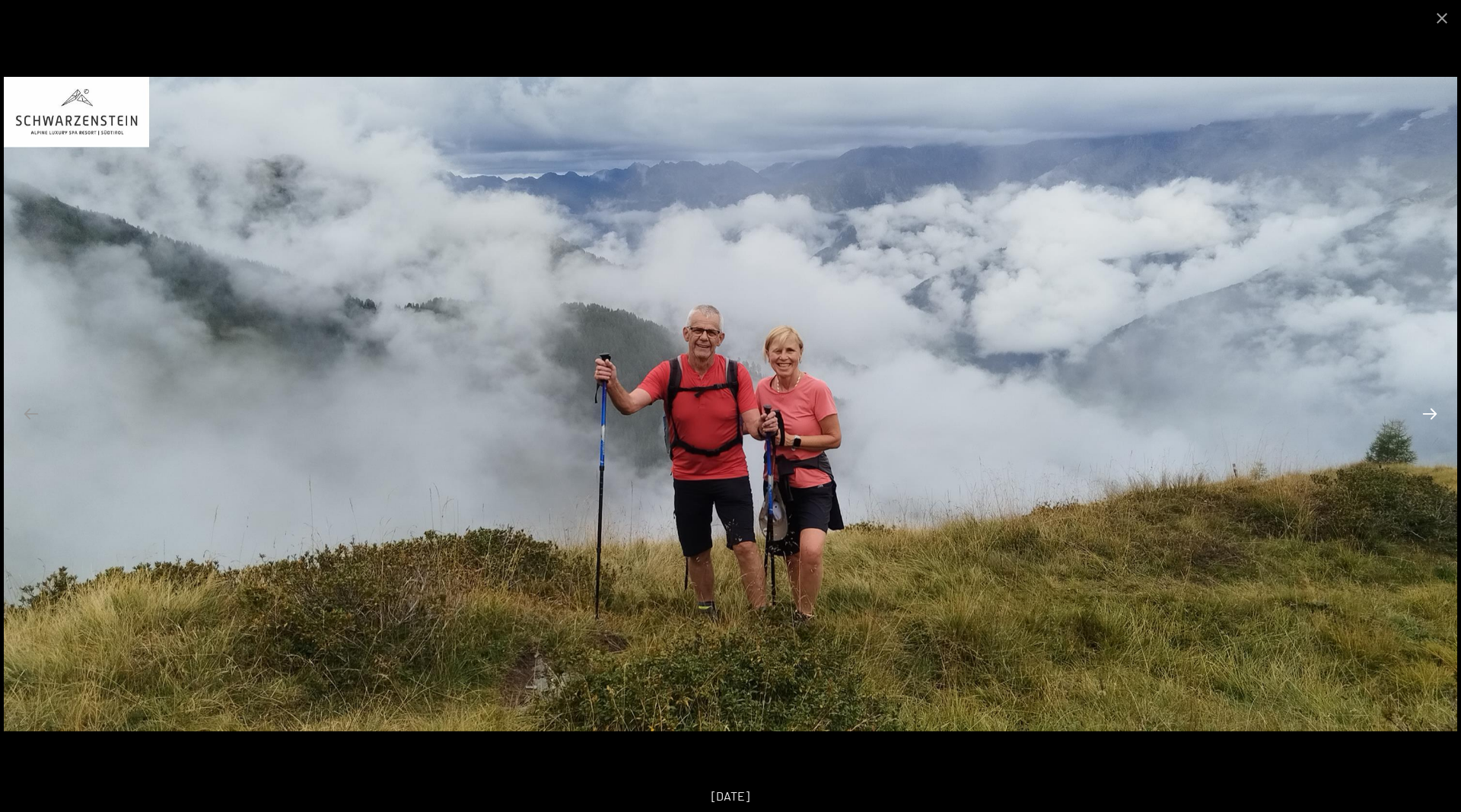
click at [1424, 421] on button "Next slide" at bounding box center [1430, 414] width 32 height 30
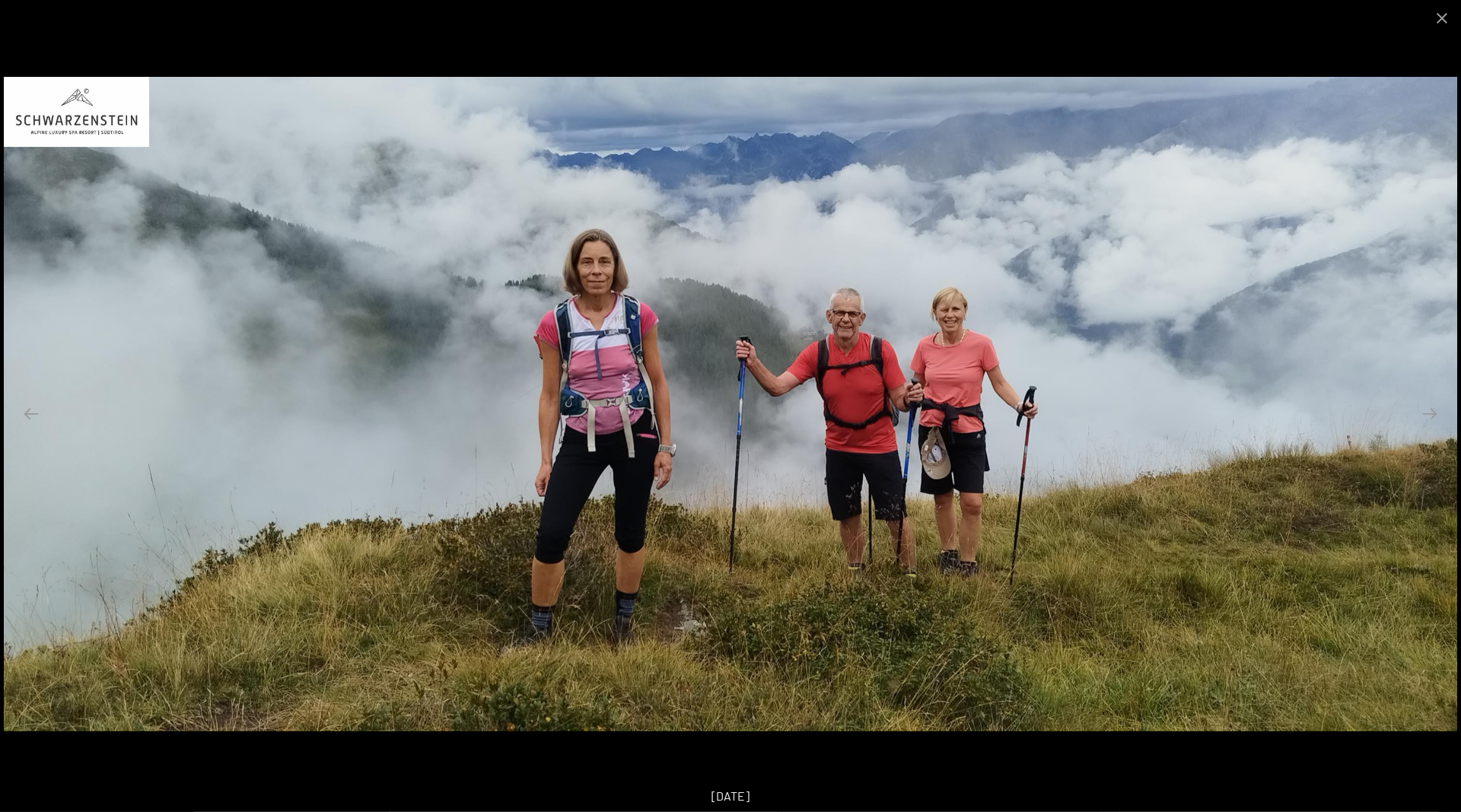
scroll to position [78, 0]
click at [1431, 423] on button "Next slide" at bounding box center [1430, 414] width 32 height 30
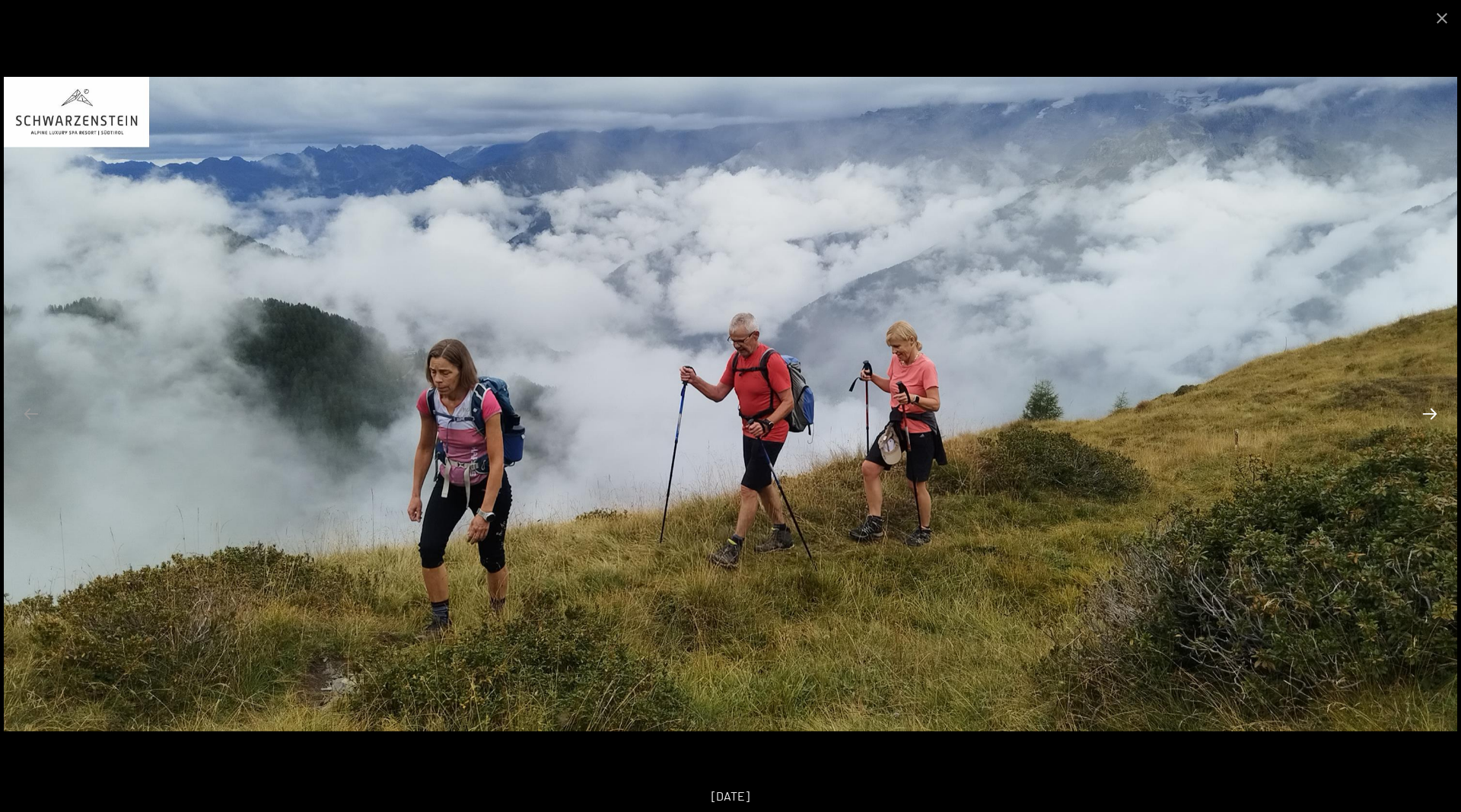
click at [1431, 423] on button "Next slide" at bounding box center [1430, 414] width 32 height 30
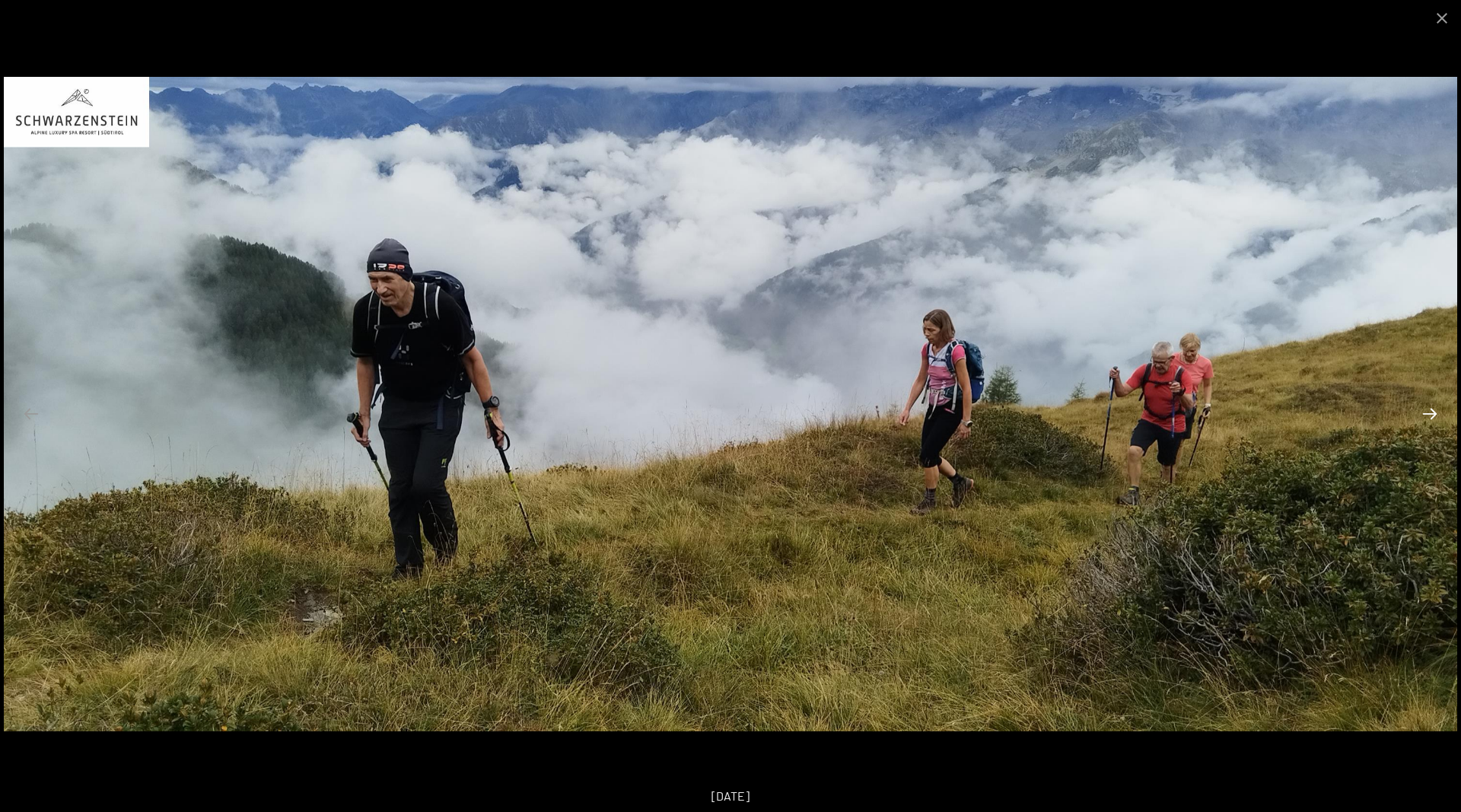
click at [1431, 423] on button "Next slide" at bounding box center [1430, 414] width 32 height 30
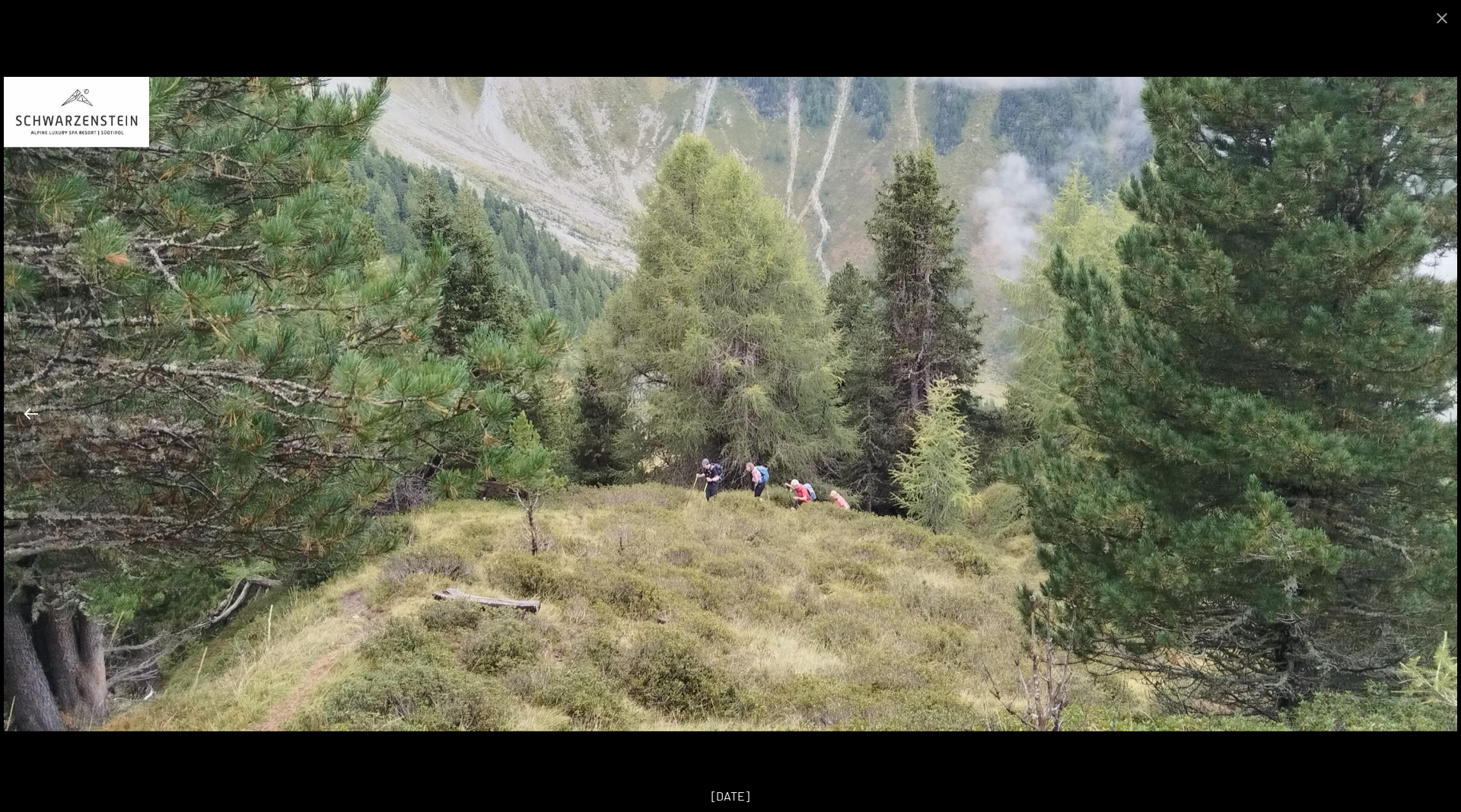
click at [32, 414] on button "Previous slide" at bounding box center [31, 414] width 32 height 30
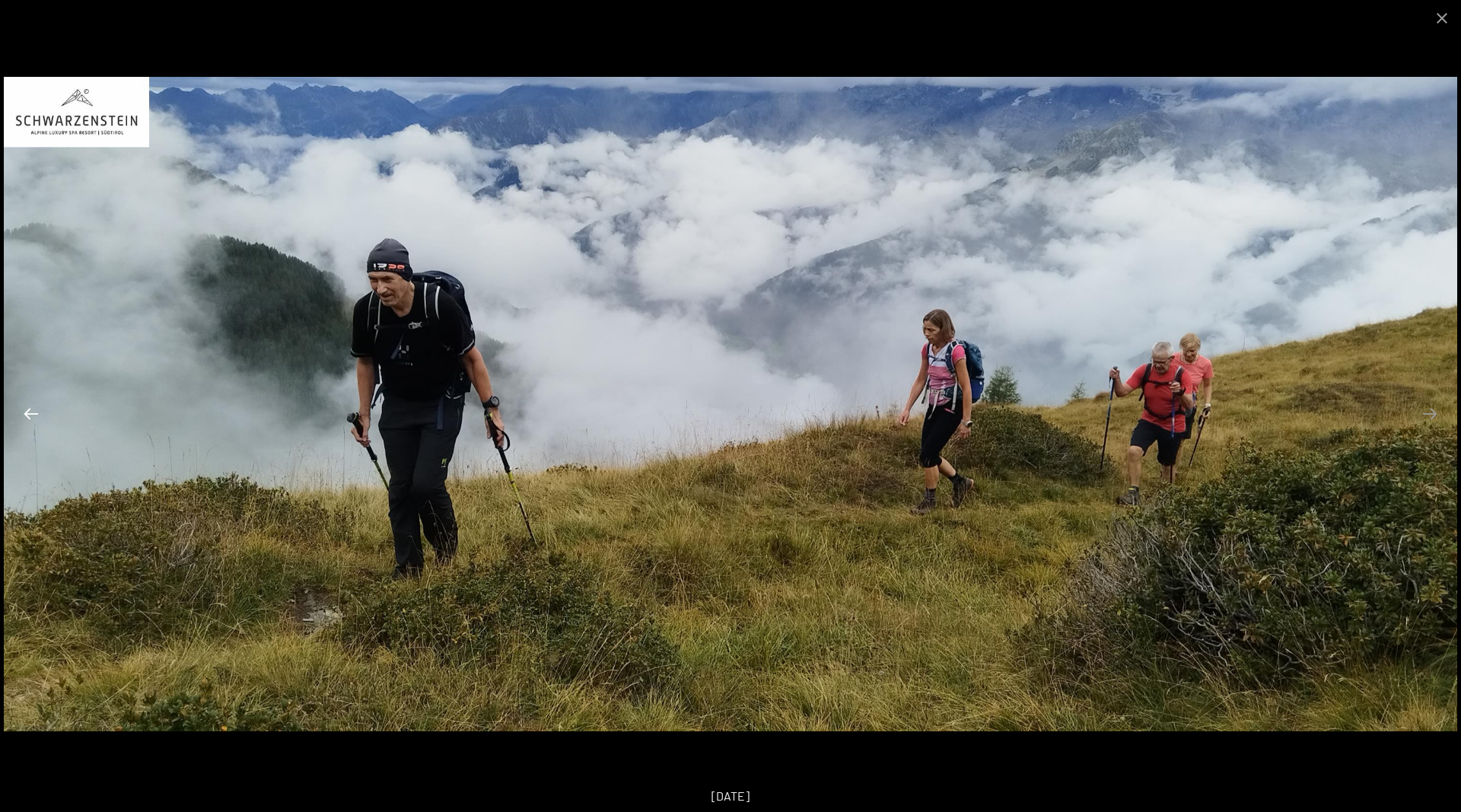
click at [32, 414] on button "Previous slide" at bounding box center [31, 414] width 32 height 30
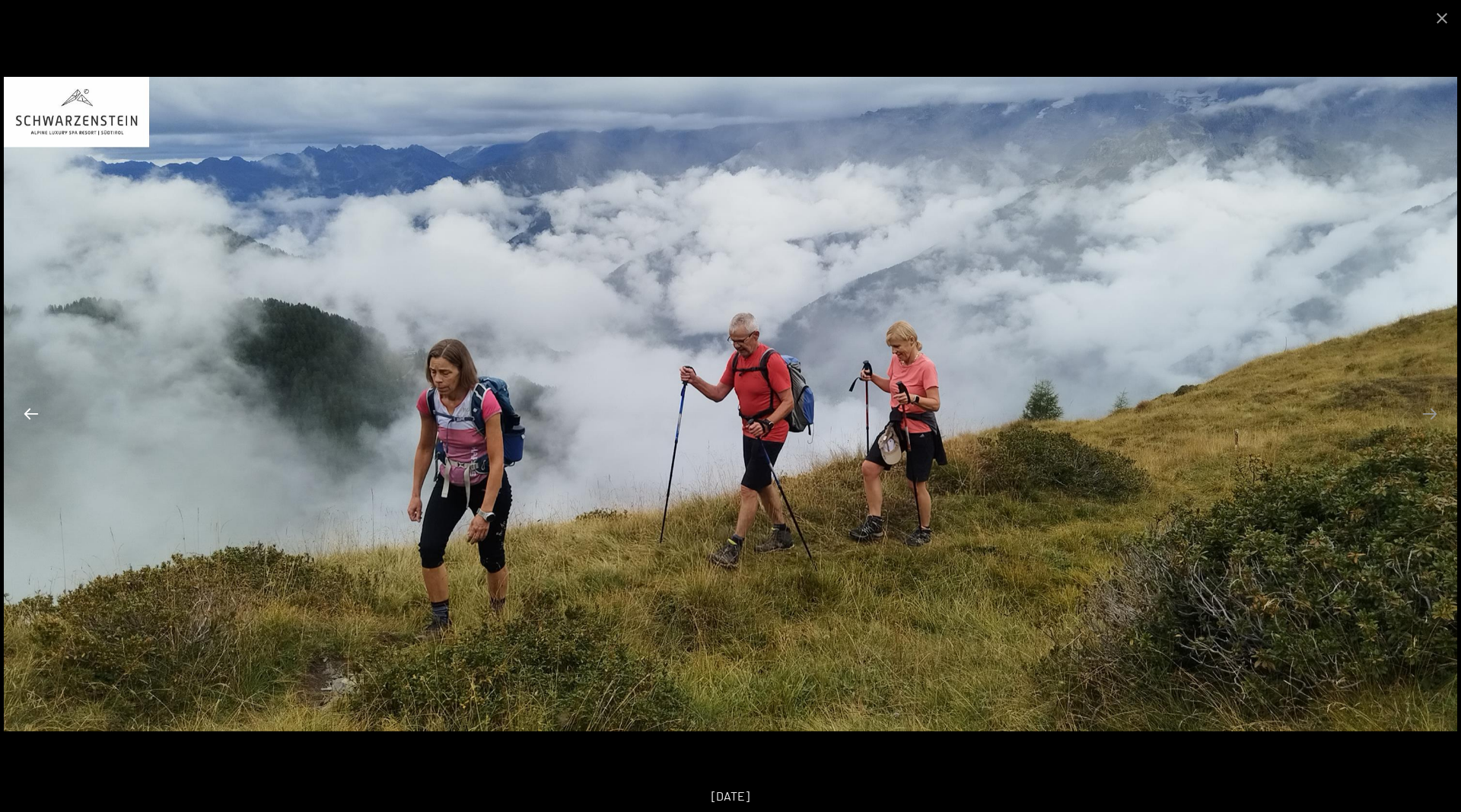
click at [32, 414] on button "Previous slide" at bounding box center [31, 414] width 32 height 30
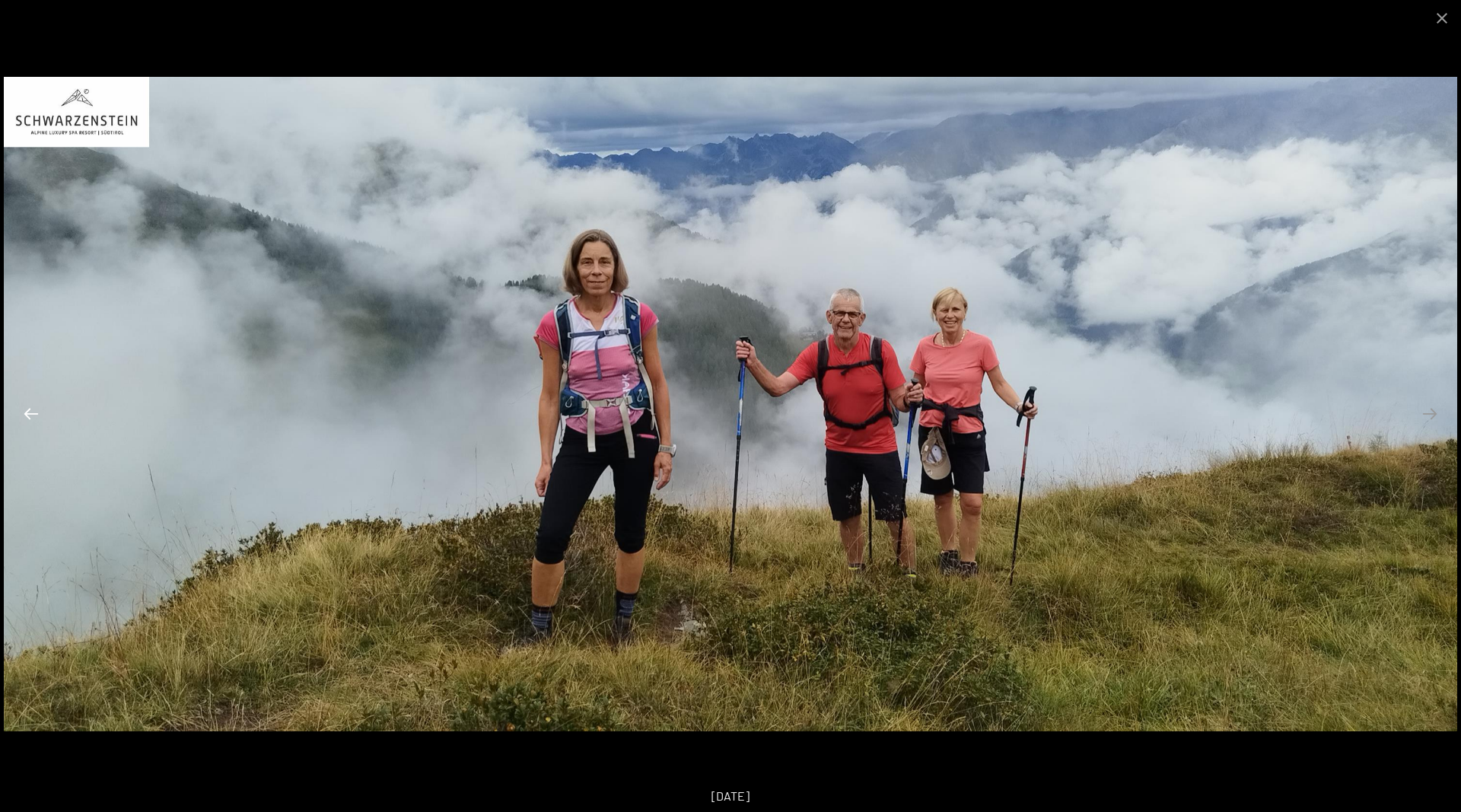
click at [32, 414] on button "Previous slide" at bounding box center [31, 414] width 32 height 30
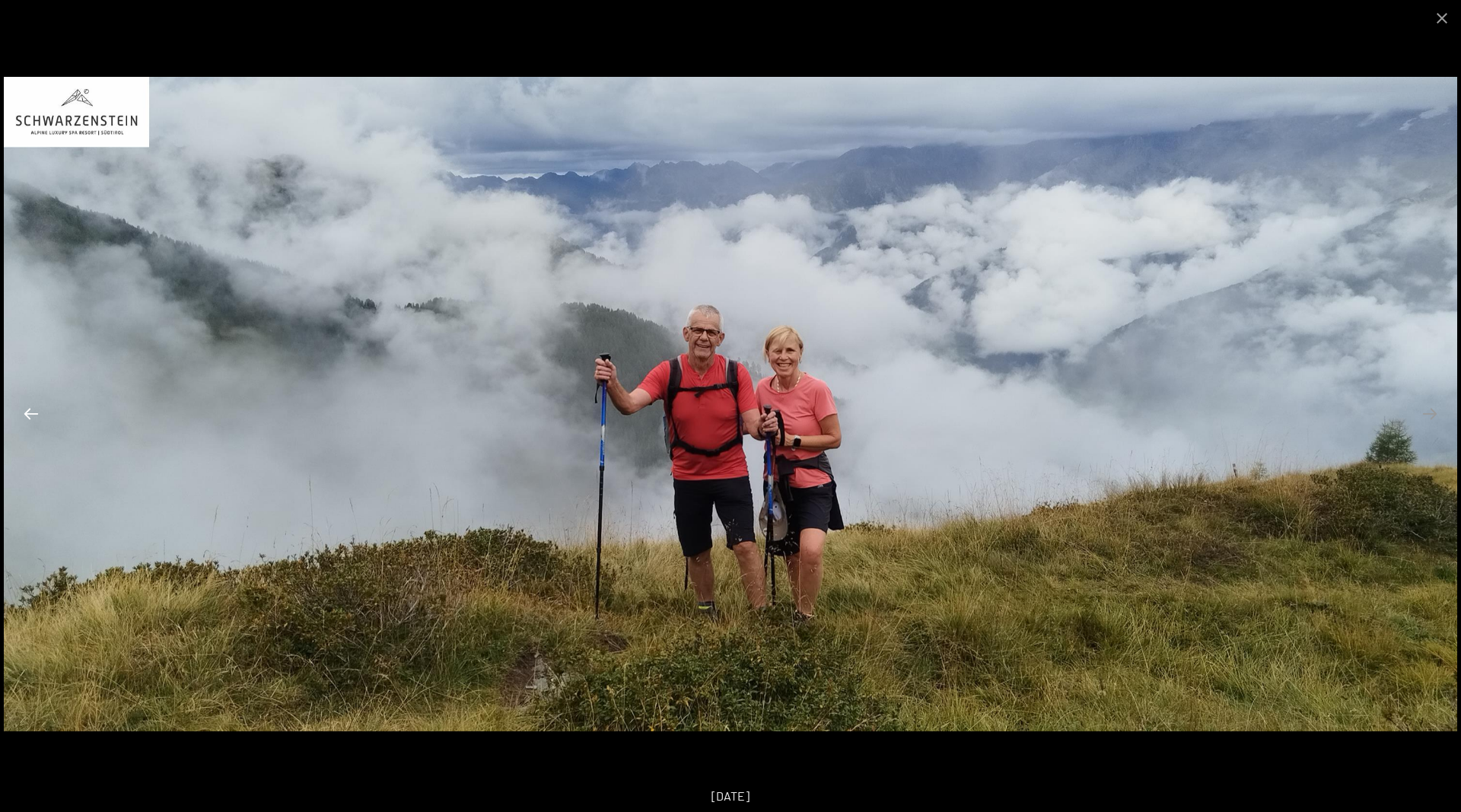
click at [32, 414] on button "Previous slide" at bounding box center [31, 414] width 32 height 30
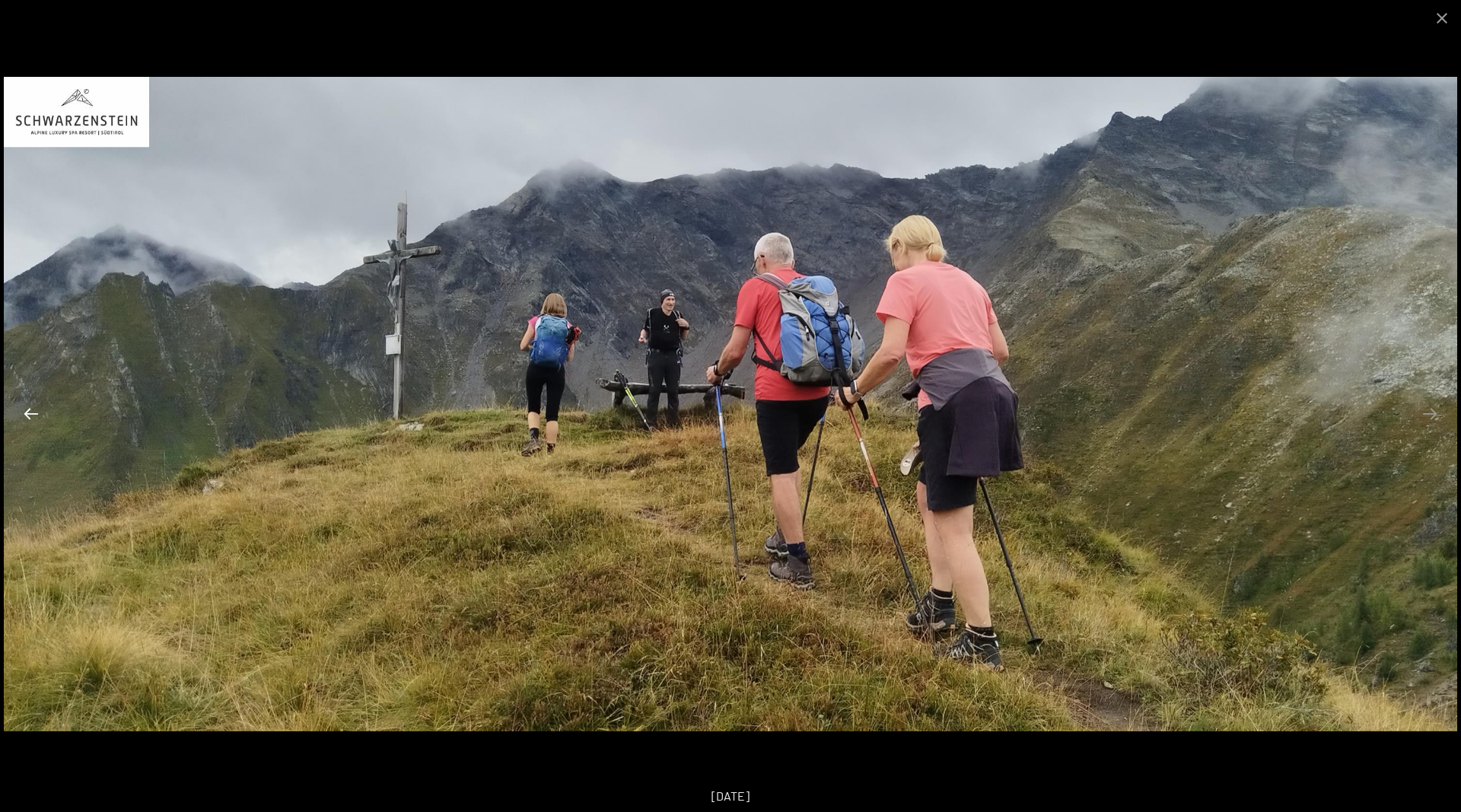
click at [32, 414] on button "Previous slide" at bounding box center [31, 414] width 32 height 30
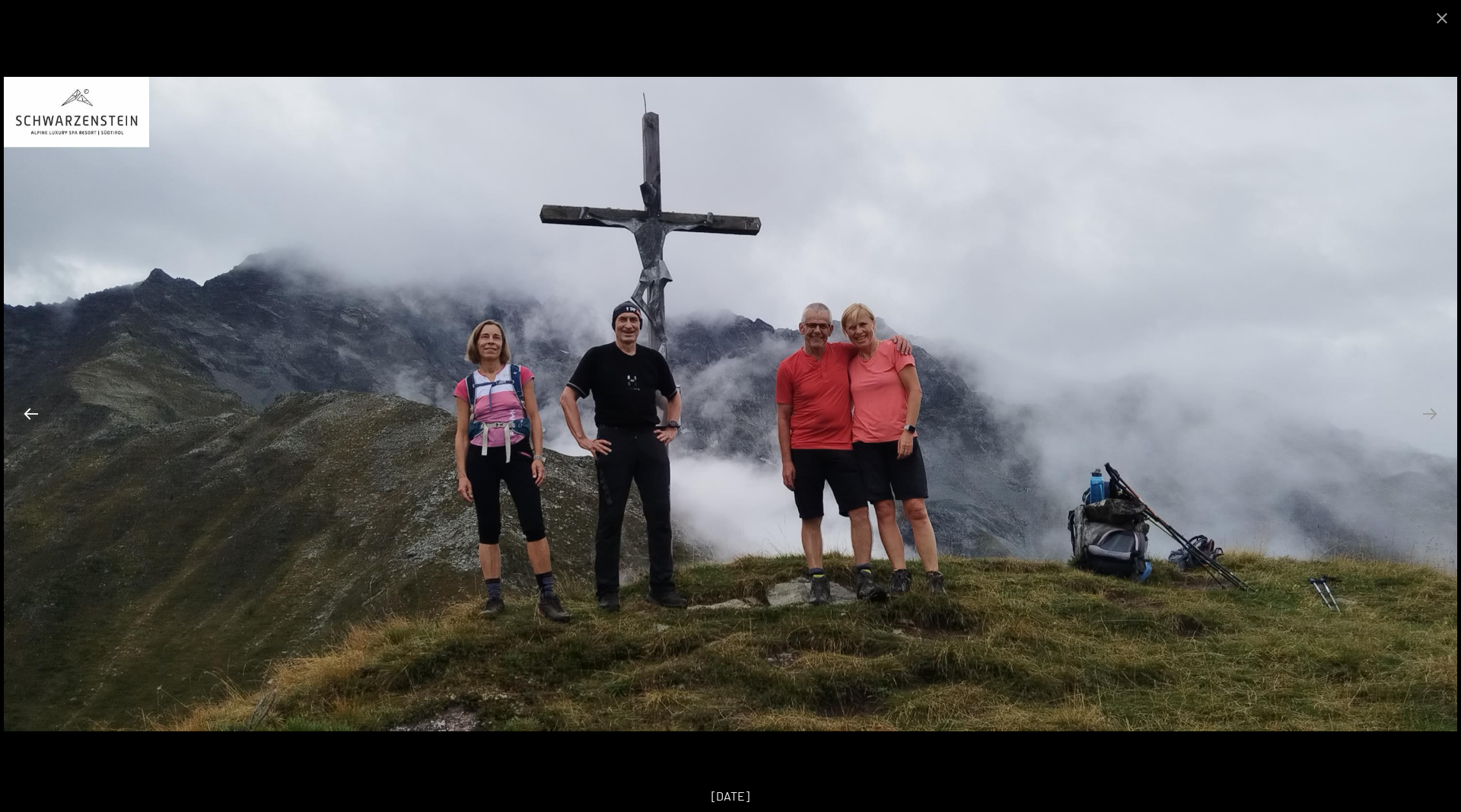
click at [32, 414] on button "Previous slide" at bounding box center [31, 414] width 32 height 30
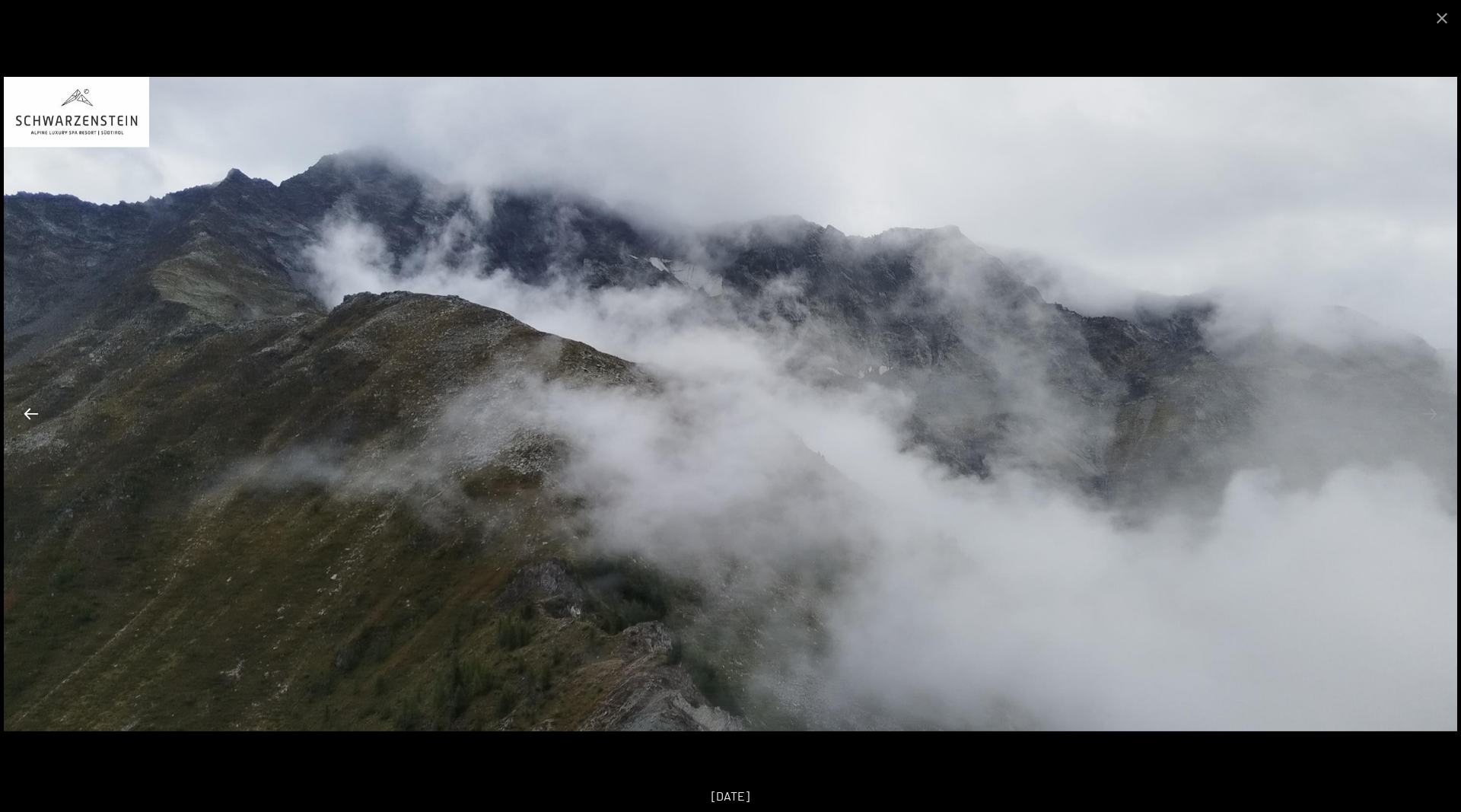
click at [32, 414] on button "Previous slide" at bounding box center [31, 414] width 32 height 30
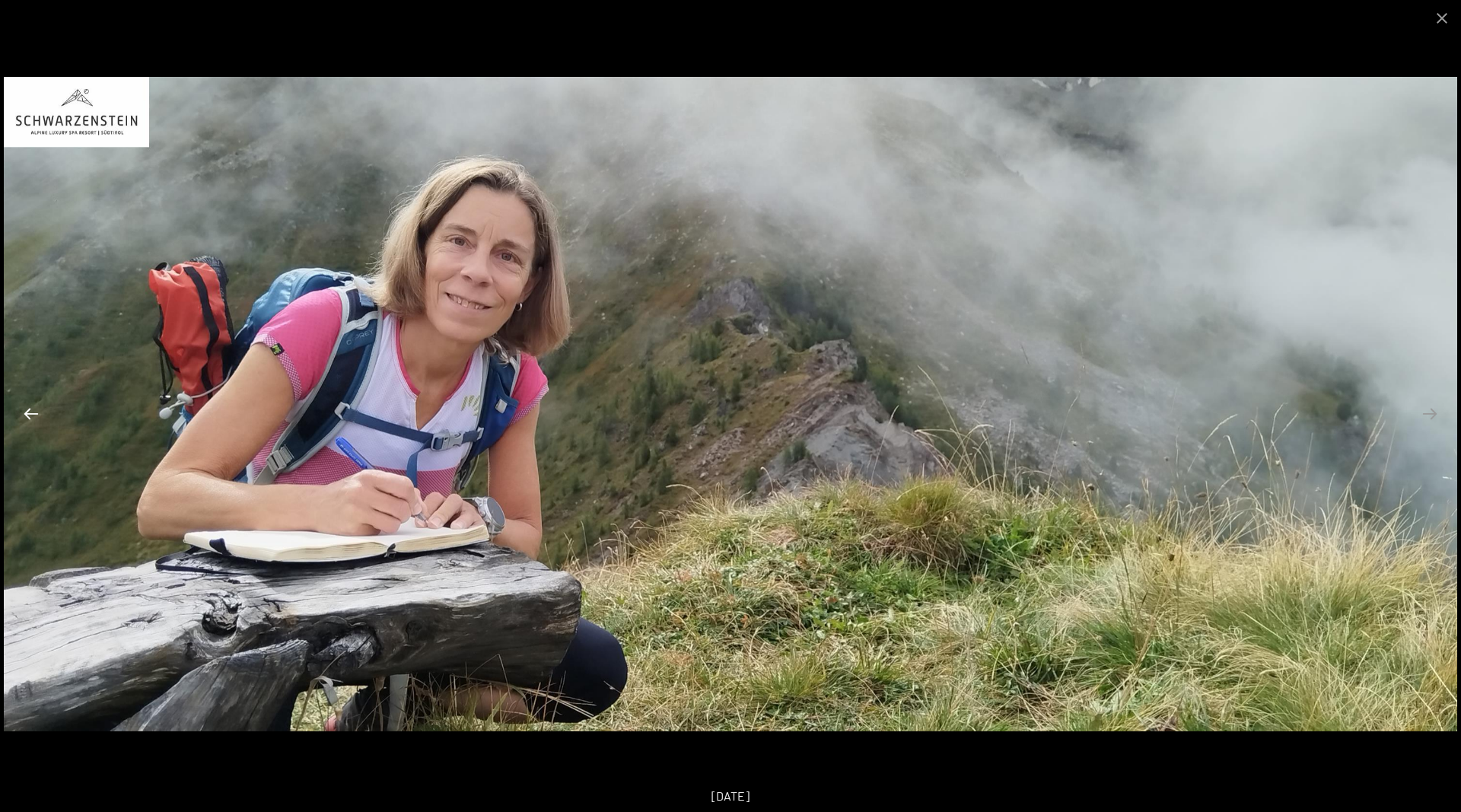
click at [32, 414] on button "Previous slide" at bounding box center [31, 414] width 32 height 30
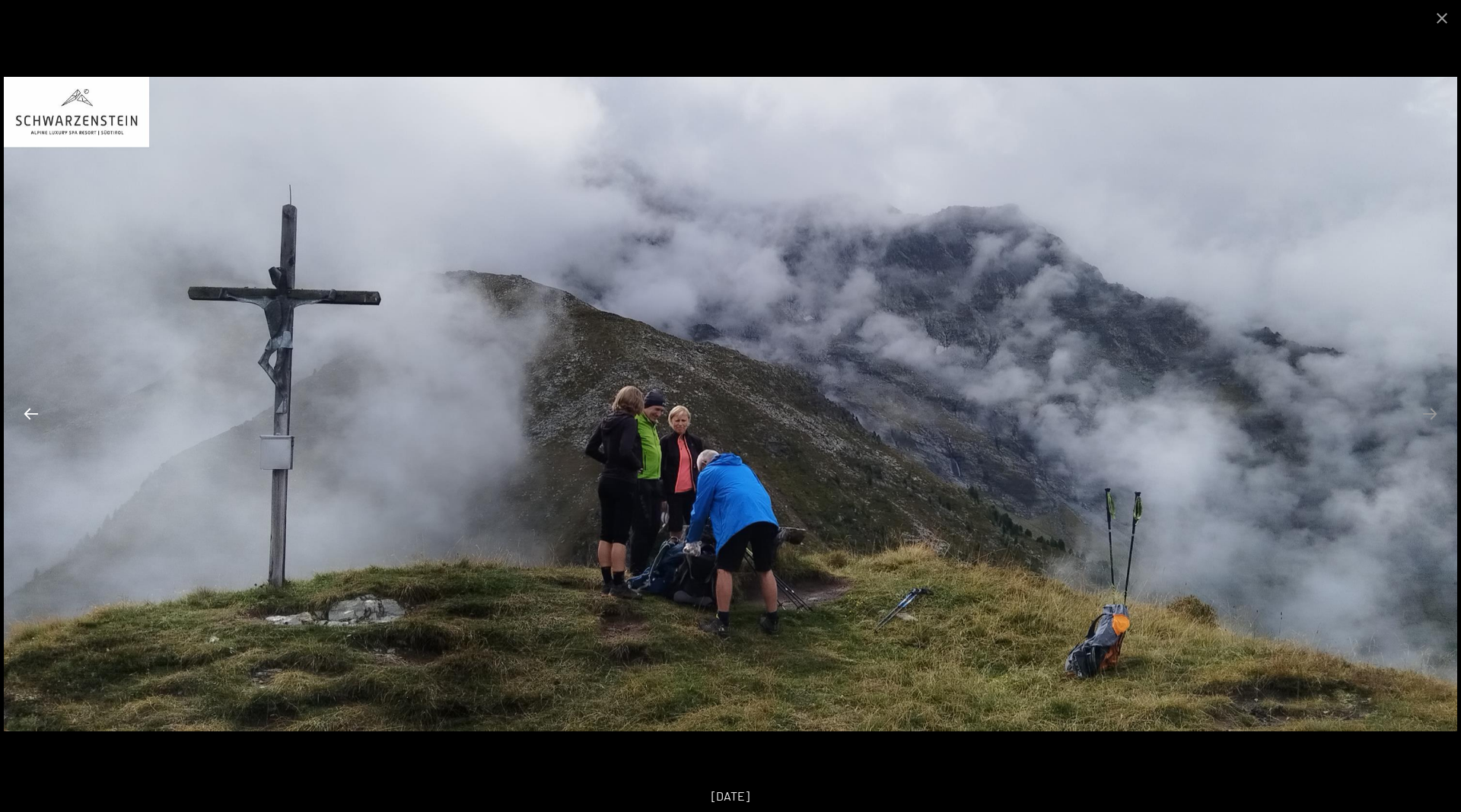
click at [32, 414] on button "Previous slide" at bounding box center [31, 414] width 32 height 30
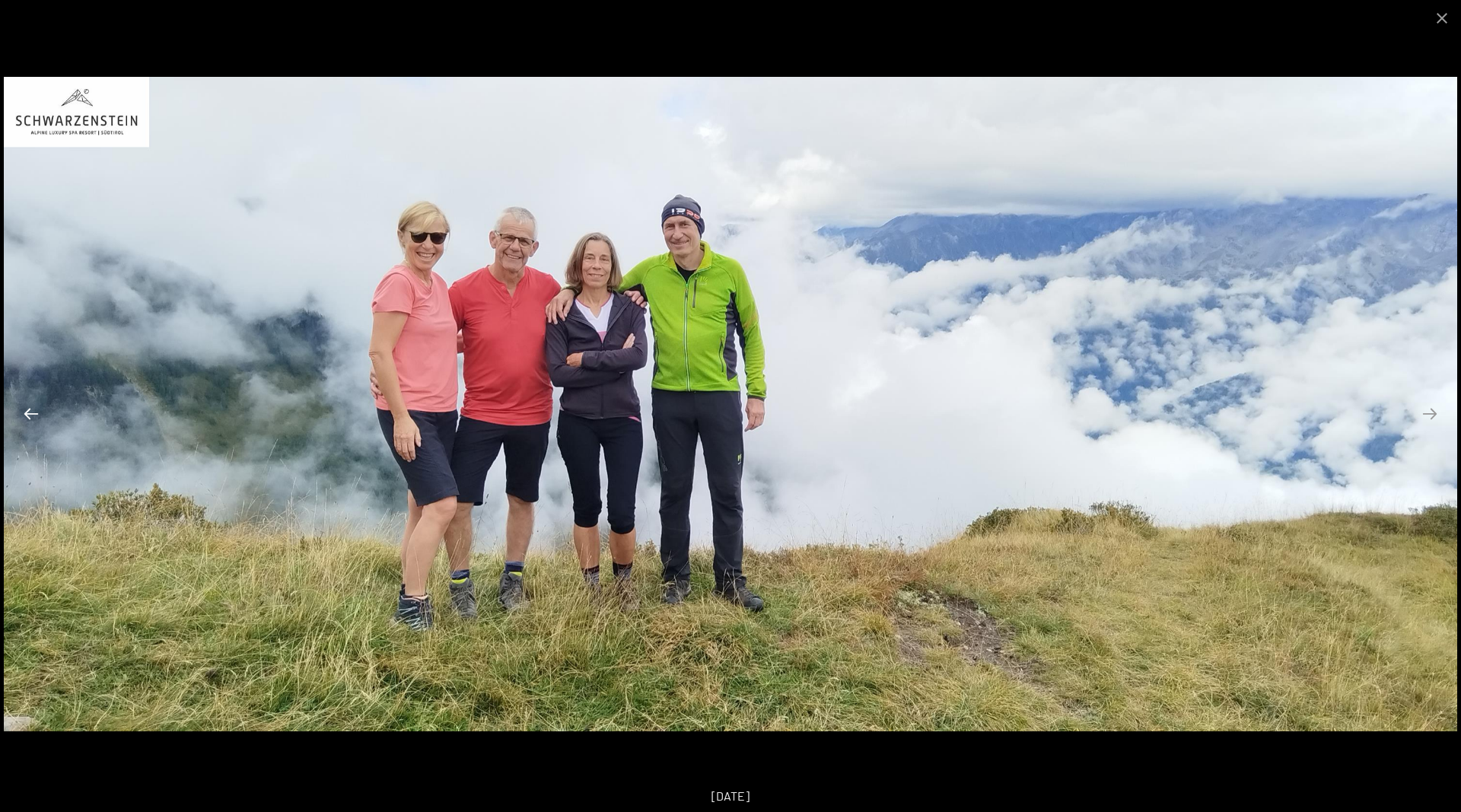
click at [32, 414] on button "Previous slide" at bounding box center [31, 414] width 32 height 30
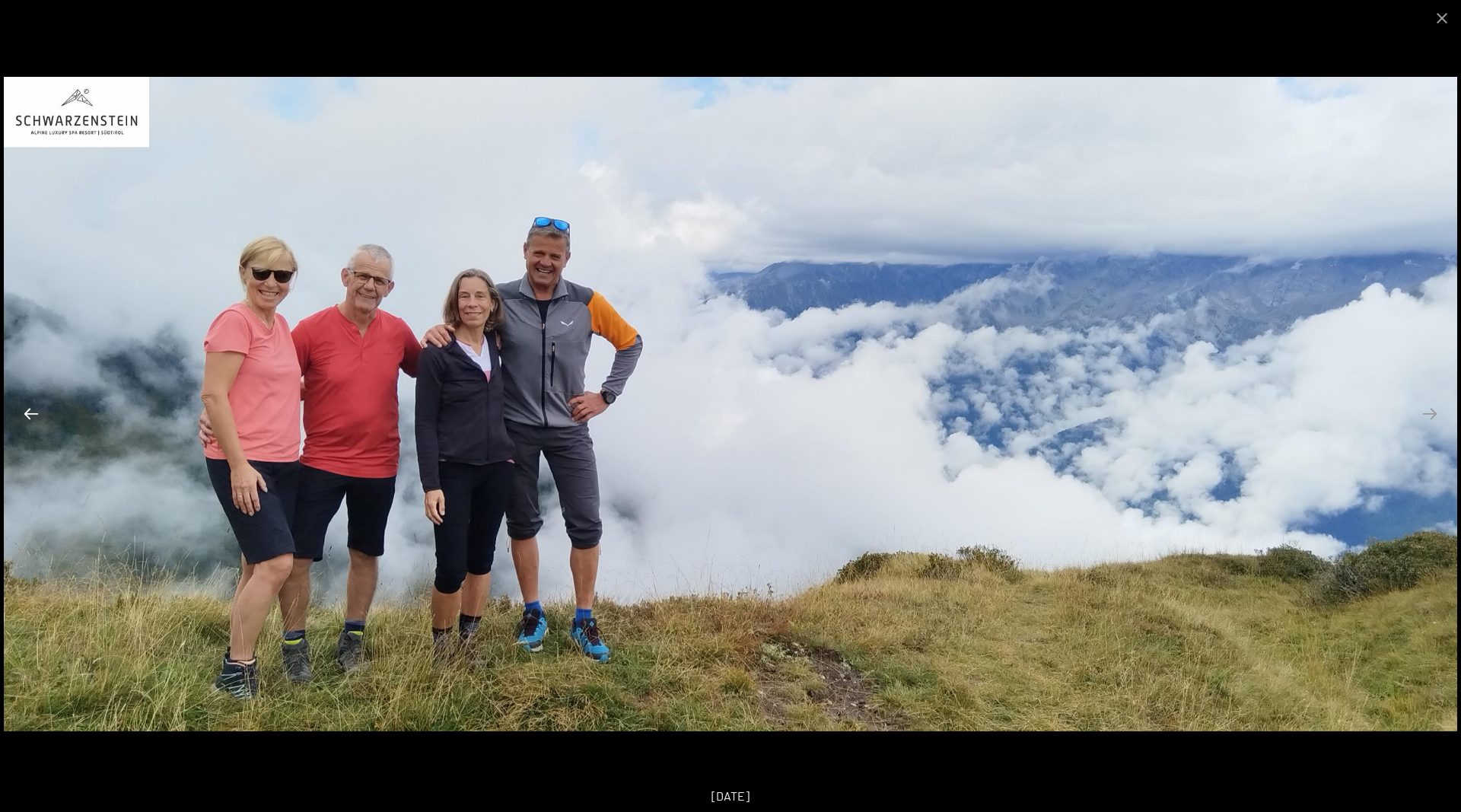
click at [32, 414] on button "Previous slide" at bounding box center [31, 414] width 32 height 30
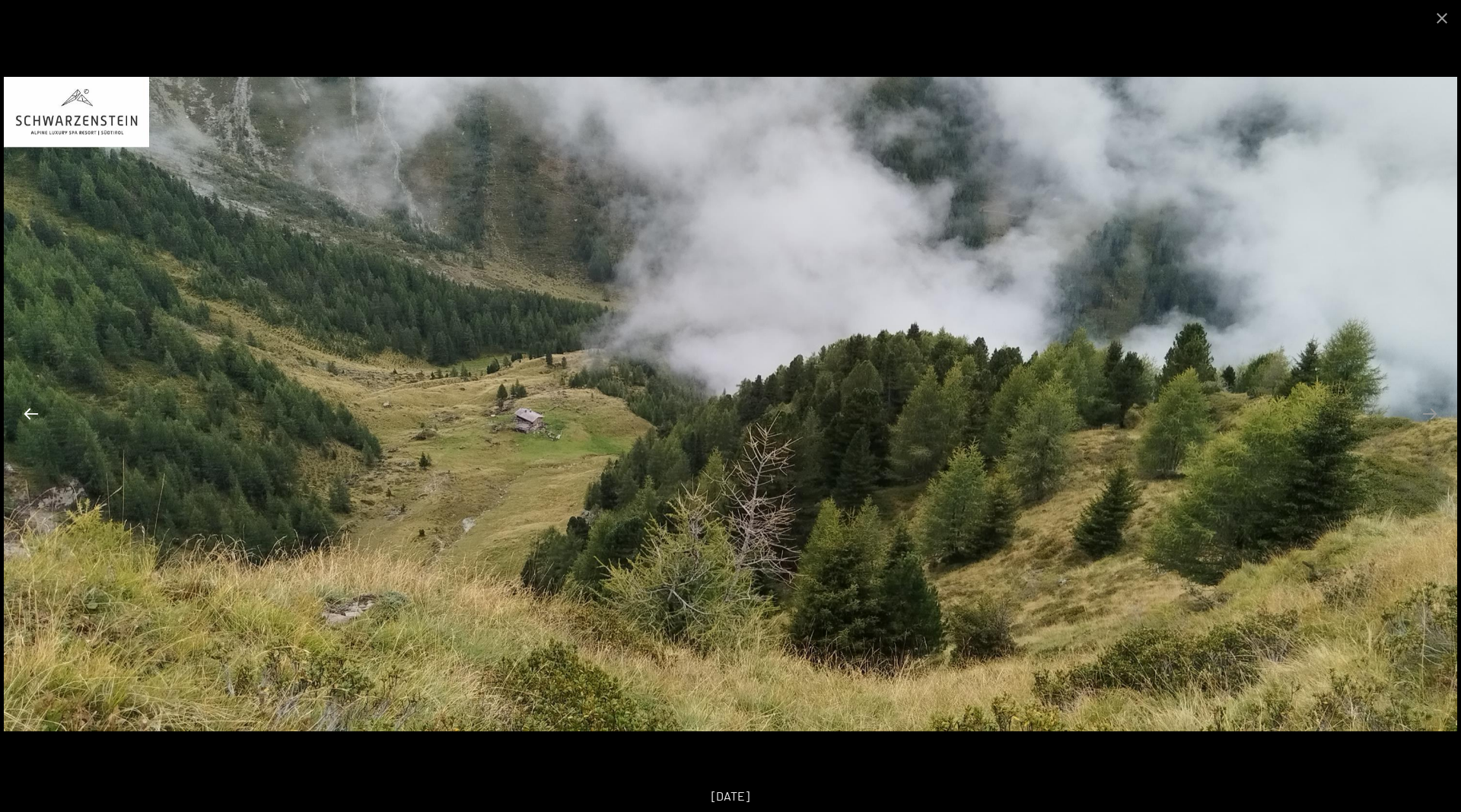
click at [32, 414] on button "Previous slide" at bounding box center [31, 414] width 32 height 30
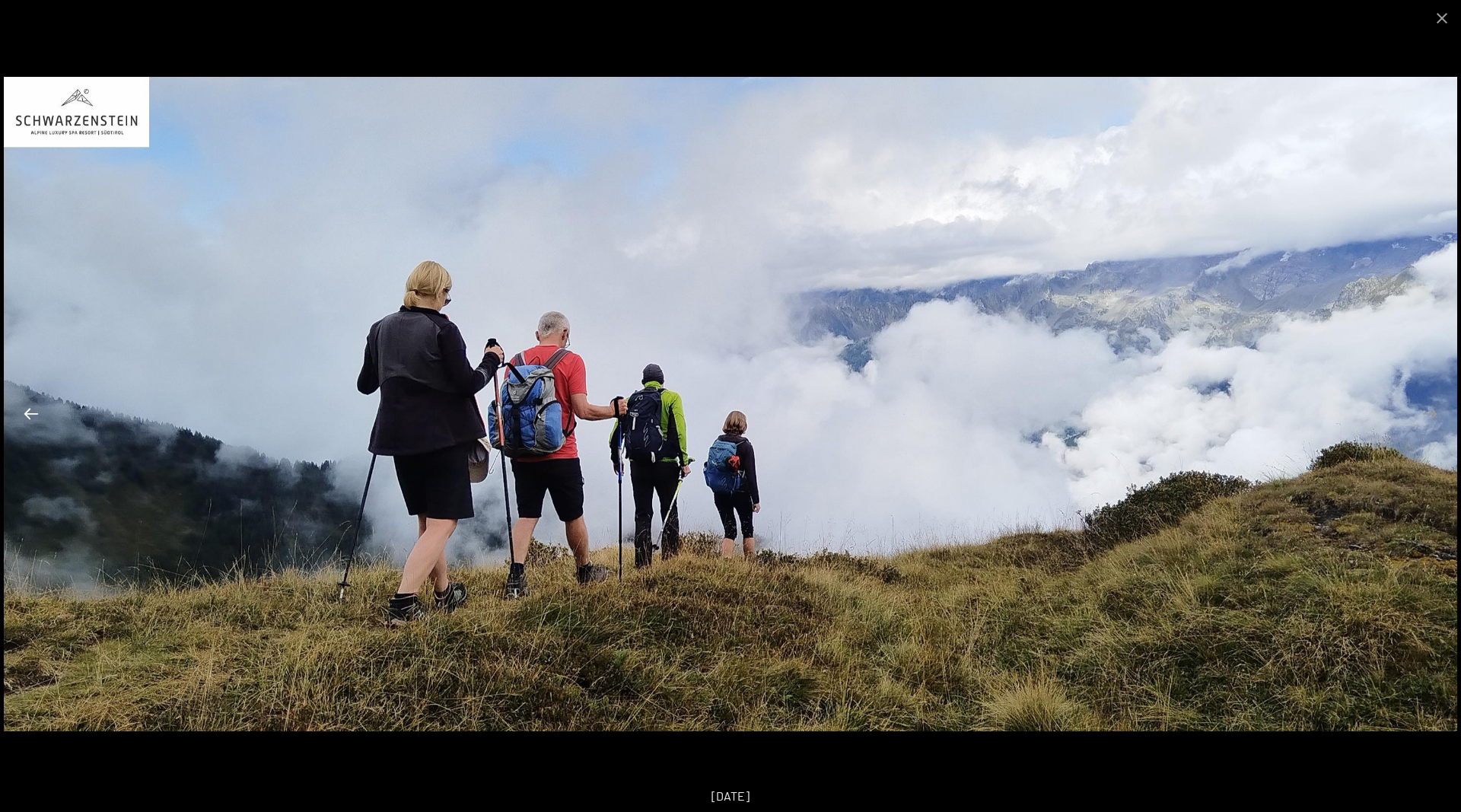
click at [32, 414] on button "Previous slide" at bounding box center [31, 414] width 32 height 30
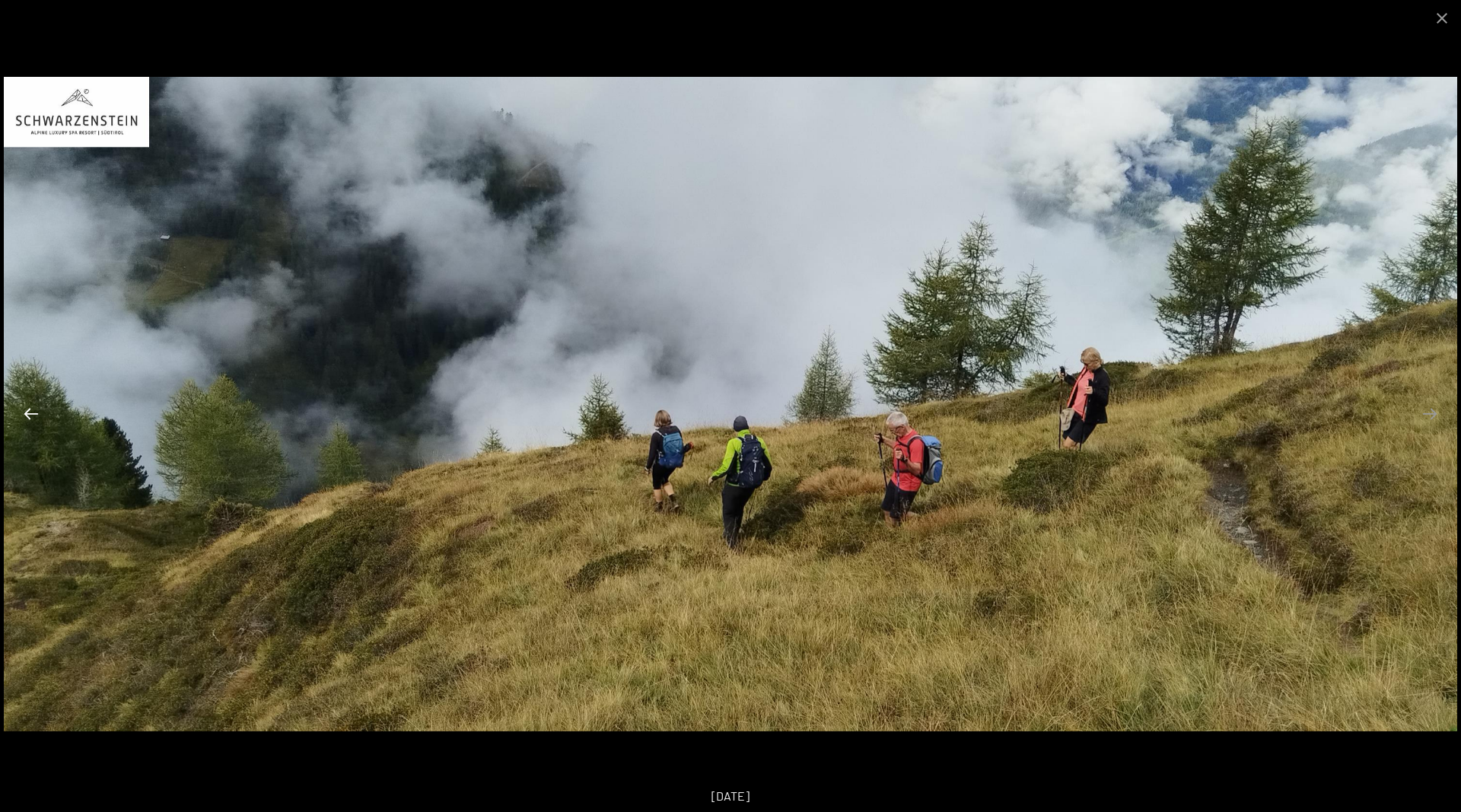
click at [32, 414] on button "Previous slide" at bounding box center [31, 414] width 32 height 30
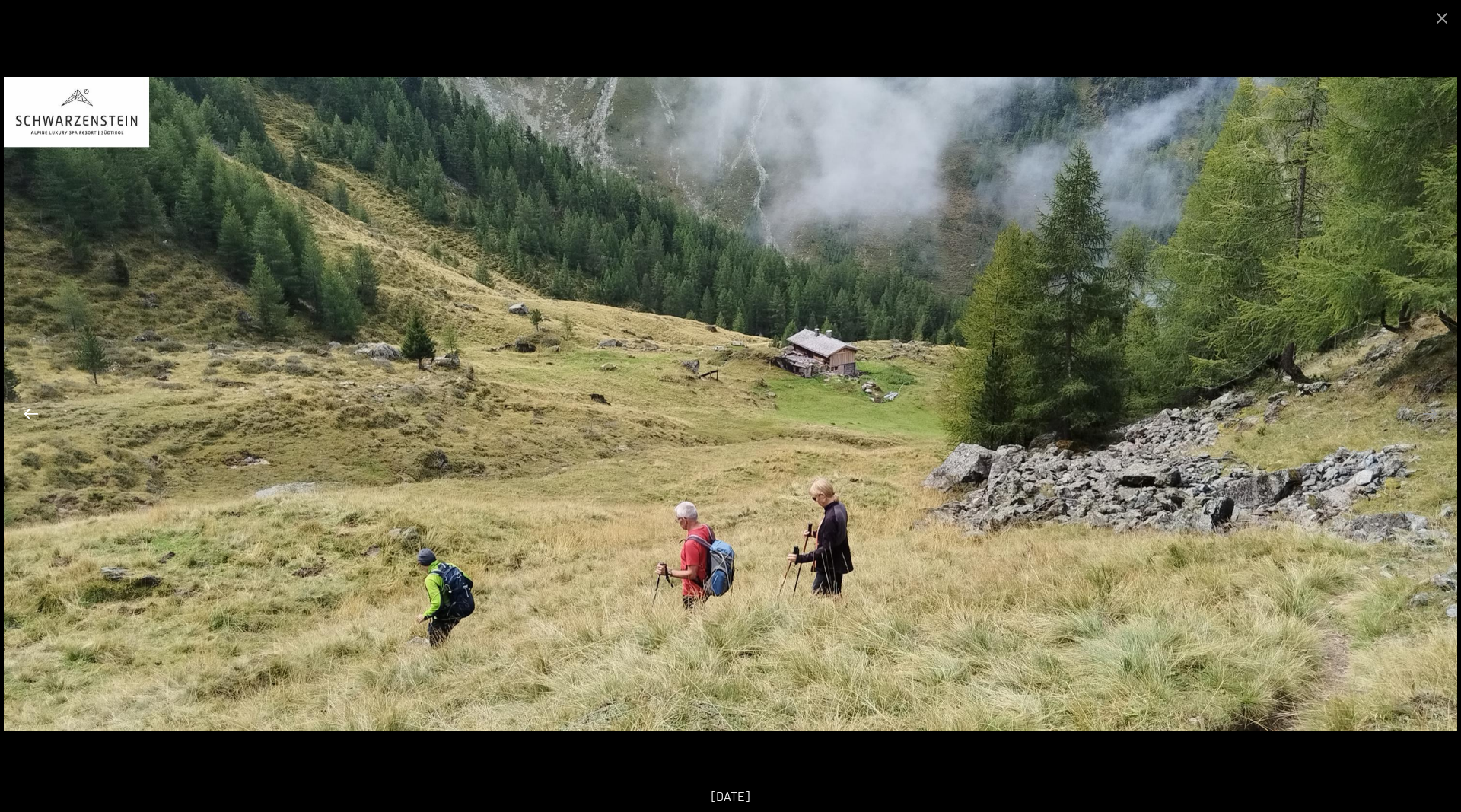
click at [32, 414] on button "Previous slide" at bounding box center [31, 414] width 32 height 30
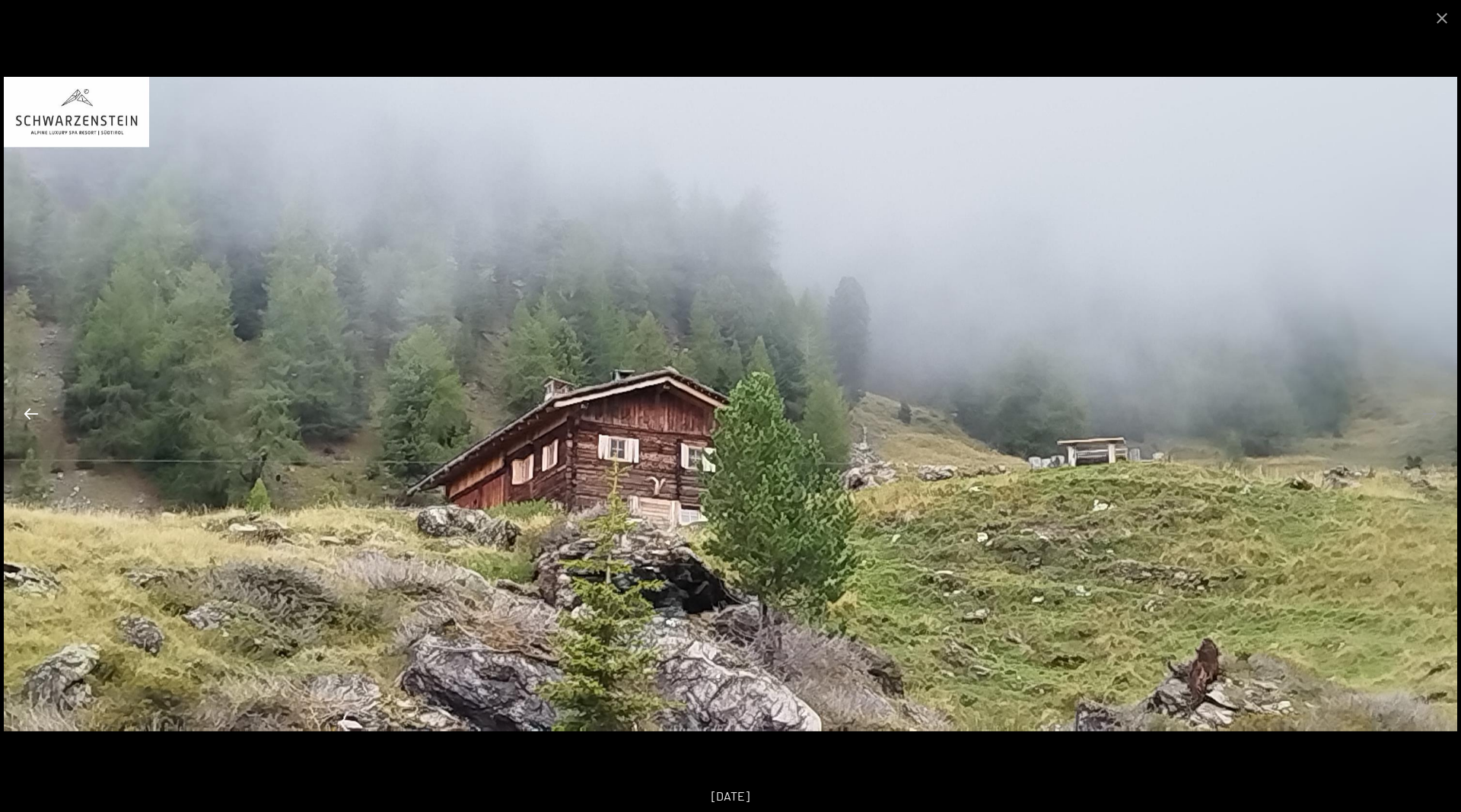
click at [32, 414] on button "Previous slide" at bounding box center [31, 414] width 32 height 30
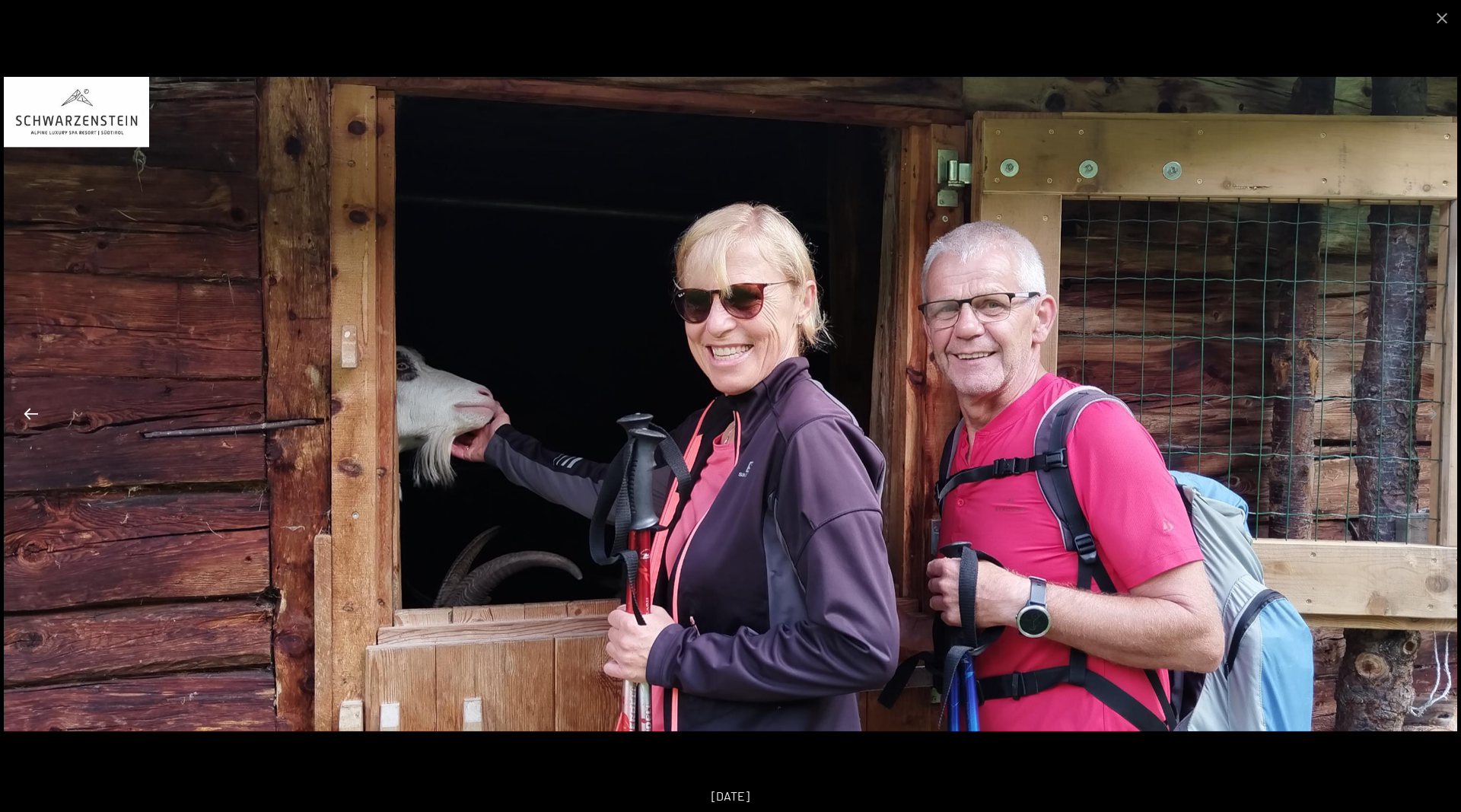
click at [32, 414] on button "Previous slide" at bounding box center [31, 414] width 32 height 30
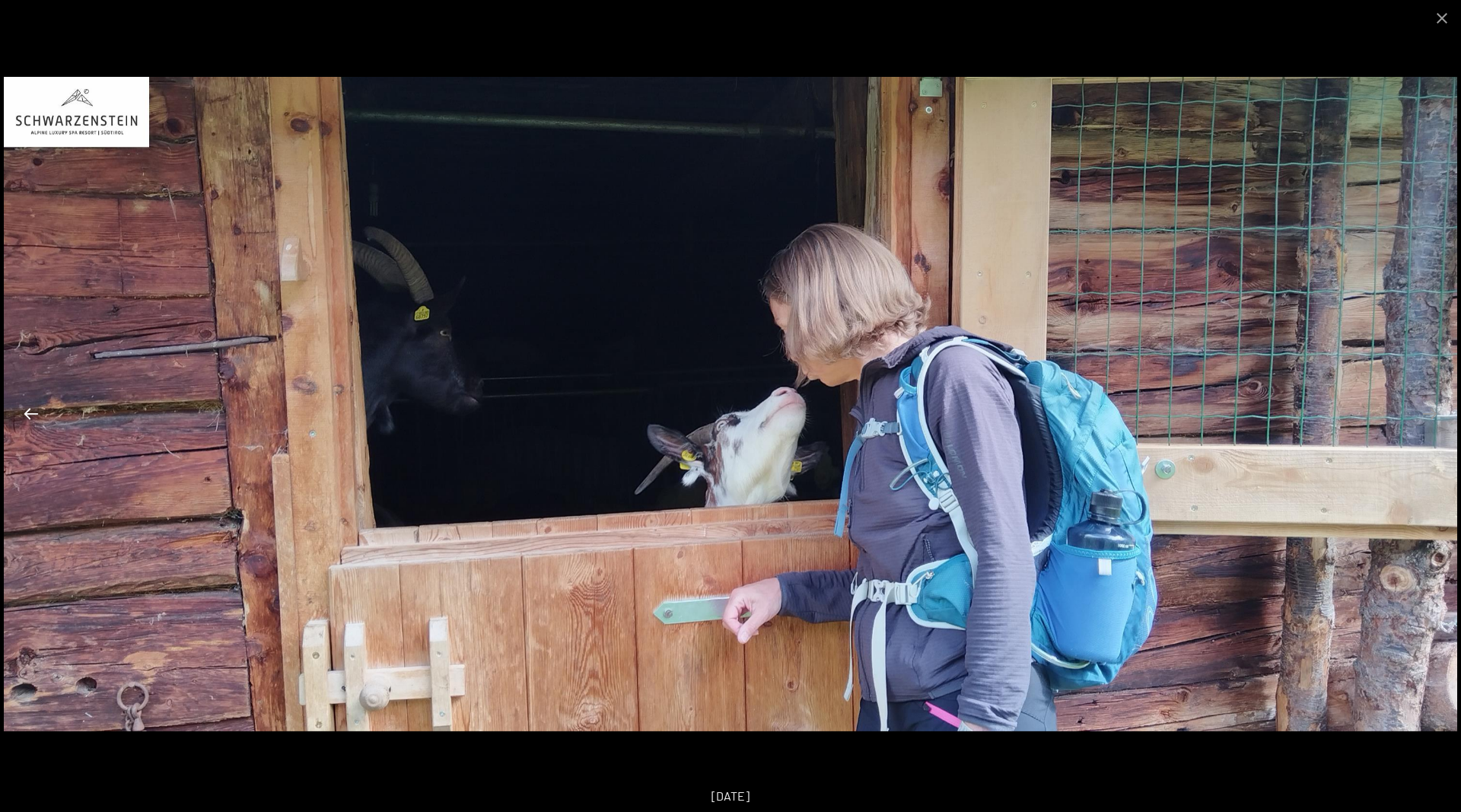
click at [32, 414] on button "Previous slide" at bounding box center [31, 414] width 32 height 30
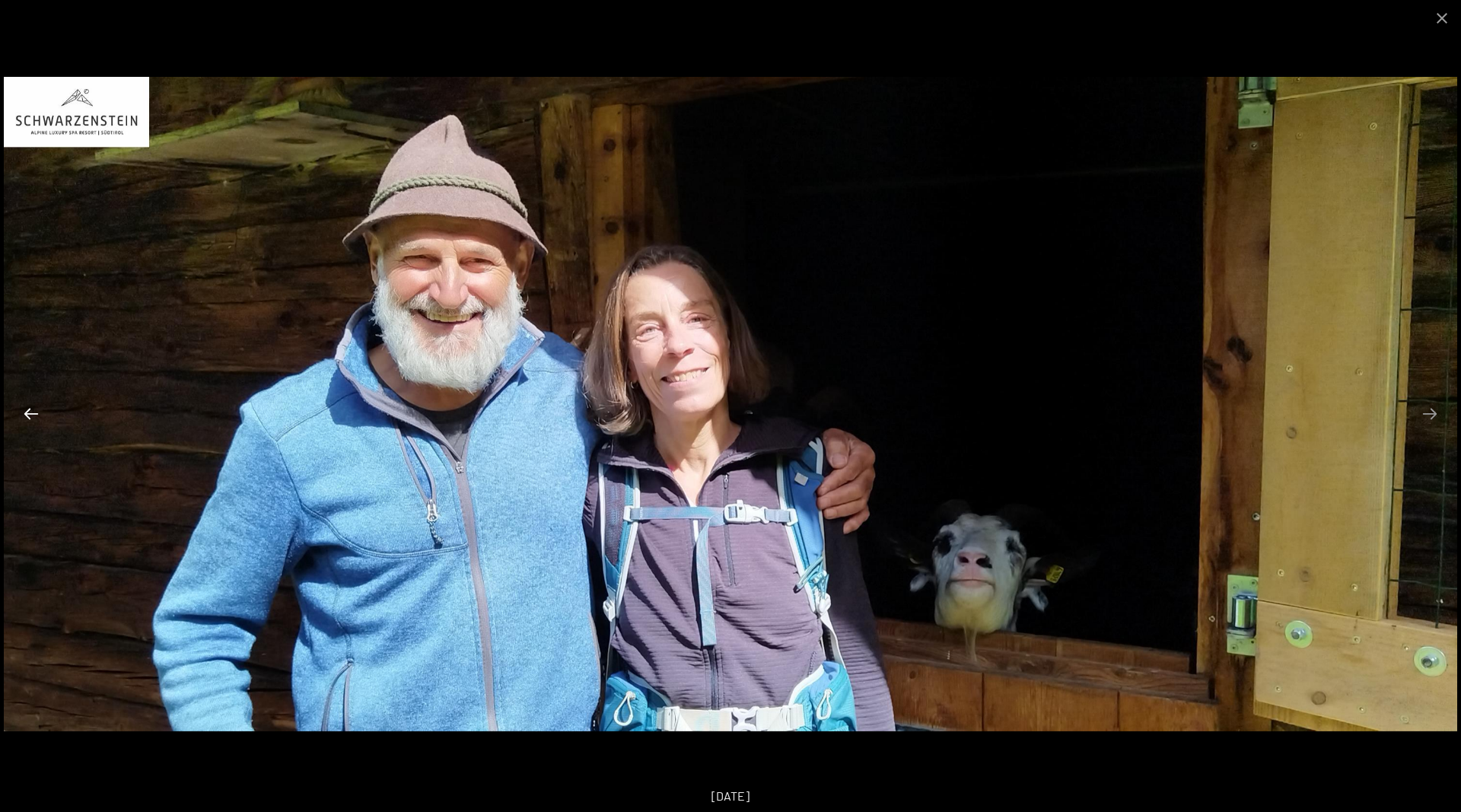
click at [32, 414] on button "Previous slide" at bounding box center [31, 414] width 32 height 30
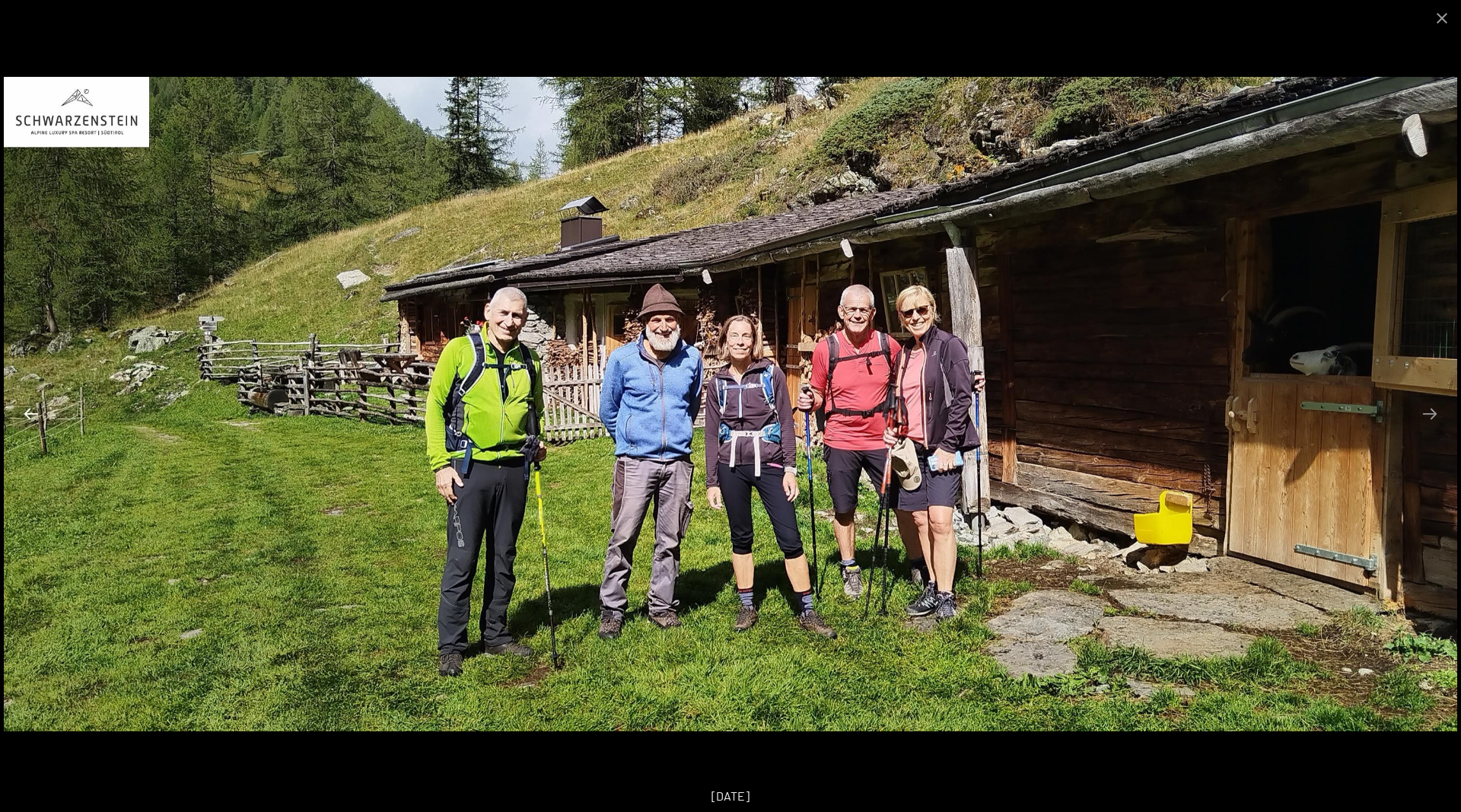
click at [32, 414] on button "Previous slide" at bounding box center [31, 414] width 32 height 30
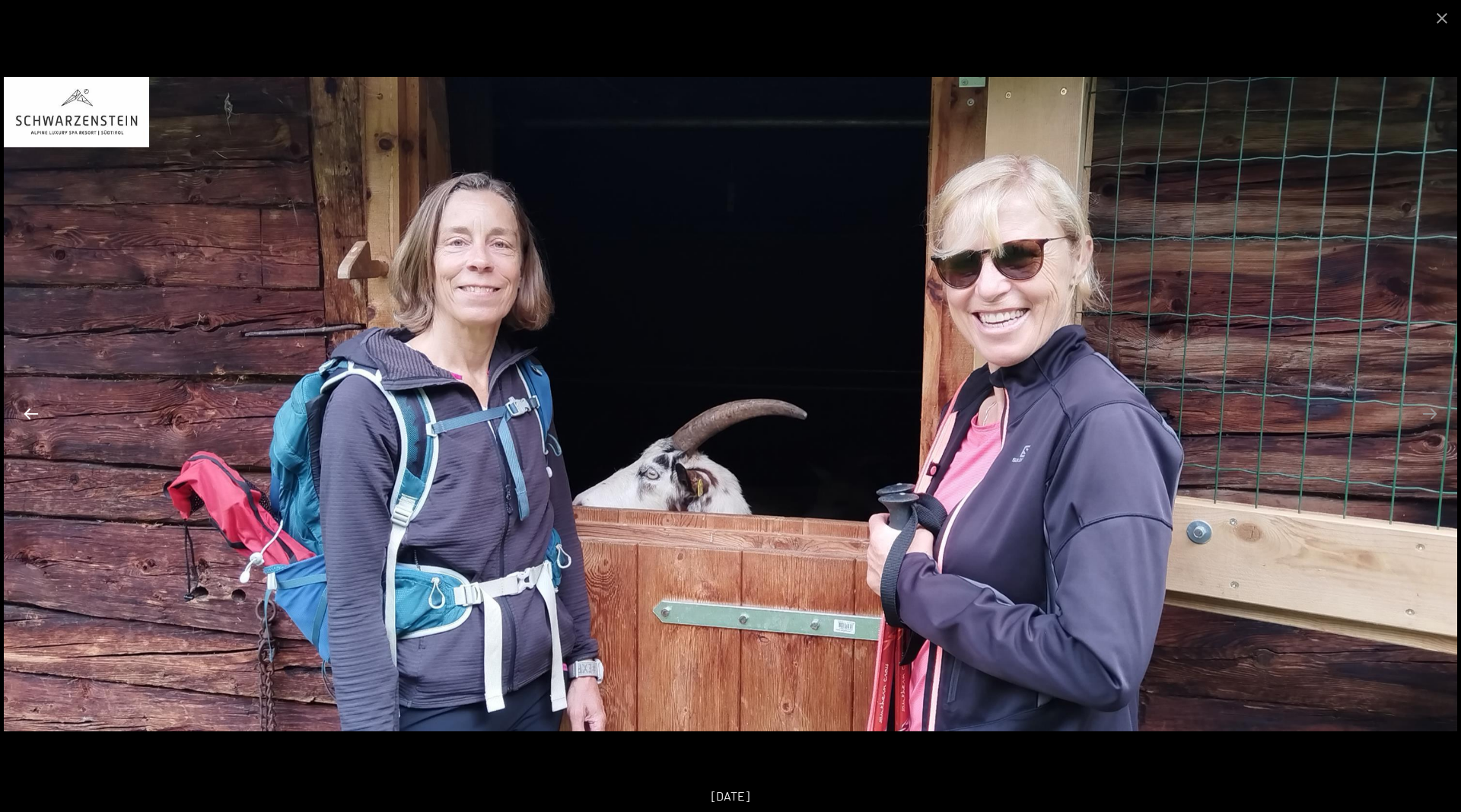
click at [32, 414] on button "Previous slide" at bounding box center [31, 414] width 32 height 30
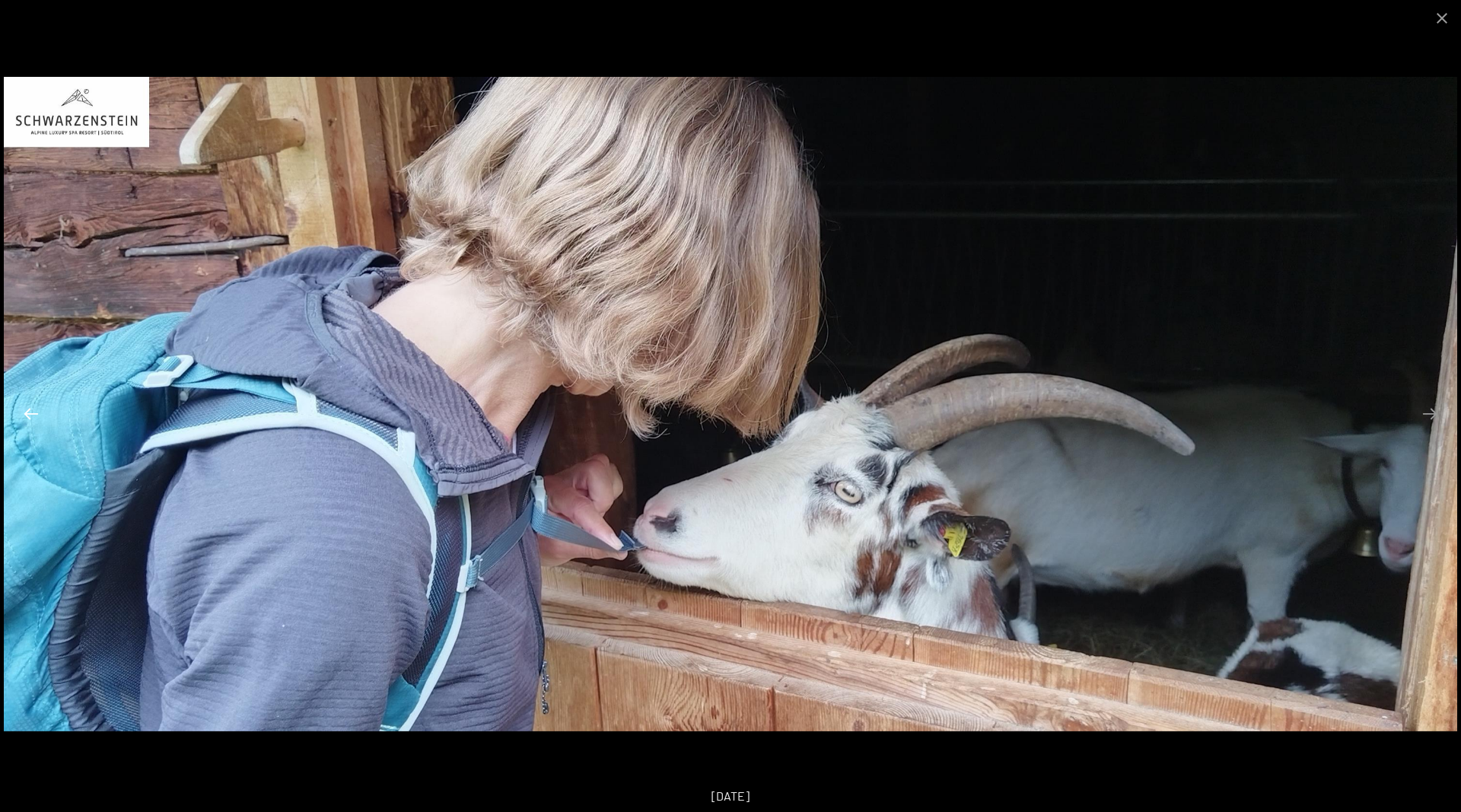
click at [32, 414] on button "Previous slide" at bounding box center [31, 414] width 32 height 30
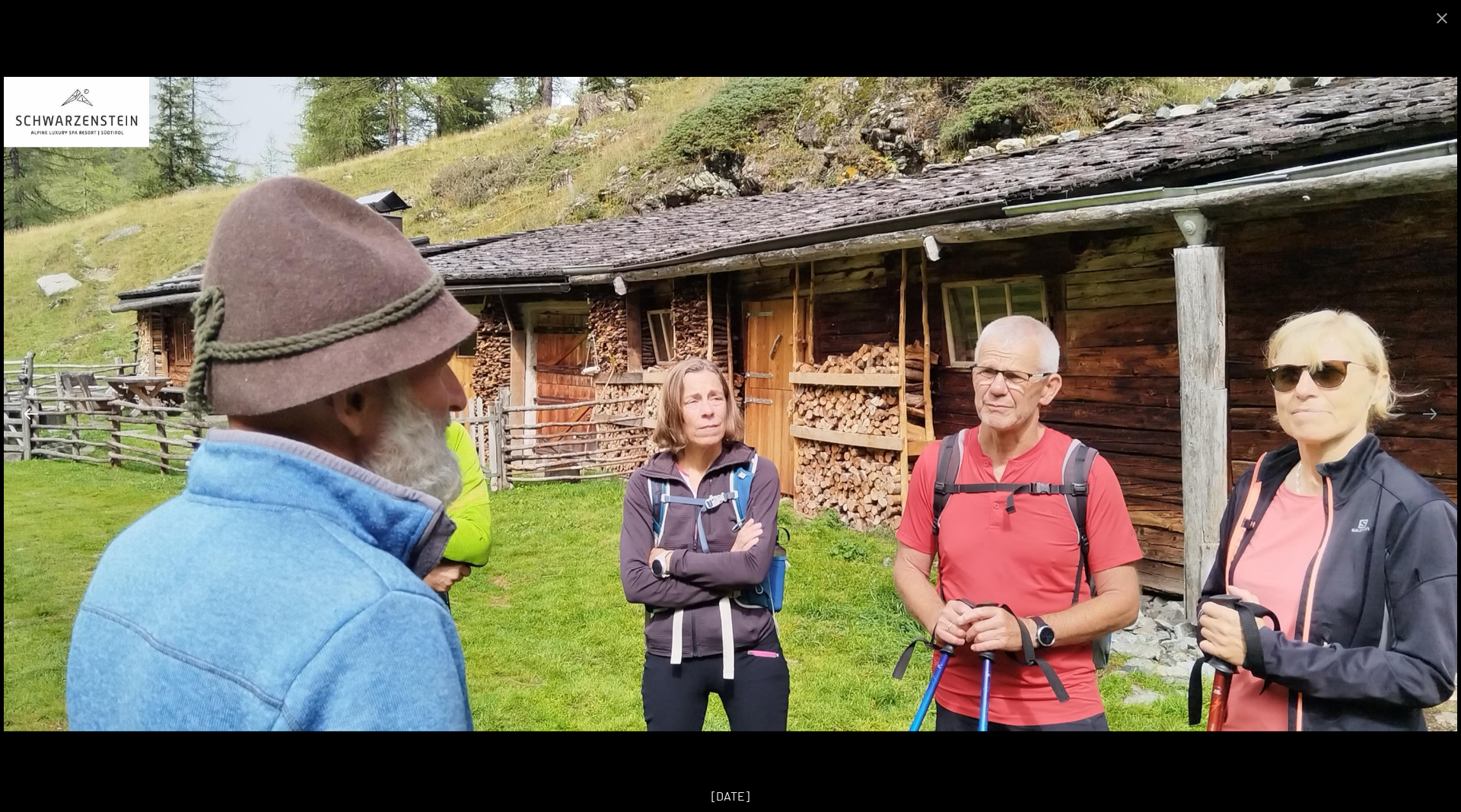
click at [32, 414] on button "Previous slide" at bounding box center [31, 414] width 32 height 30
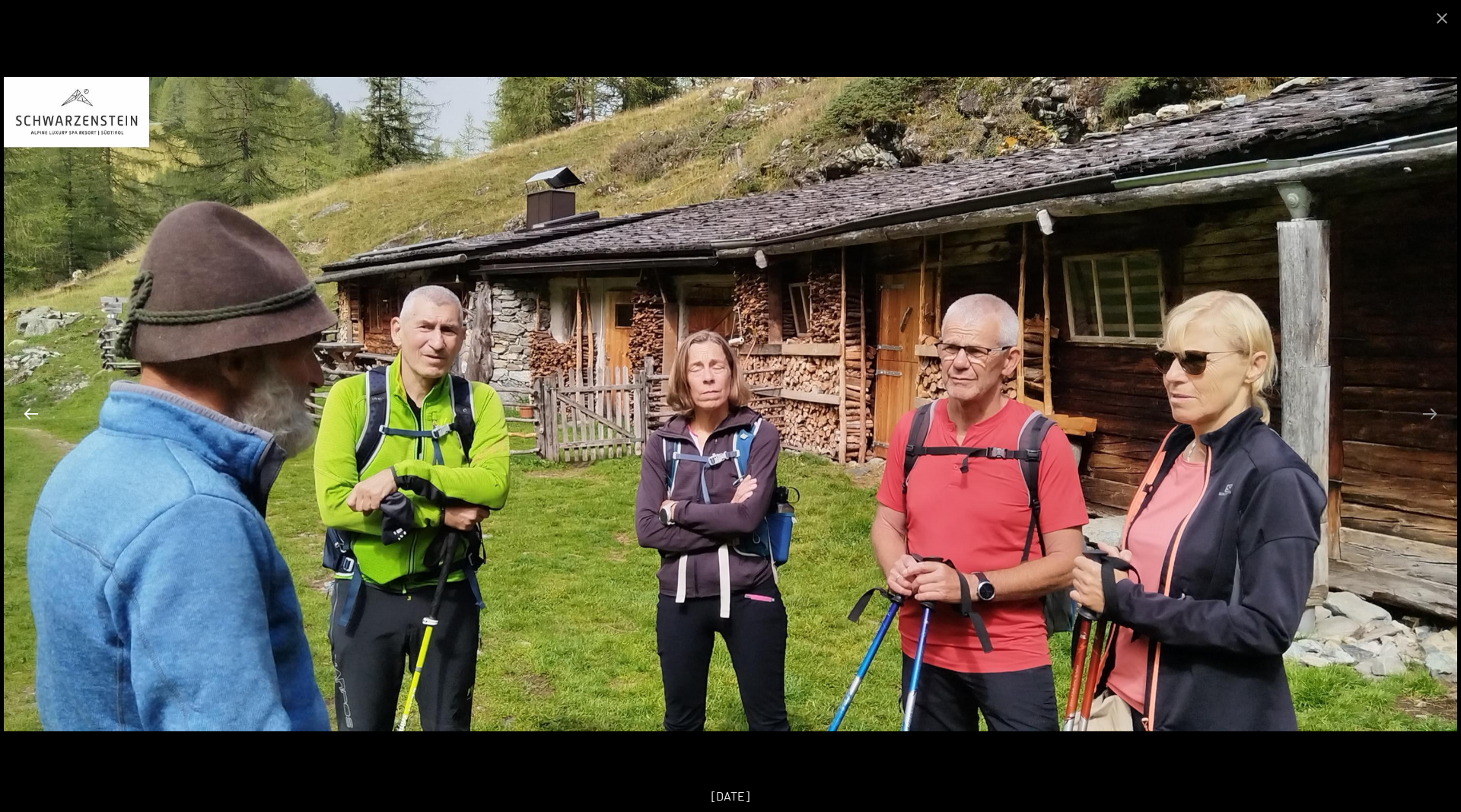
click at [32, 414] on button "Previous slide" at bounding box center [31, 414] width 32 height 30
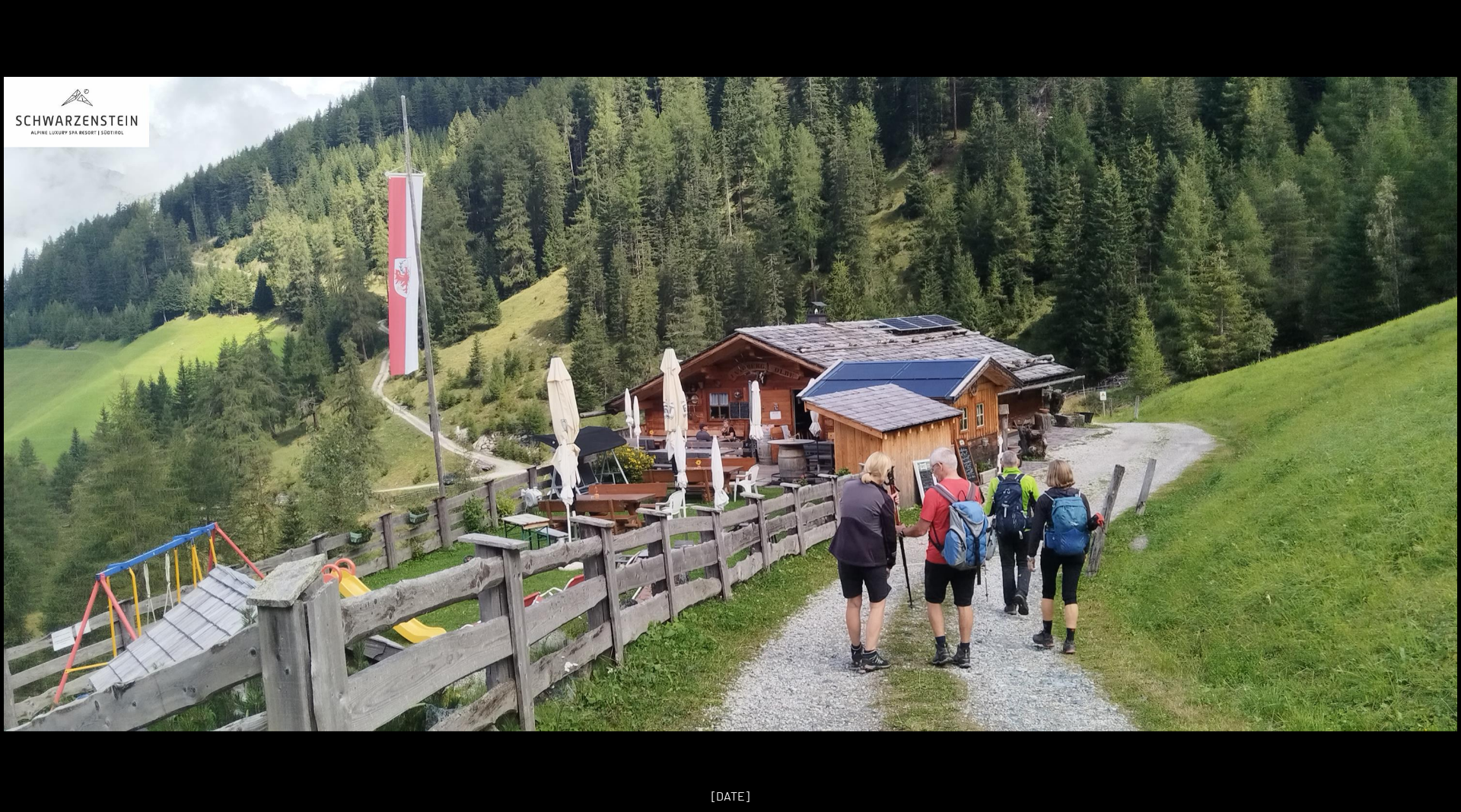
click at [32, 414] on button "Previous slide" at bounding box center [23, 414] width 32 height 30
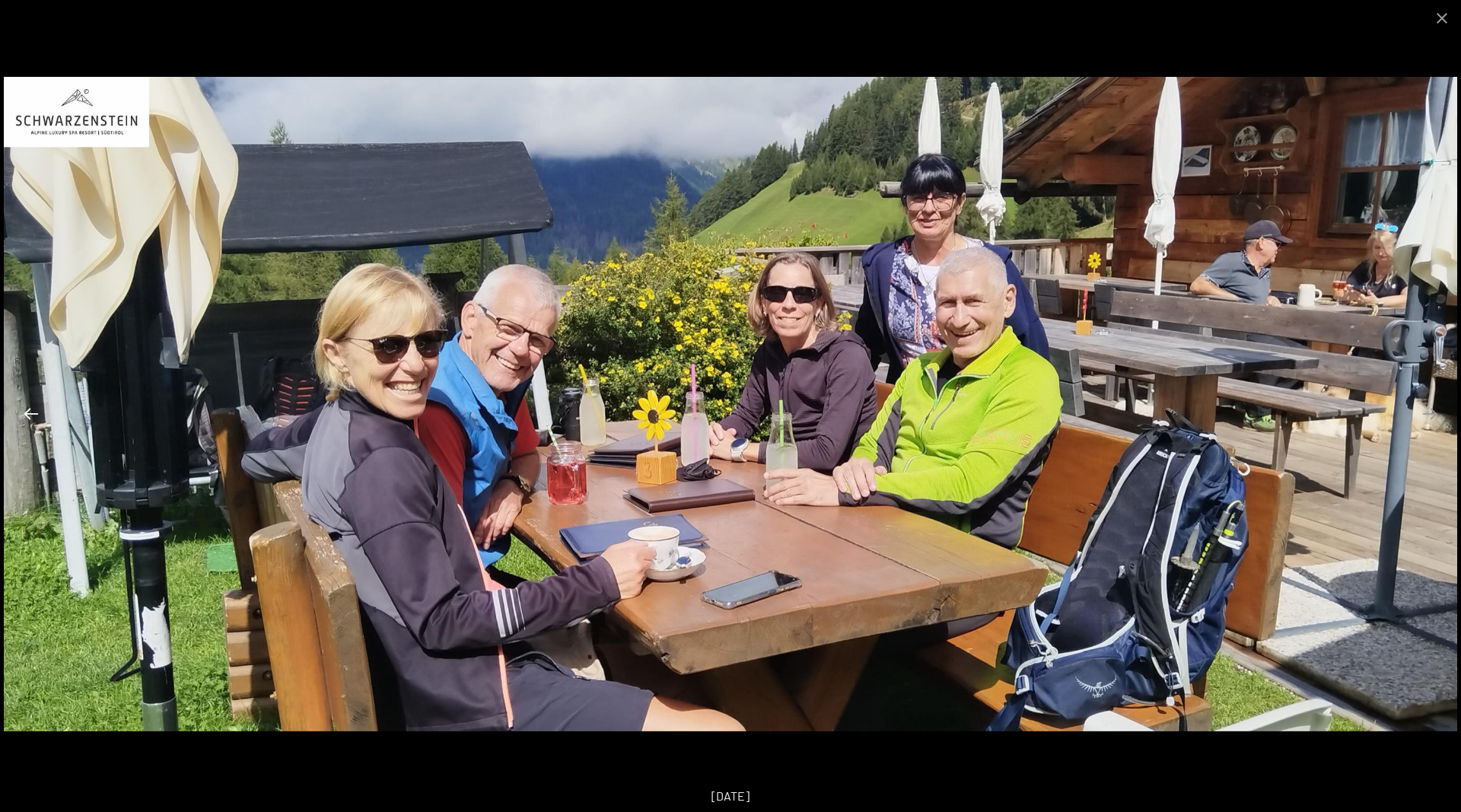
click at [32, 414] on button "Previous slide" at bounding box center [31, 414] width 32 height 30
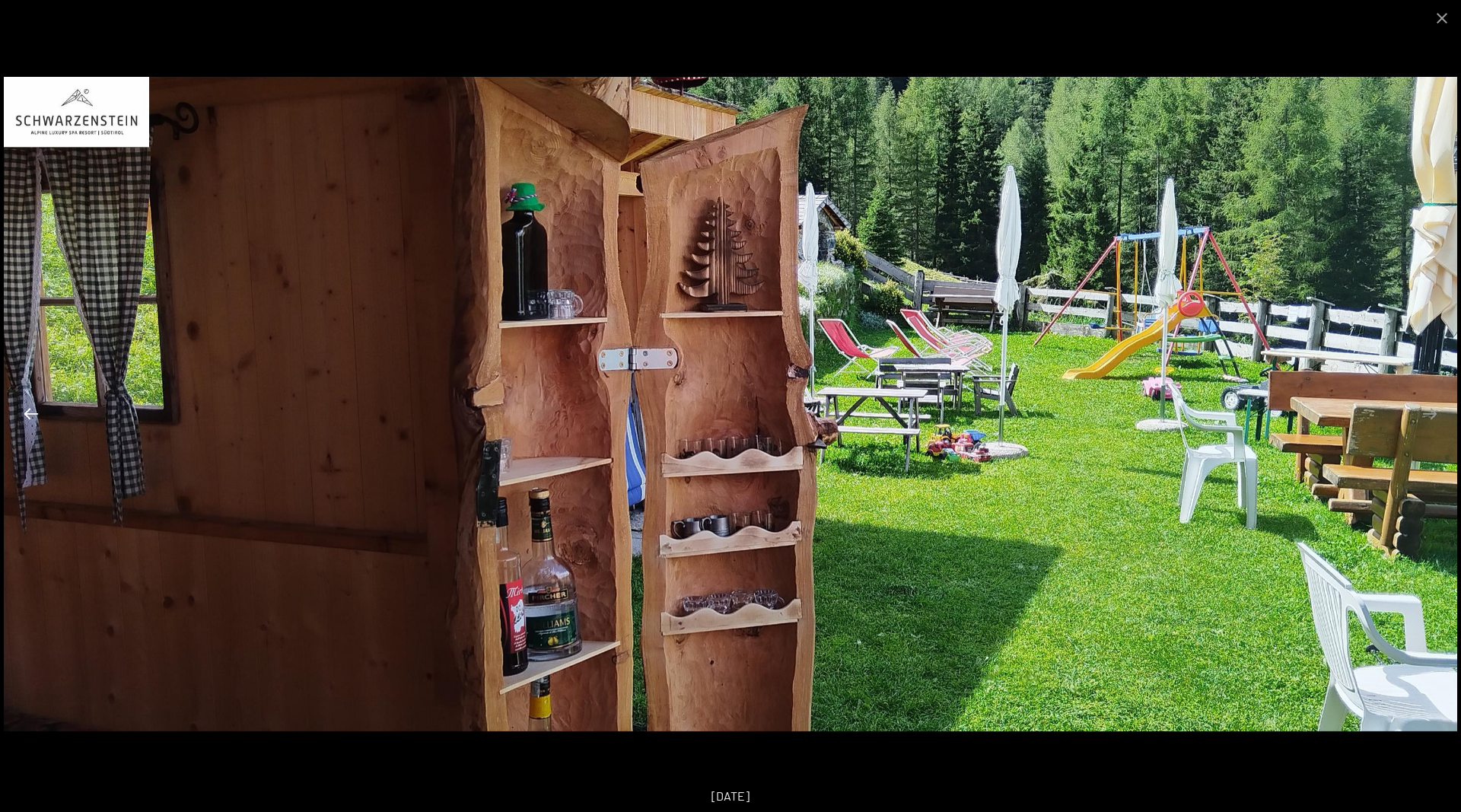
click at [32, 414] on button "Previous slide" at bounding box center [31, 414] width 32 height 30
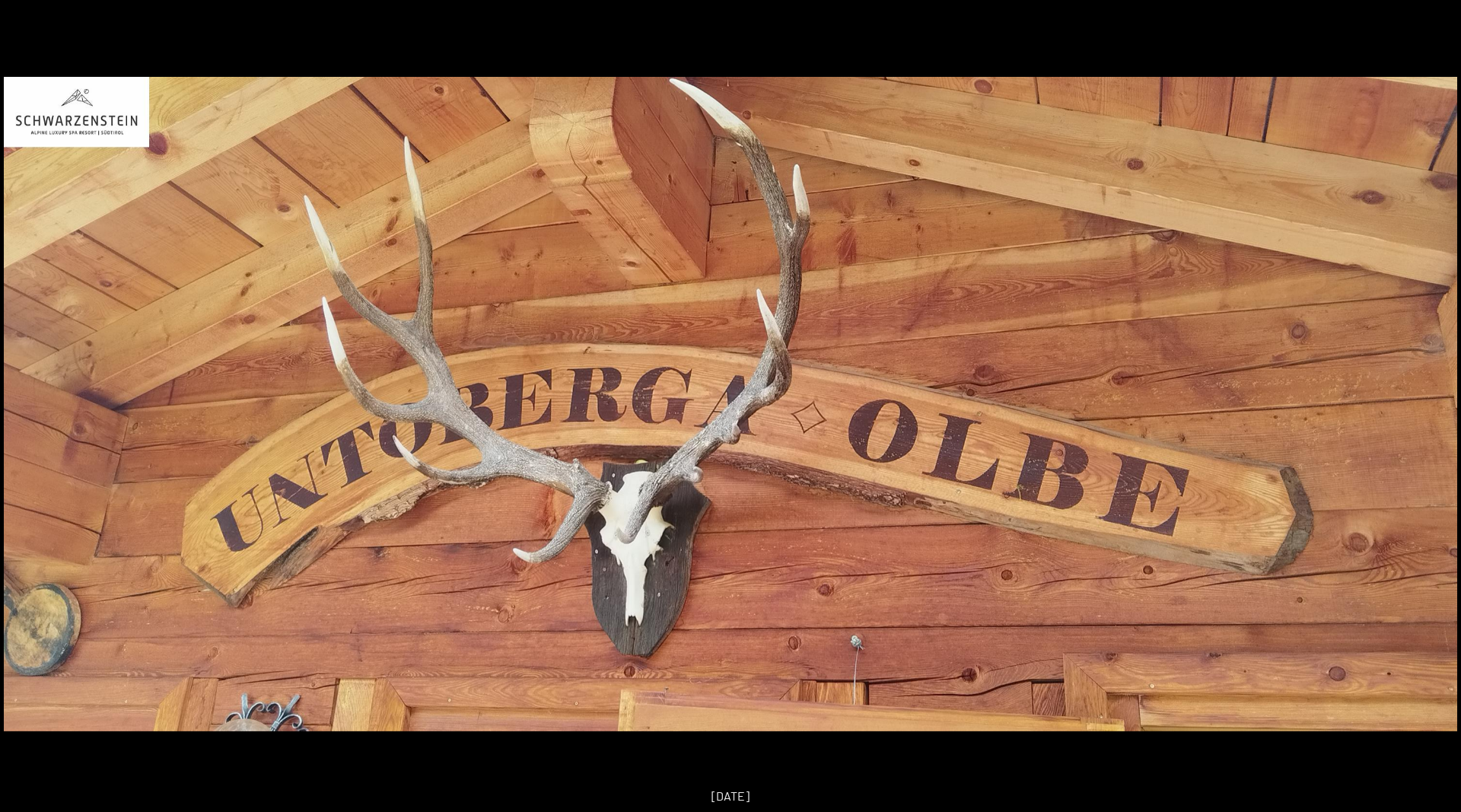
click at [32, 414] on button "Previous slide" at bounding box center [23, 414] width 32 height 30
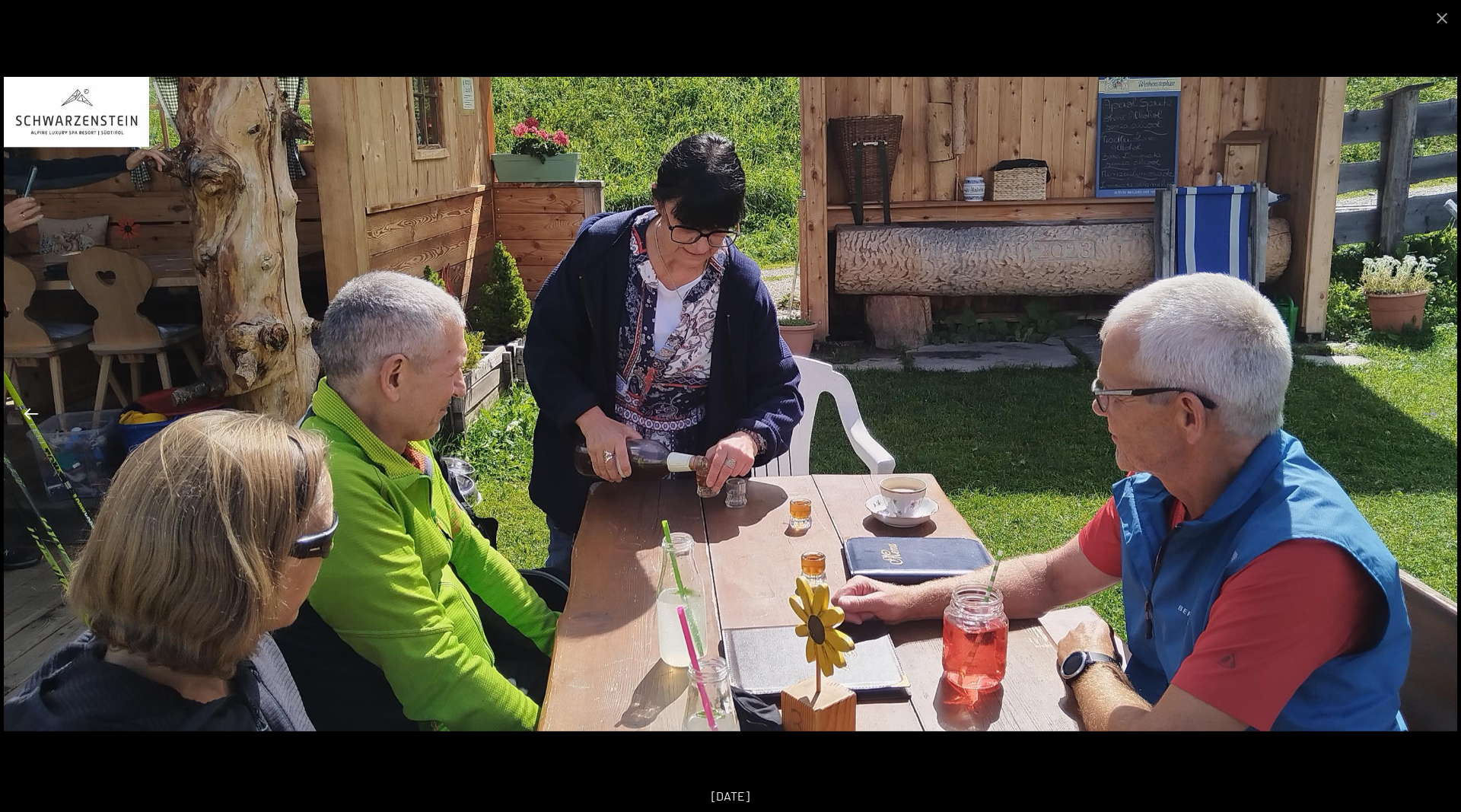
click at [28, 414] on button "Previous slide" at bounding box center [31, 414] width 32 height 30
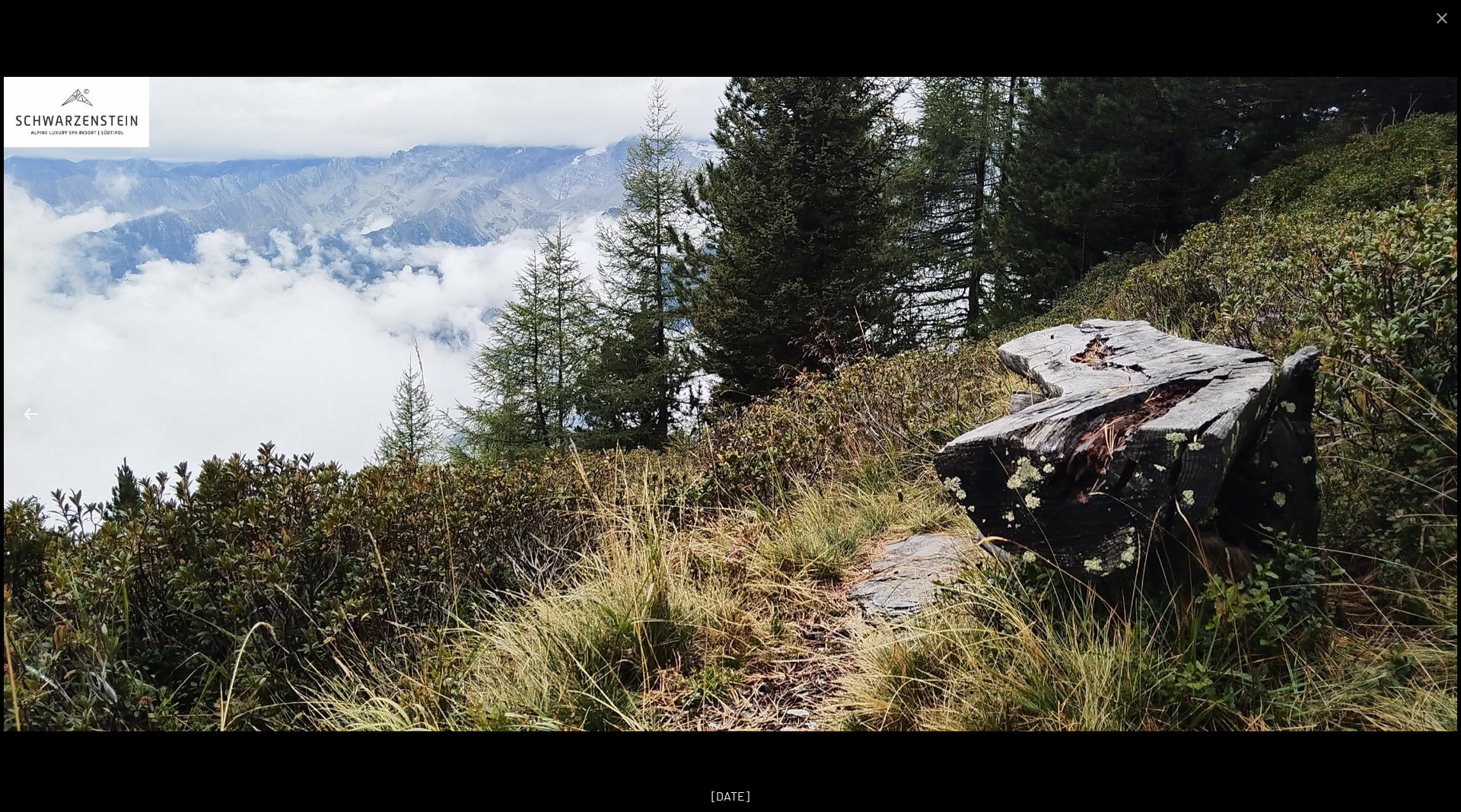
click at [28, 414] on button "Previous slide" at bounding box center [31, 414] width 32 height 30
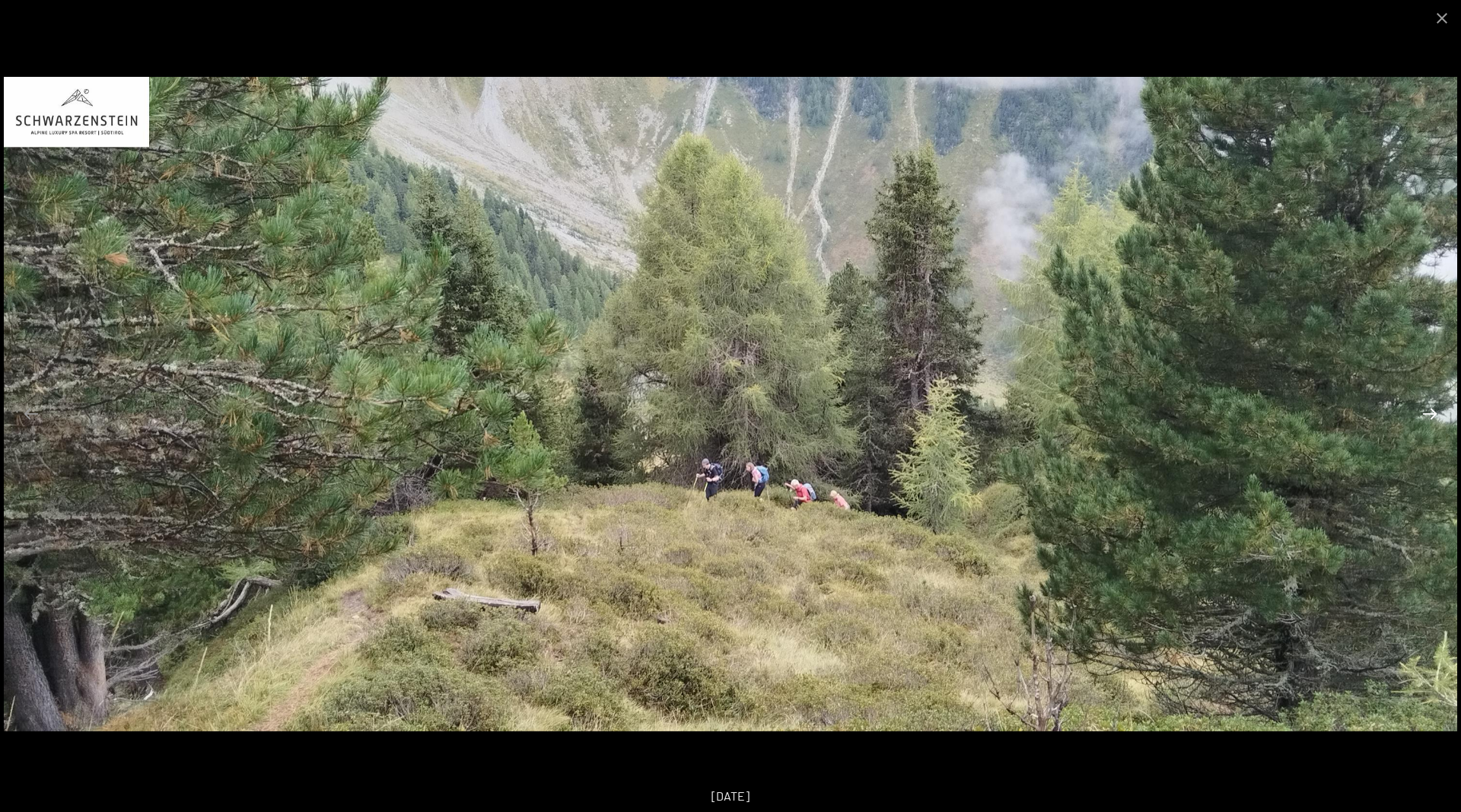
click at [1435, 419] on button "Next slide" at bounding box center [1430, 414] width 32 height 30
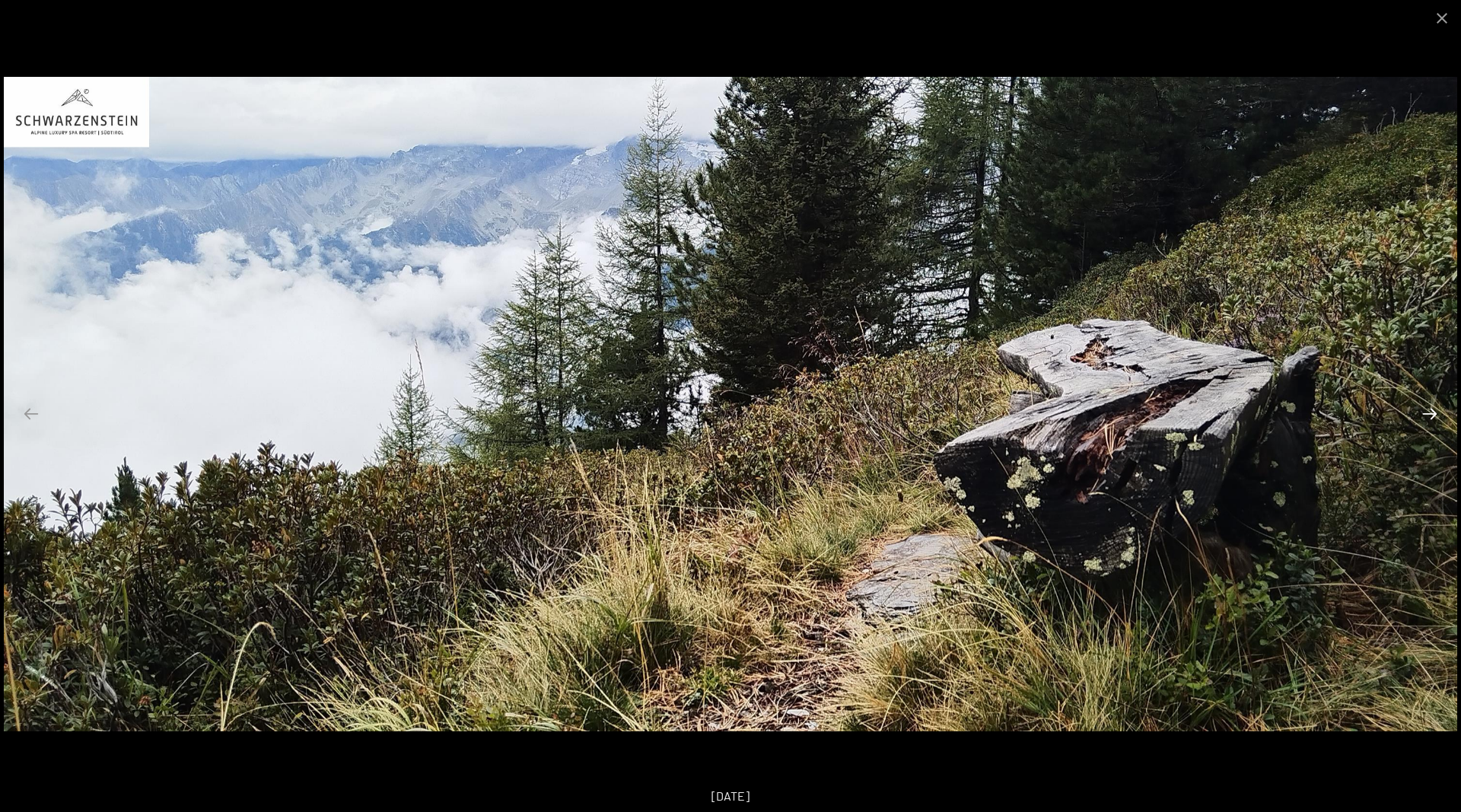
click at [1435, 419] on button "Next slide" at bounding box center [1430, 414] width 32 height 30
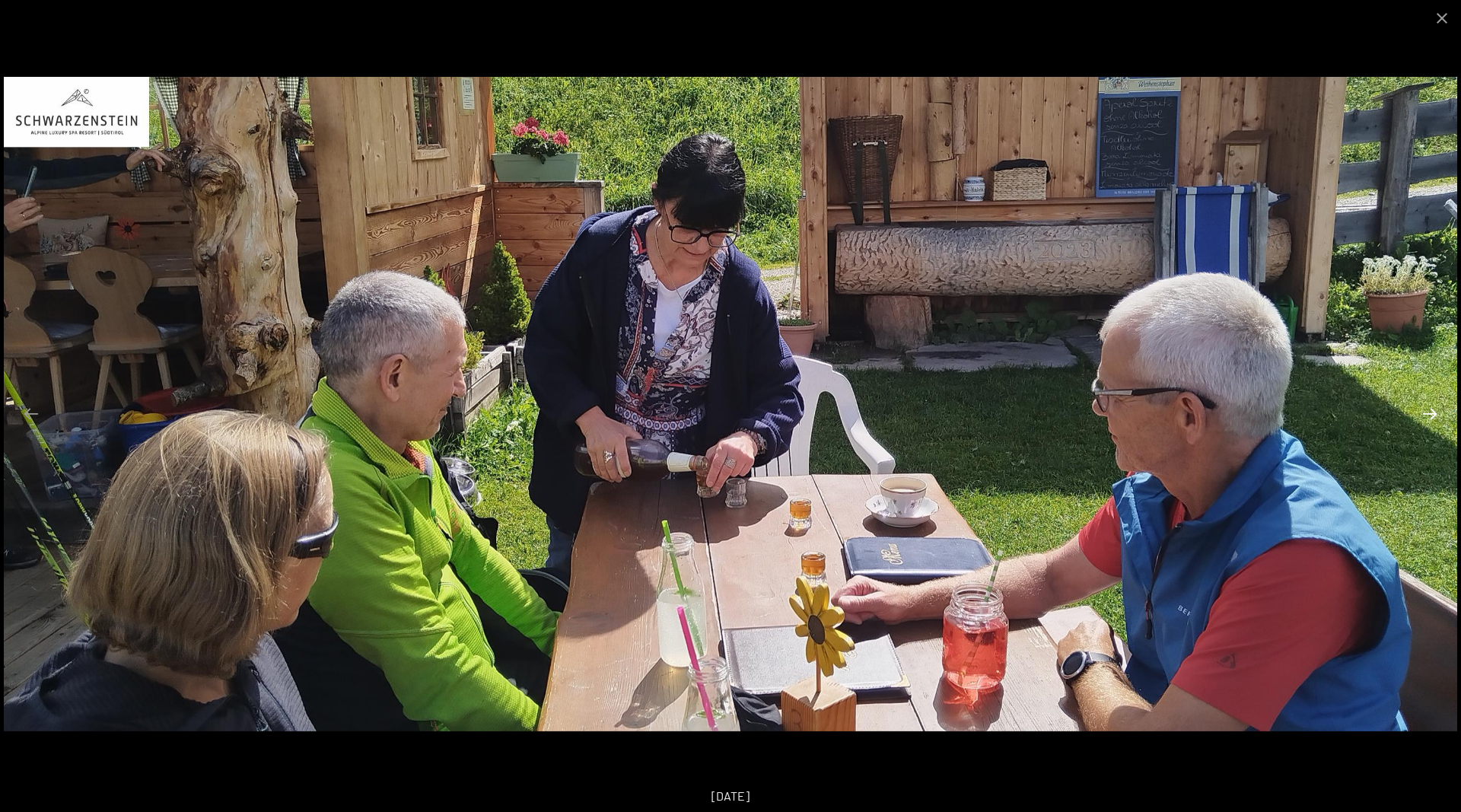
click at [1435, 419] on button "Next slide" at bounding box center [1430, 414] width 32 height 30
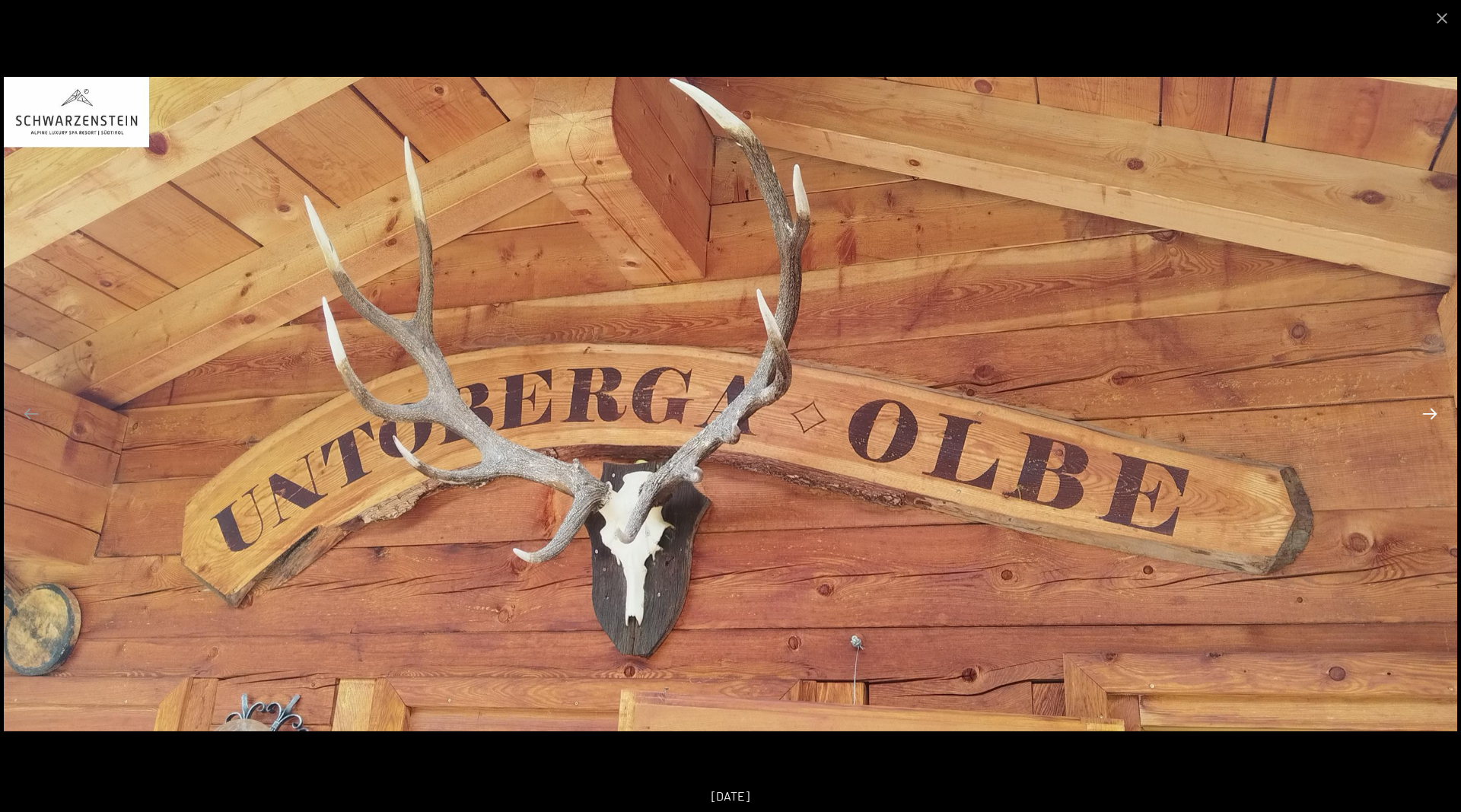
click at [1427, 414] on button "Next slide" at bounding box center [1430, 414] width 32 height 30
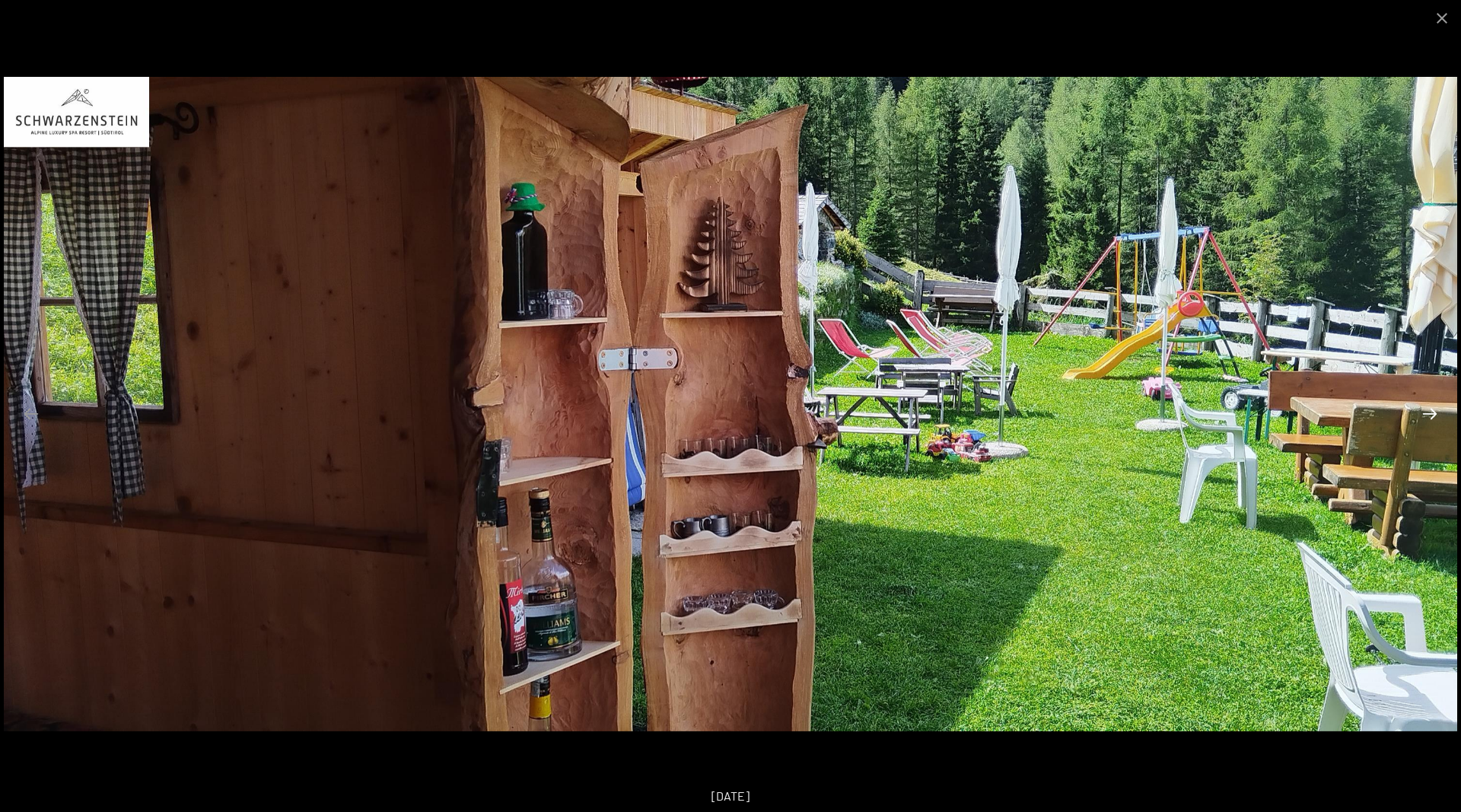
click at [1427, 414] on button "Next slide" at bounding box center [1430, 414] width 32 height 30
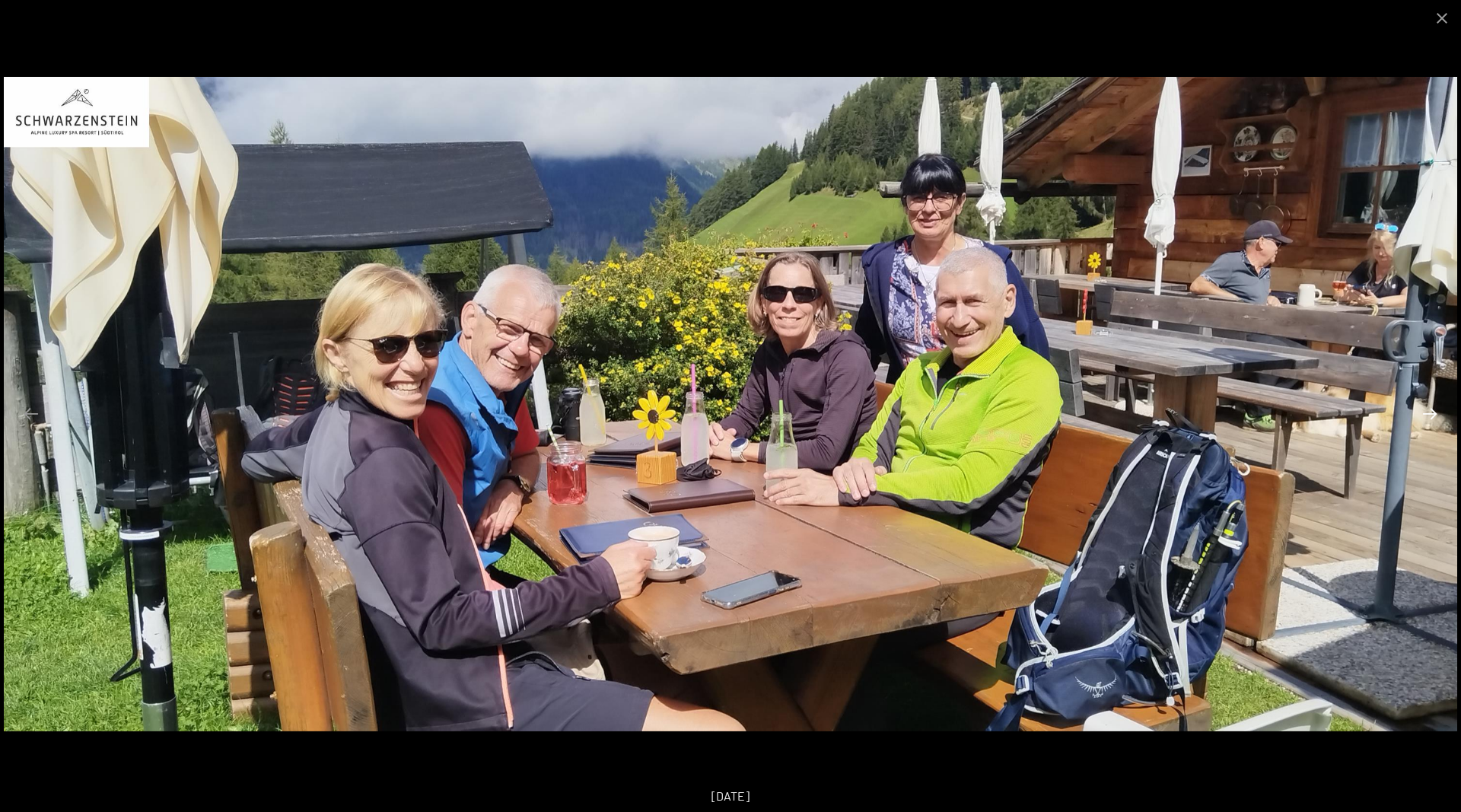
click at [1427, 414] on button "Next slide" at bounding box center [1430, 414] width 32 height 30
